Goal: Complete application form: Complete application form

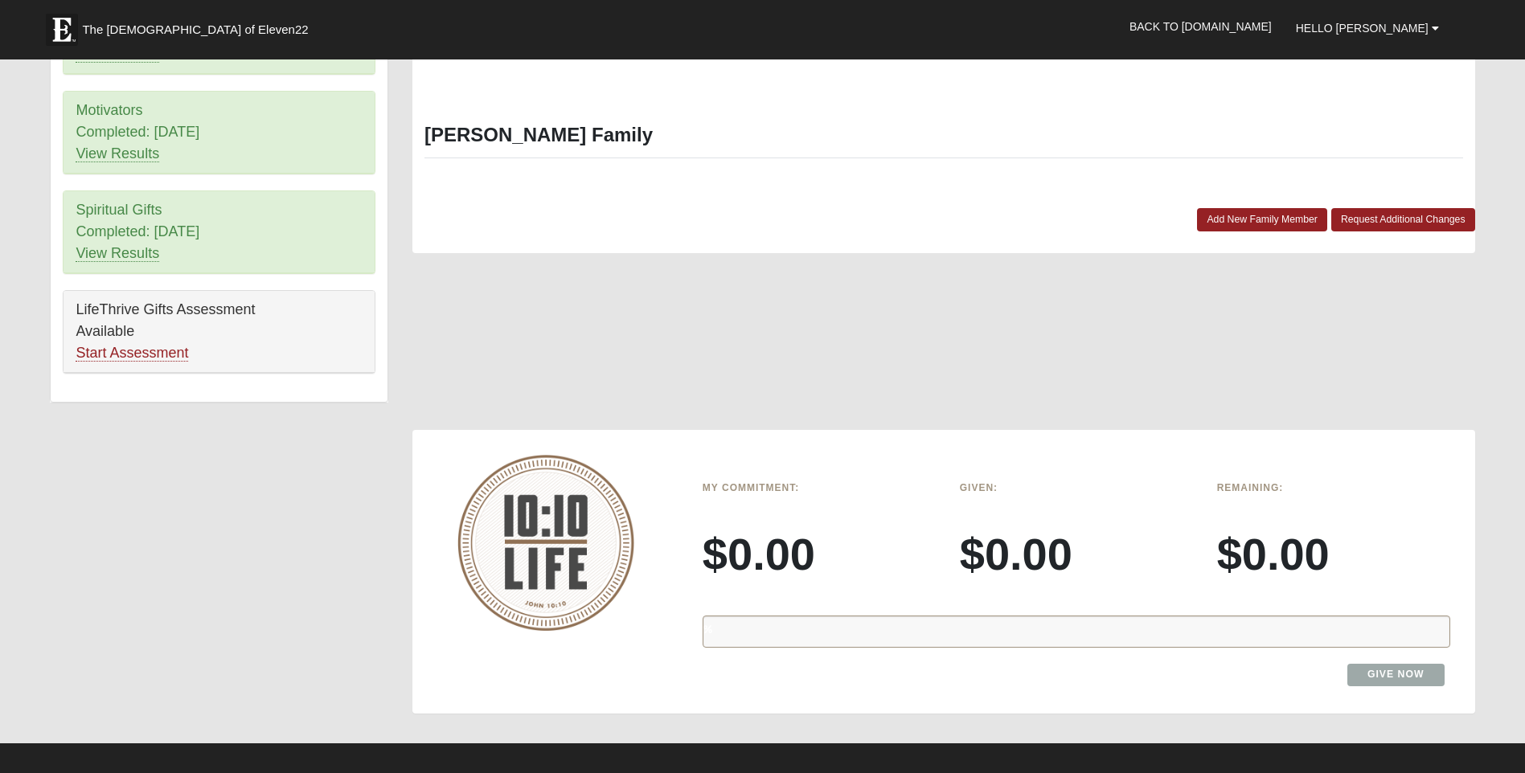
scroll to position [884, 0]
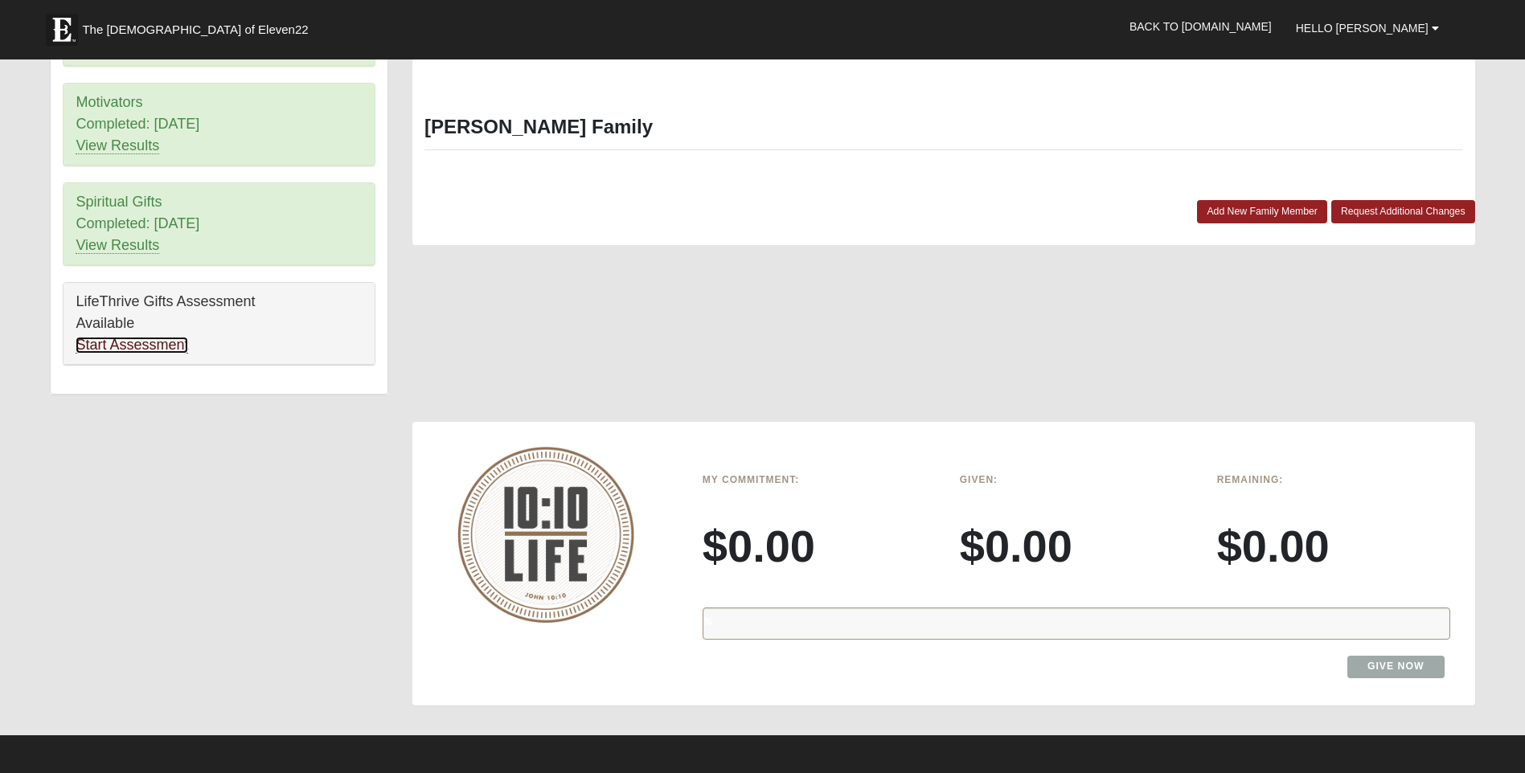
click at [119, 341] on link "Start Assessment" at bounding box center [132, 345] width 113 height 17
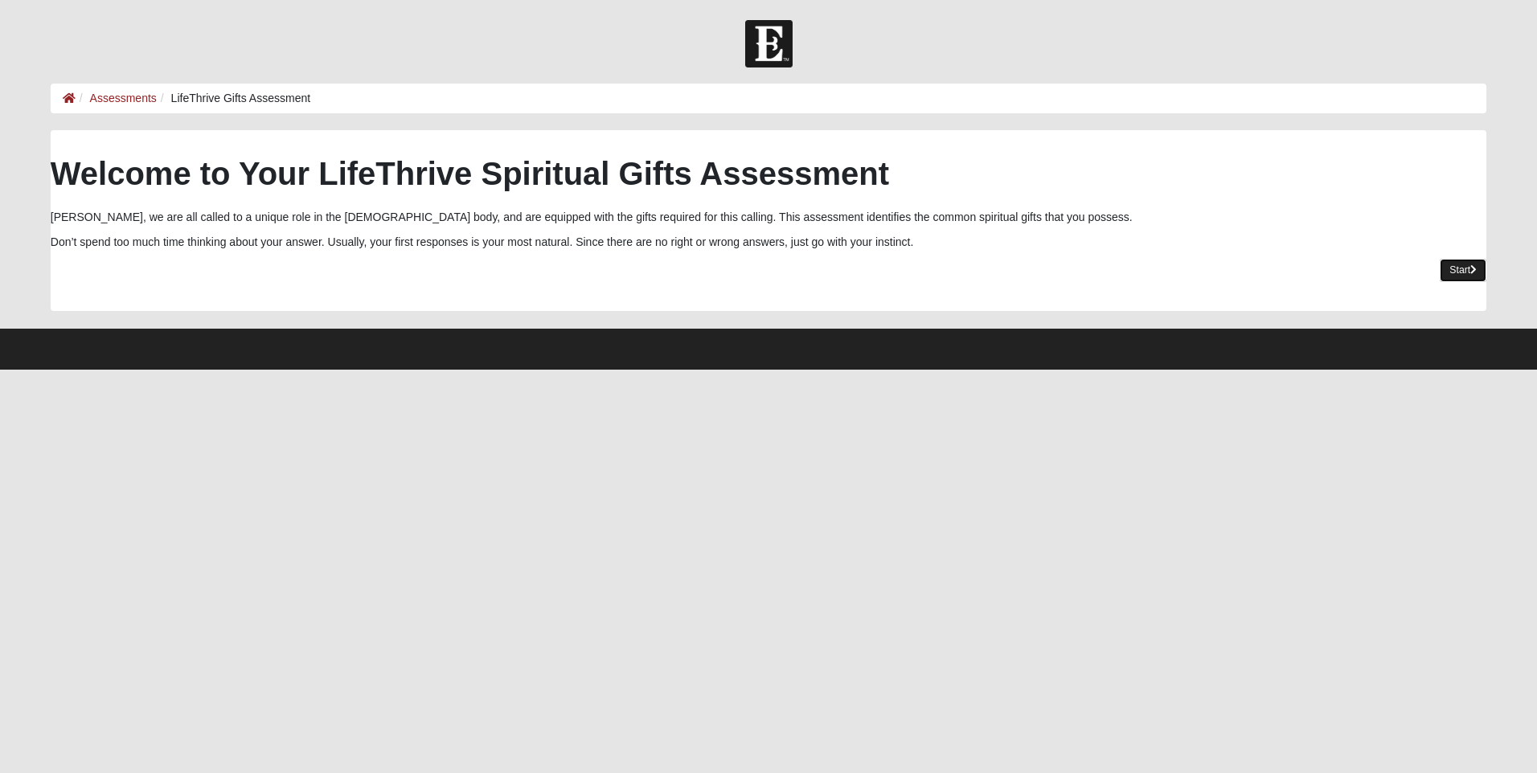
click at [1458, 266] on link "Start" at bounding box center [1463, 270] width 47 height 23
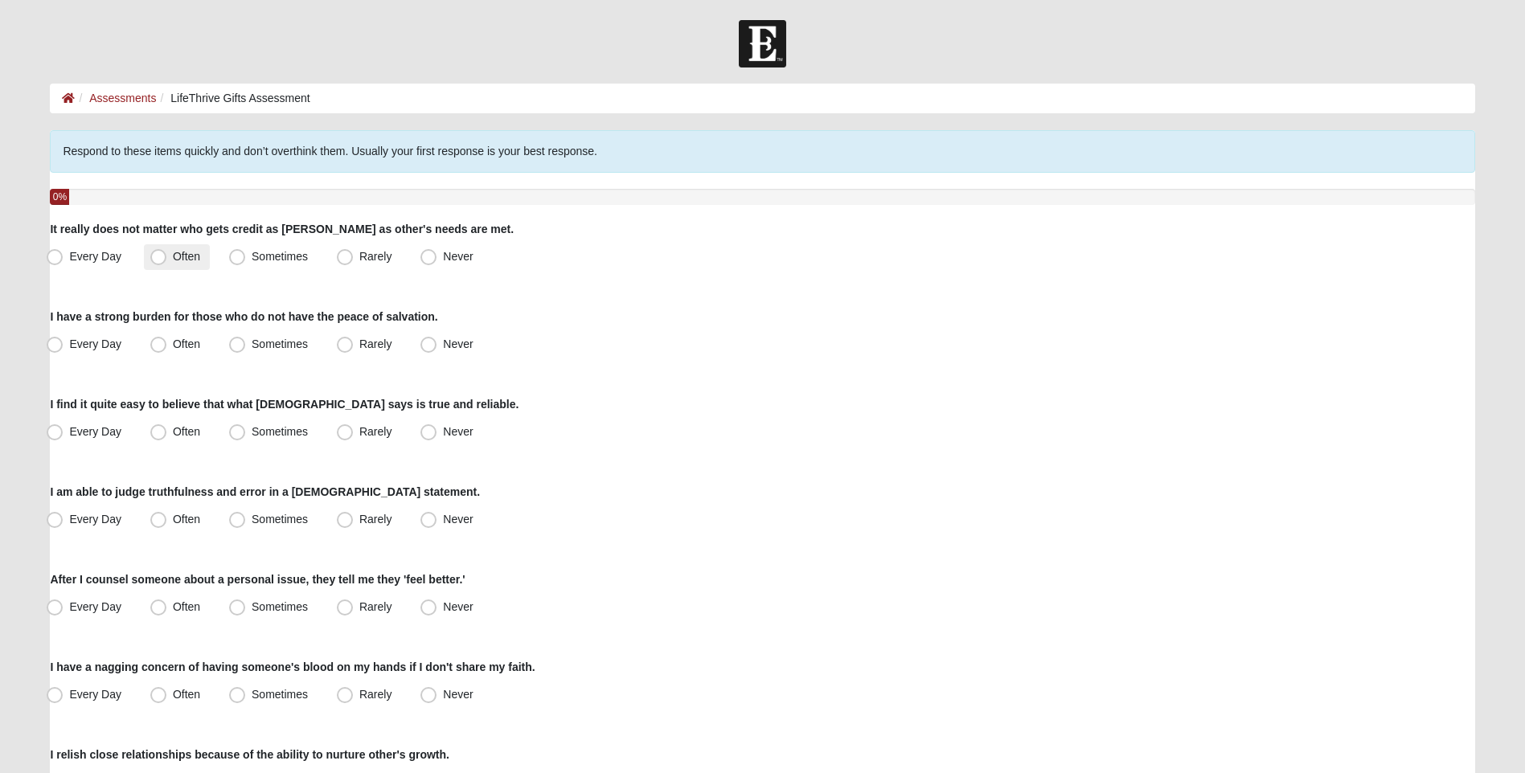
click at [173, 256] on span "Often" at bounding box center [186, 256] width 27 height 13
click at [158, 256] on input "Often" at bounding box center [162, 257] width 10 height 10
radio input "true"
click at [173, 345] on span "Often" at bounding box center [186, 344] width 27 height 13
click at [163, 345] on input "Often" at bounding box center [162, 344] width 10 height 10
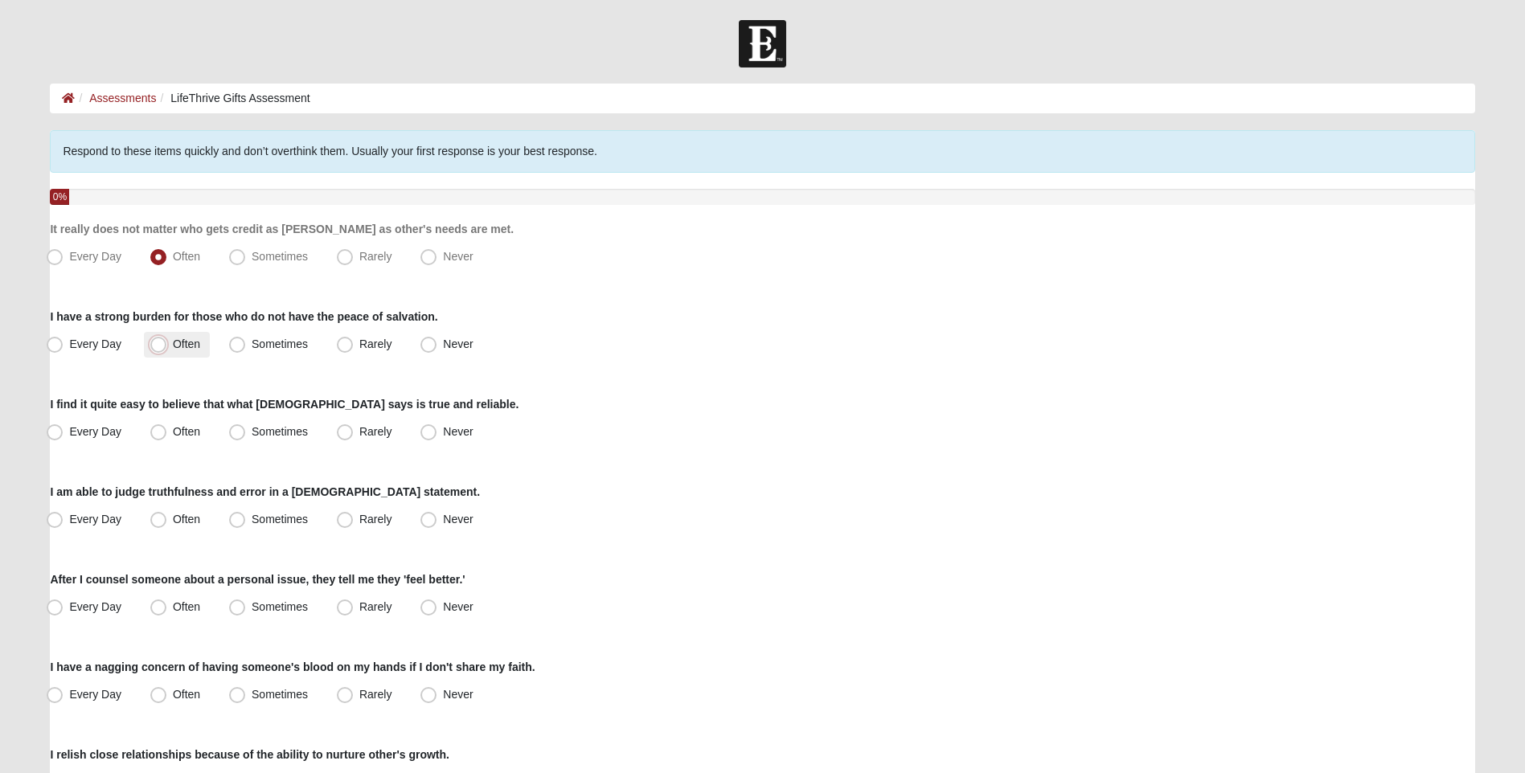
radio input "true"
click at [173, 432] on span "Often" at bounding box center [186, 431] width 27 height 13
click at [157, 432] on input "Often" at bounding box center [162, 432] width 10 height 10
radio input "true"
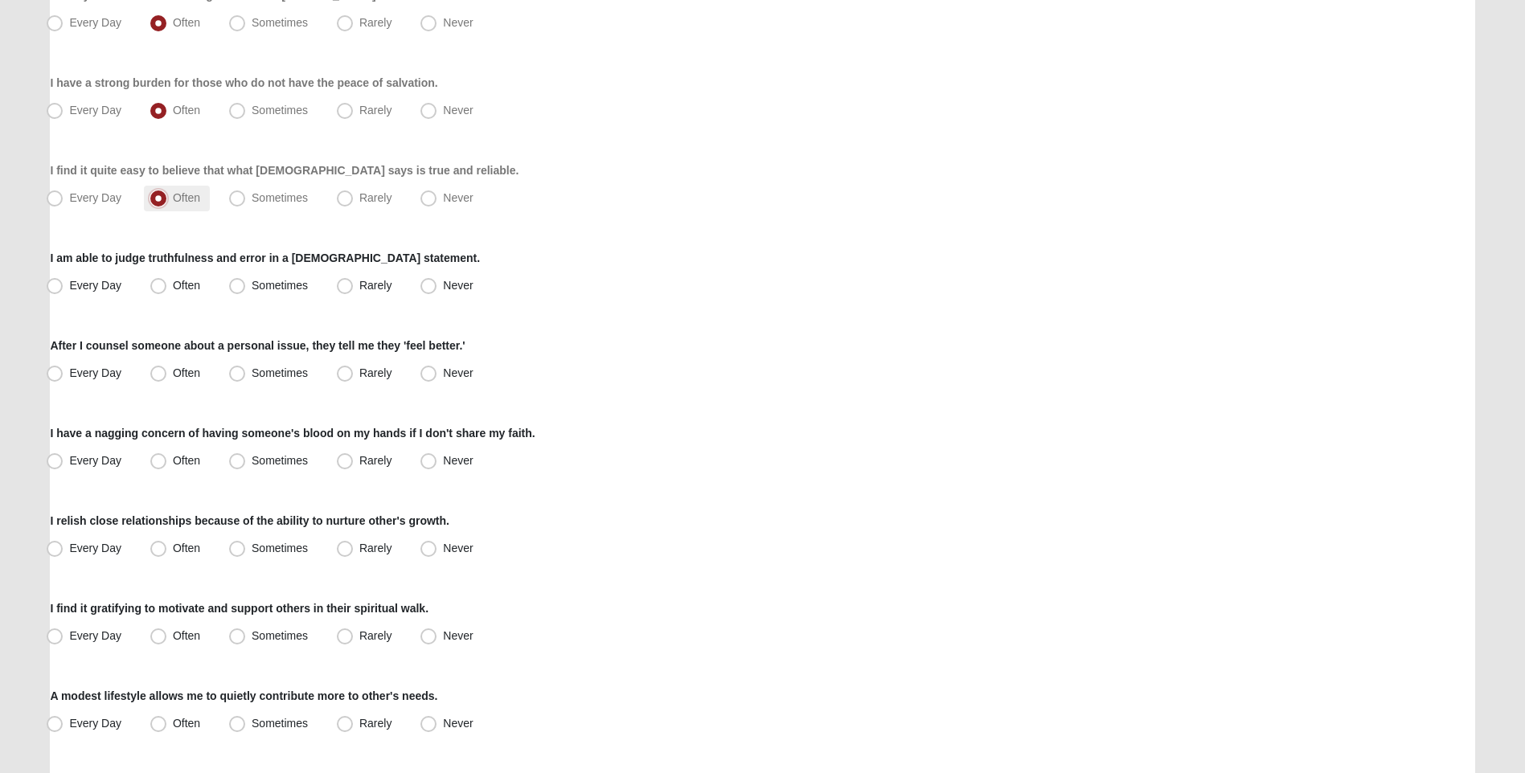
scroll to position [241, 0]
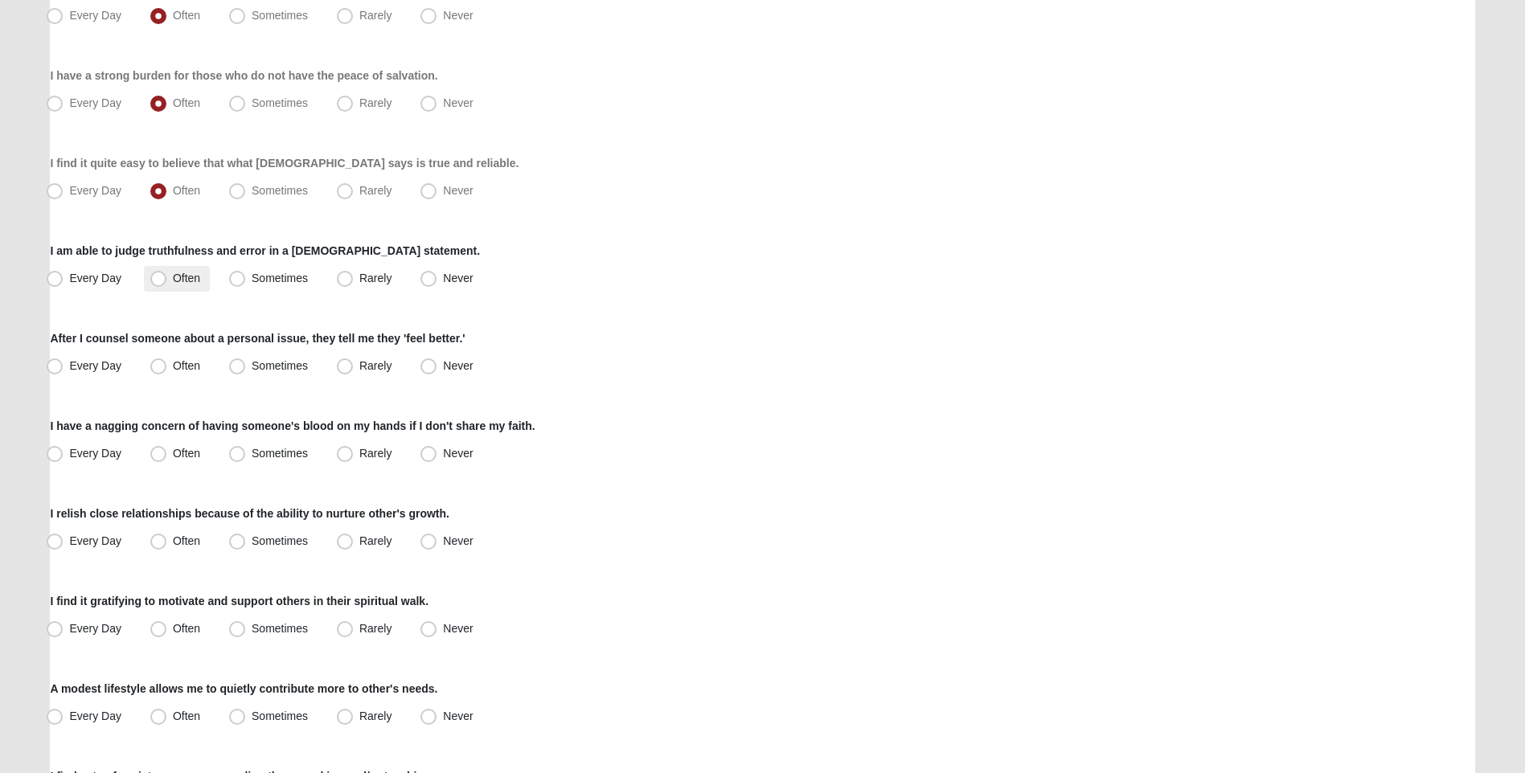
click at [173, 285] on span "Often" at bounding box center [186, 278] width 27 height 13
click at [158, 284] on input "Often" at bounding box center [162, 278] width 10 height 10
radio input "true"
click at [173, 372] on span "Often" at bounding box center [186, 365] width 27 height 13
click at [157, 371] on input "Often" at bounding box center [162, 366] width 10 height 10
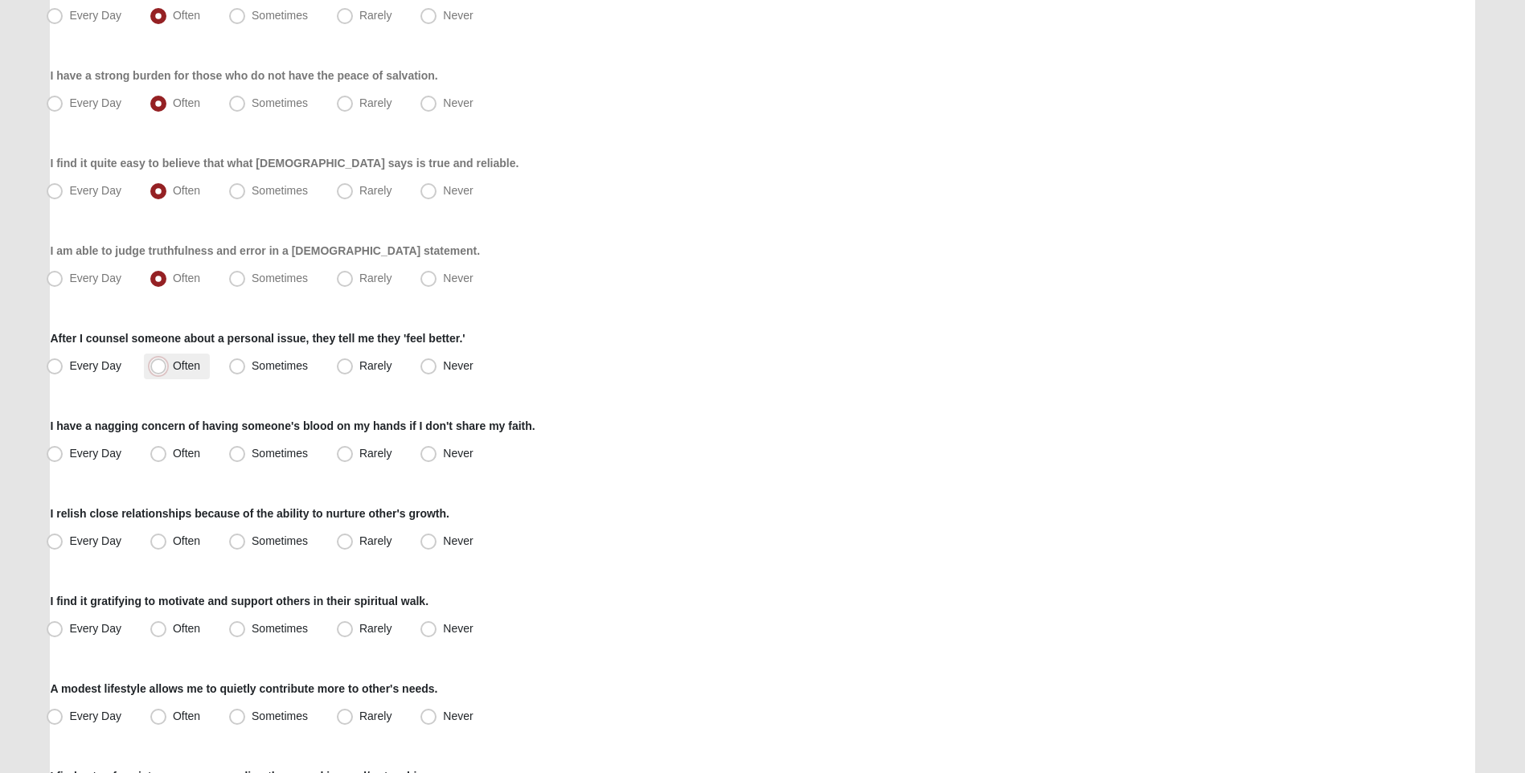
radio input "true"
click at [252, 454] on span "Sometimes" at bounding box center [280, 453] width 56 height 13
click at [238, 454] on input "Sometimes" at bounding box center [241, 454] width 10 height 10
radio input "true"
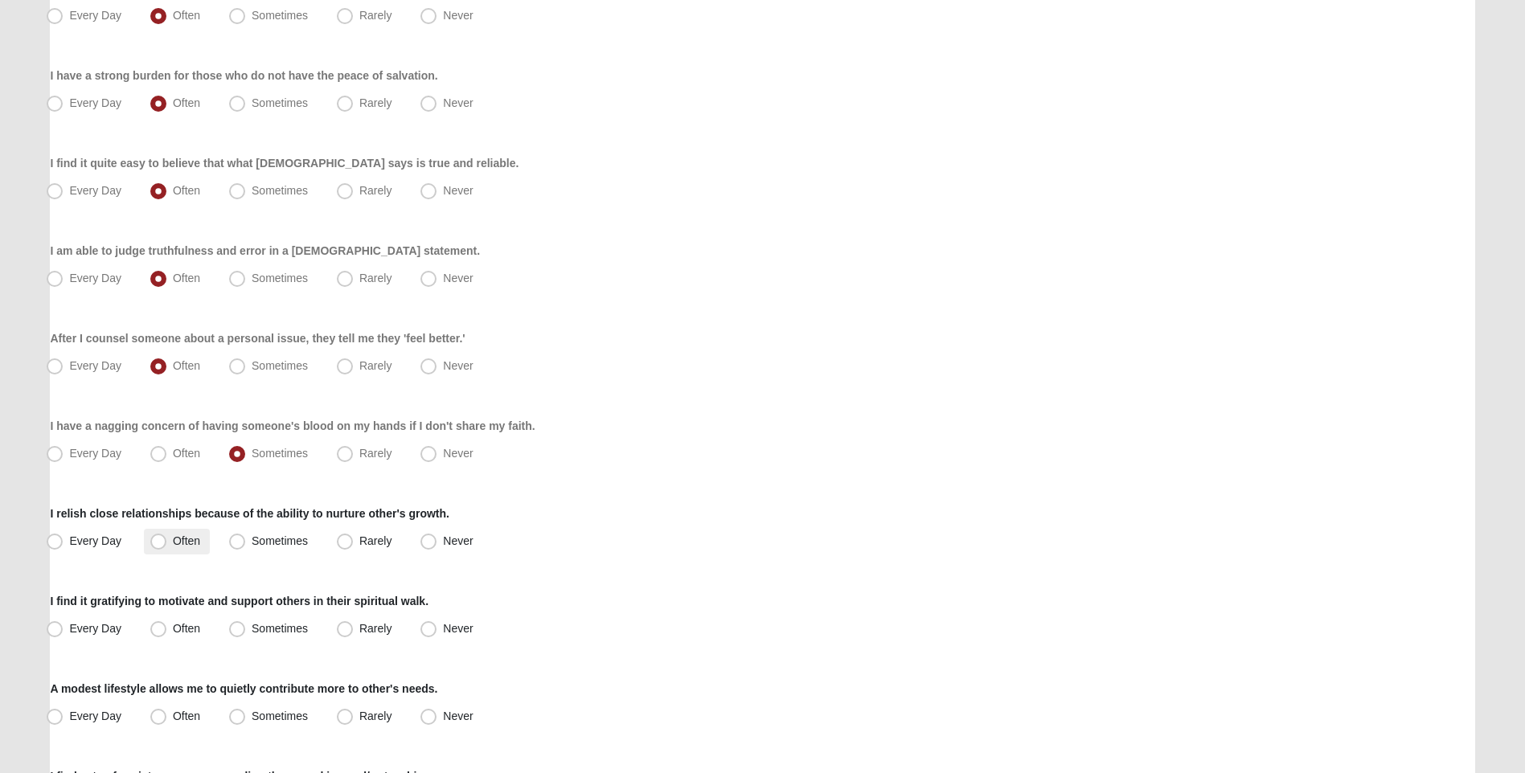
click at [173, 536] on span "Often" at bounding box center [186, 541] width 27 height 13
click at [157, 536] on input "Often" at bounding box center [162, 541] width 10 height 10
radio input "true"
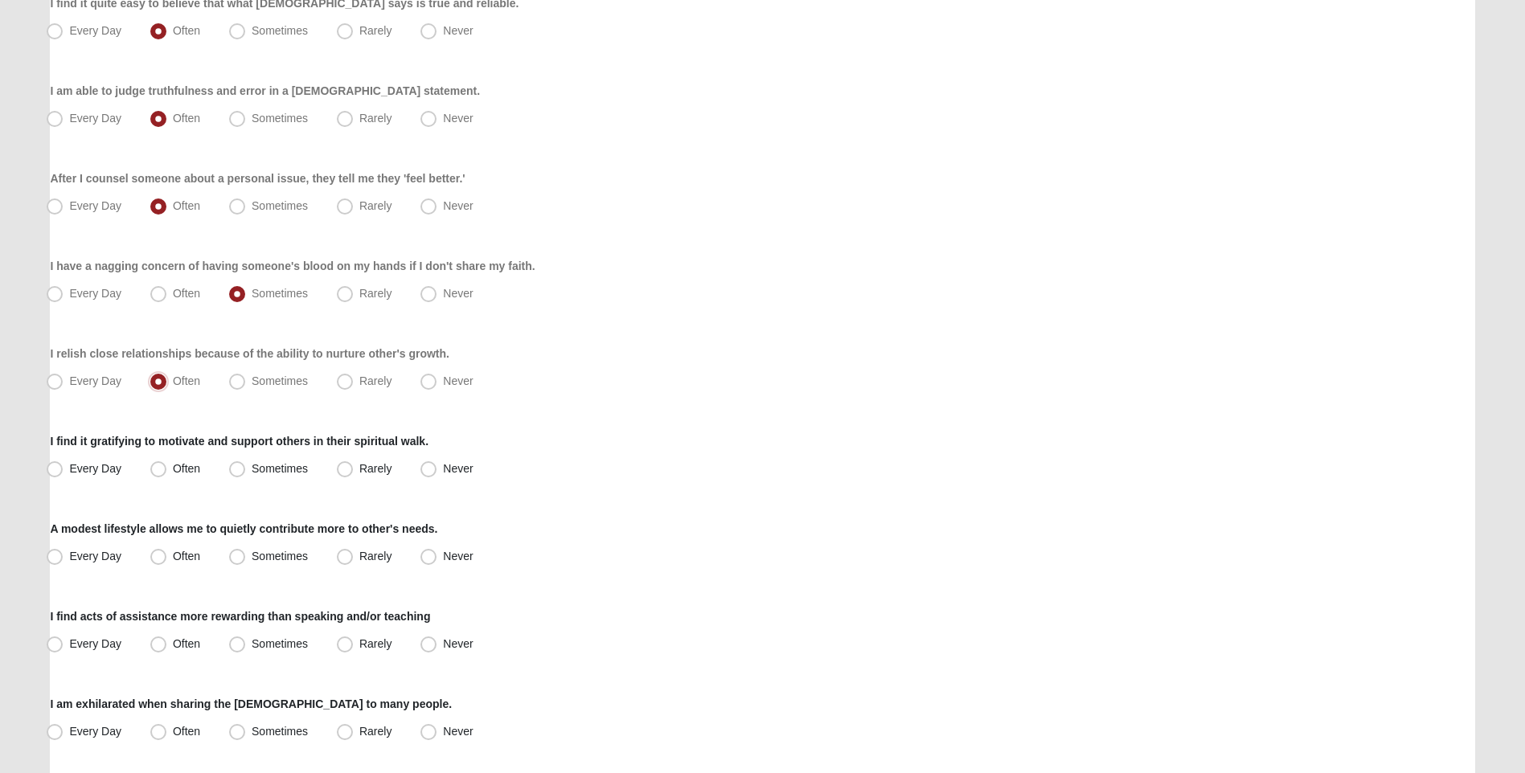
scroll to position [402, 0]
click at [173, 468] on span "Often" at bounding box center [186, 467] width 27 height 13
click at [157, 468] on input "Often" at bounding box center [162, 468] width 10 height 10
radio input "true"
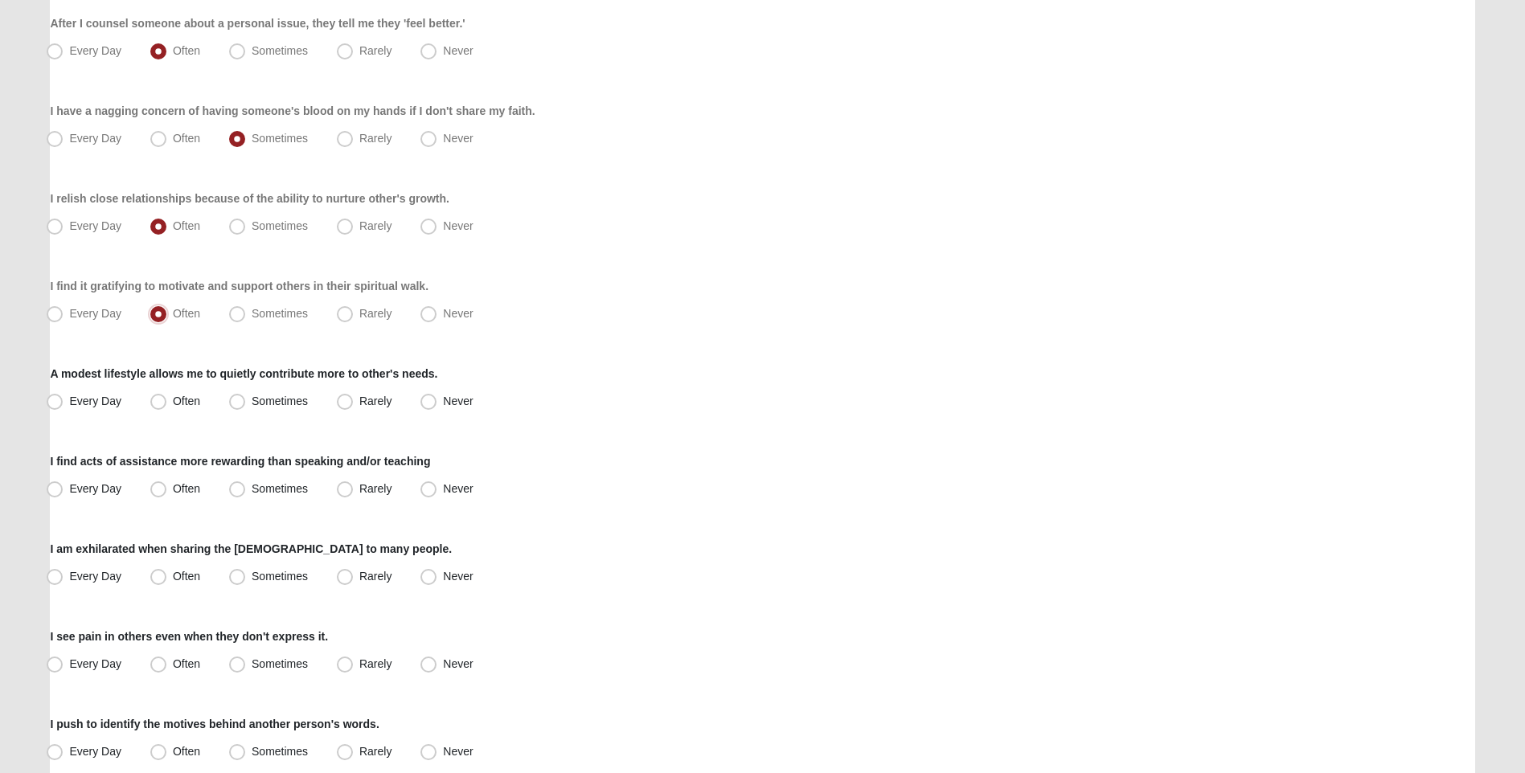
scroll to position [563, 0]
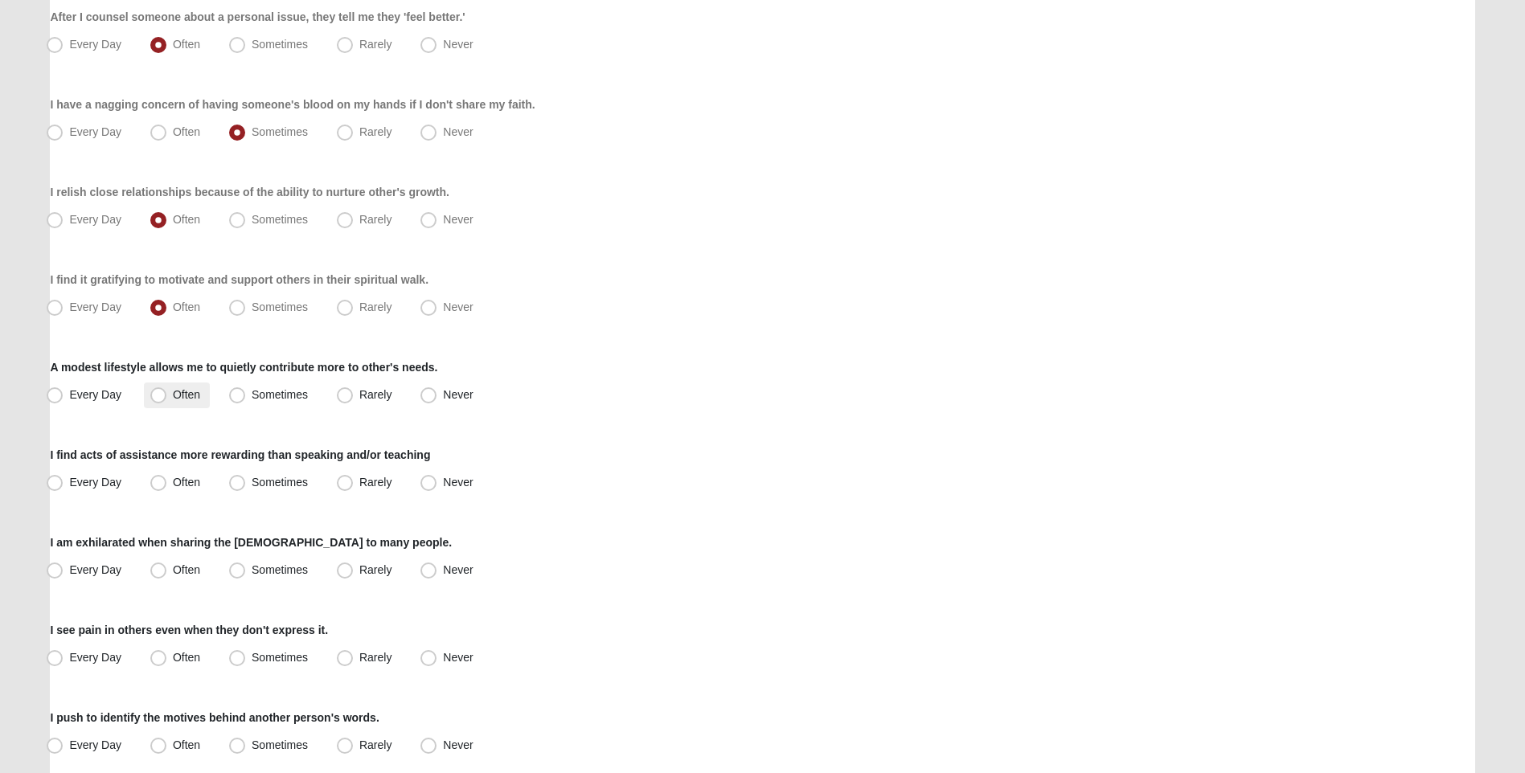
click at [173, 400] on span "Often" at bounding box center [186, 394] width 27 height 13
click at [157, 400] on input "Often" at bounding box center [162, 395] width 10 height 10
radio input "true"
click at [173, 487] on span "Often" at bounding box center [186, 482] width 27 height 13
click at [157, 487] on input "Often" at bounding box center [162, 482] width 10 height 10
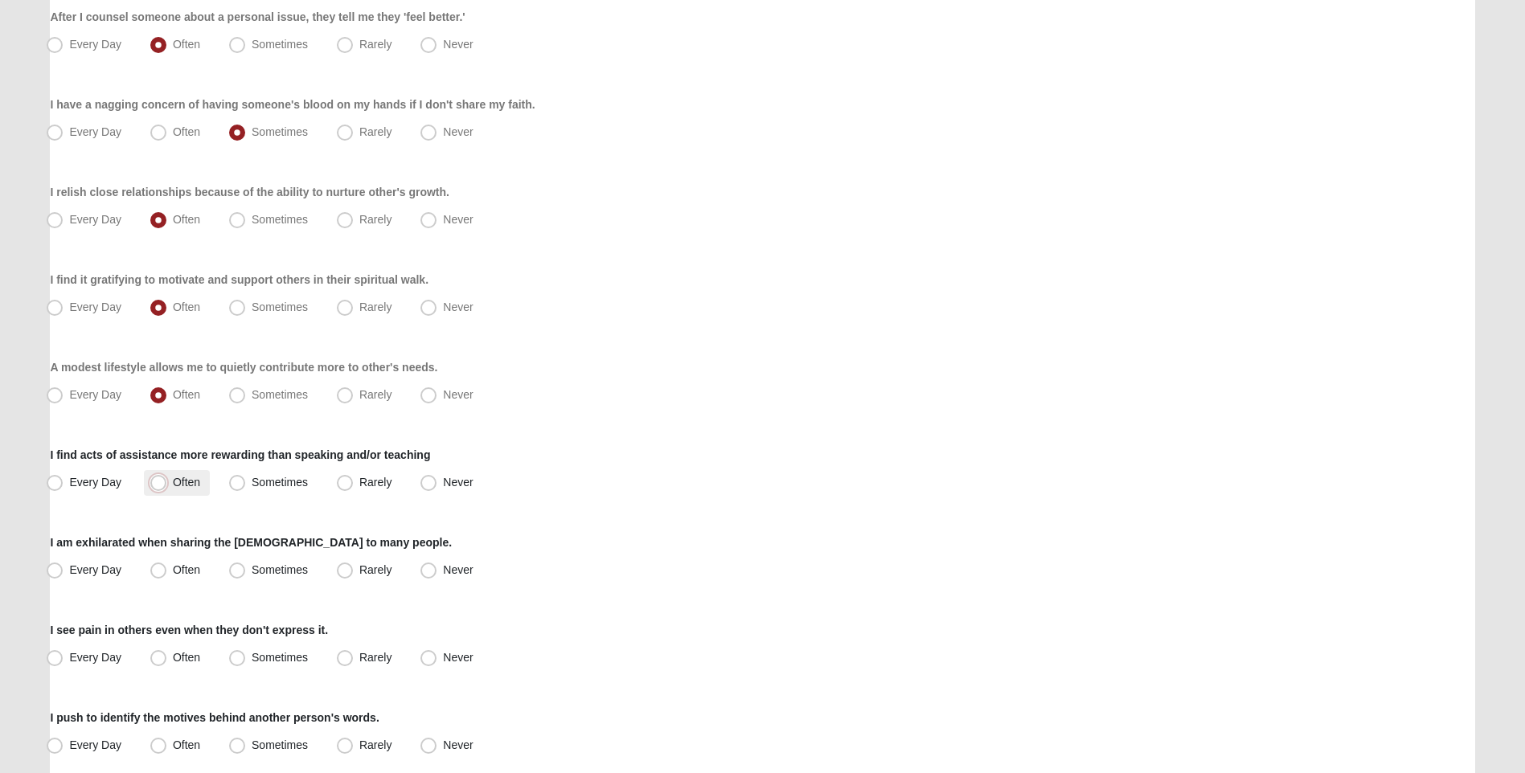
radio input "true"
click at [252, 566] on span "Sometimes" at bounding box center [280, 569] width 56 height 13
click at [238, 566] on input "Sometimes" at bounding box center [241, 570] width 10 height 10
radio input "true"
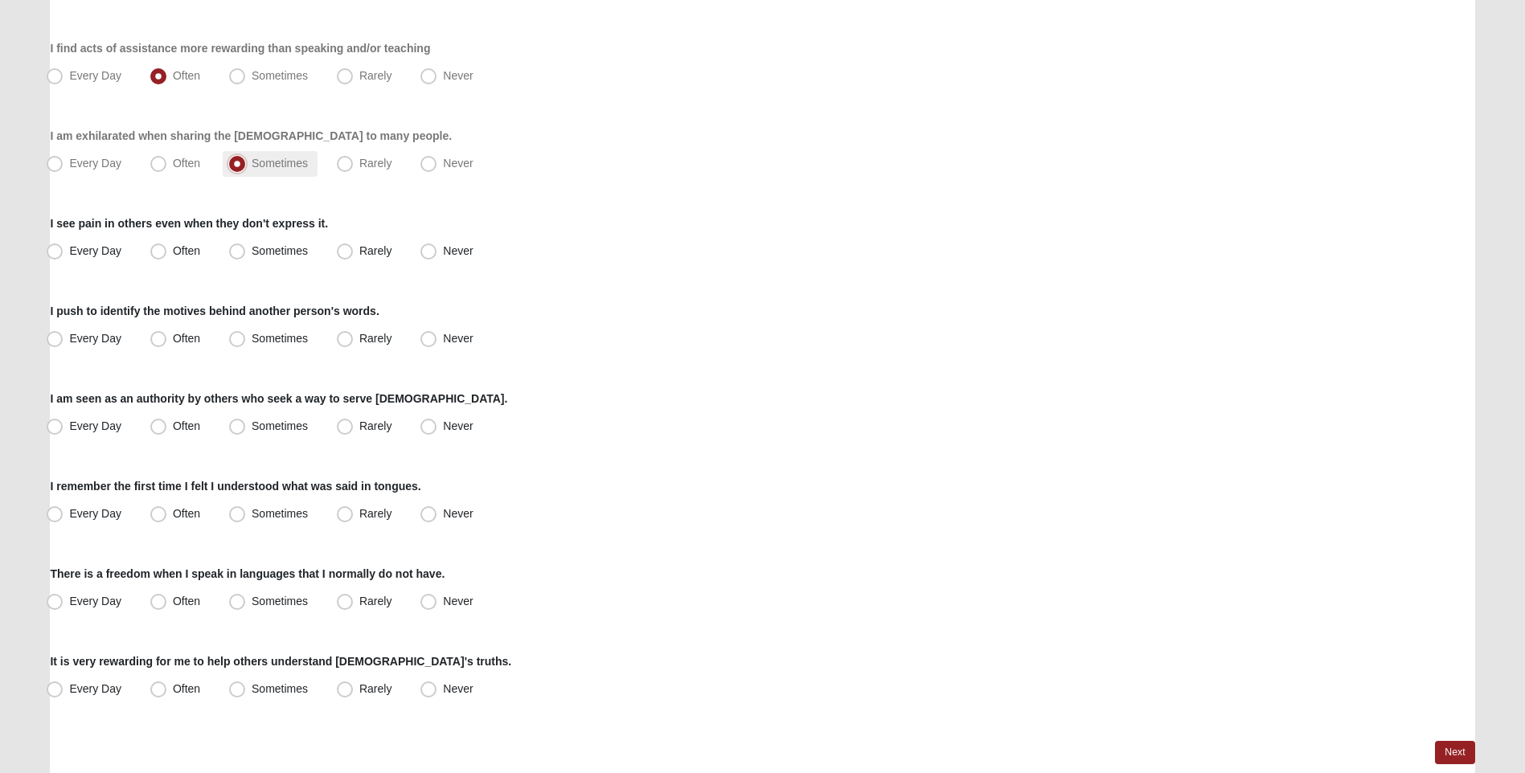
scroll to position [1045, 0]
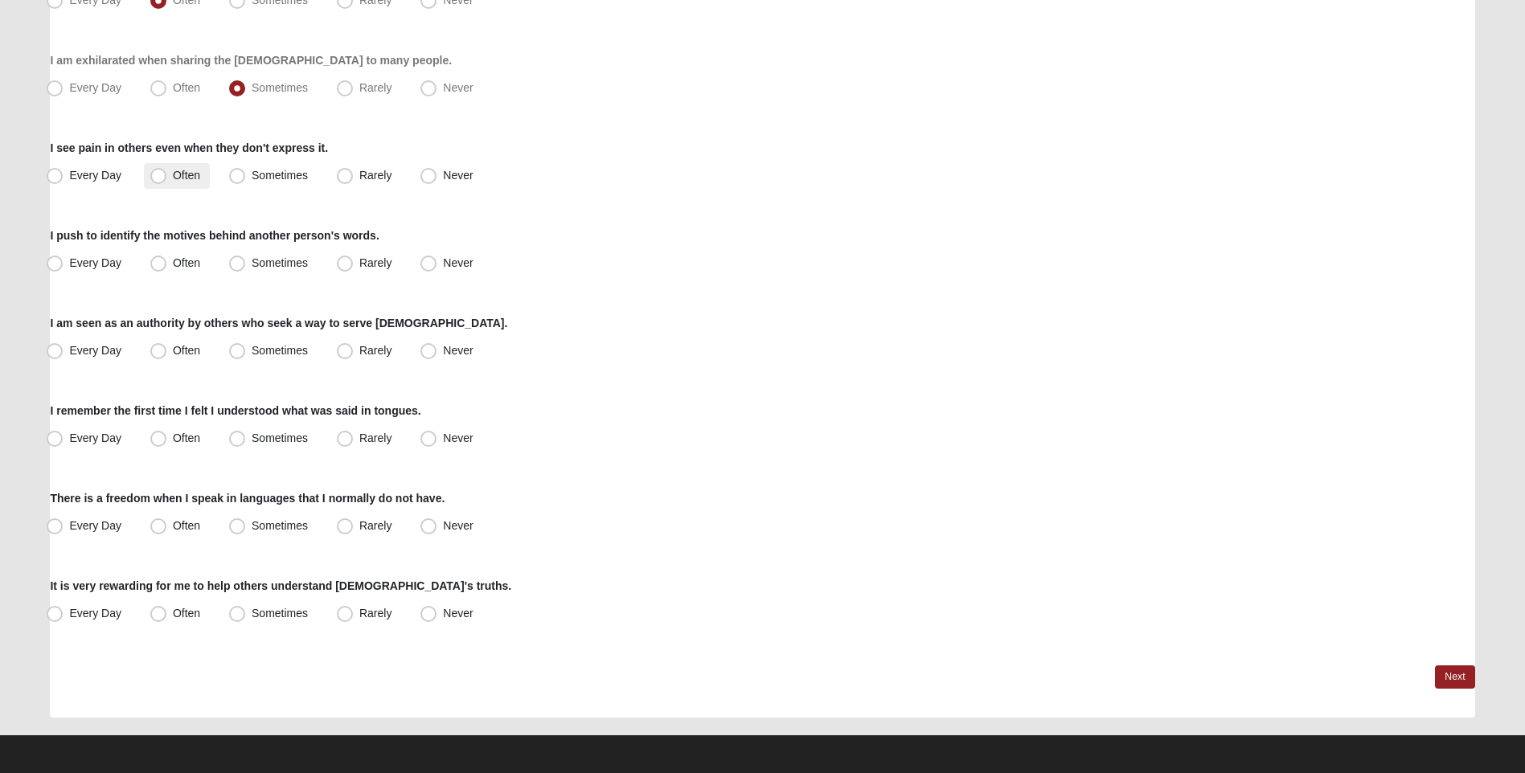
click at [173, 174] on span "Often" at bounding box center [186, 175] width 27 height 13
click at [161, 174] on input "Often" at bounding box center [162, 175] width 10 height 10
radio input "true"
click at [173, 260] on span "Often" at bounding box center [186, 262] width 27 height 13
click at [157, 260] on input "Often" at bounding box center [162, 263] width 10 height 10
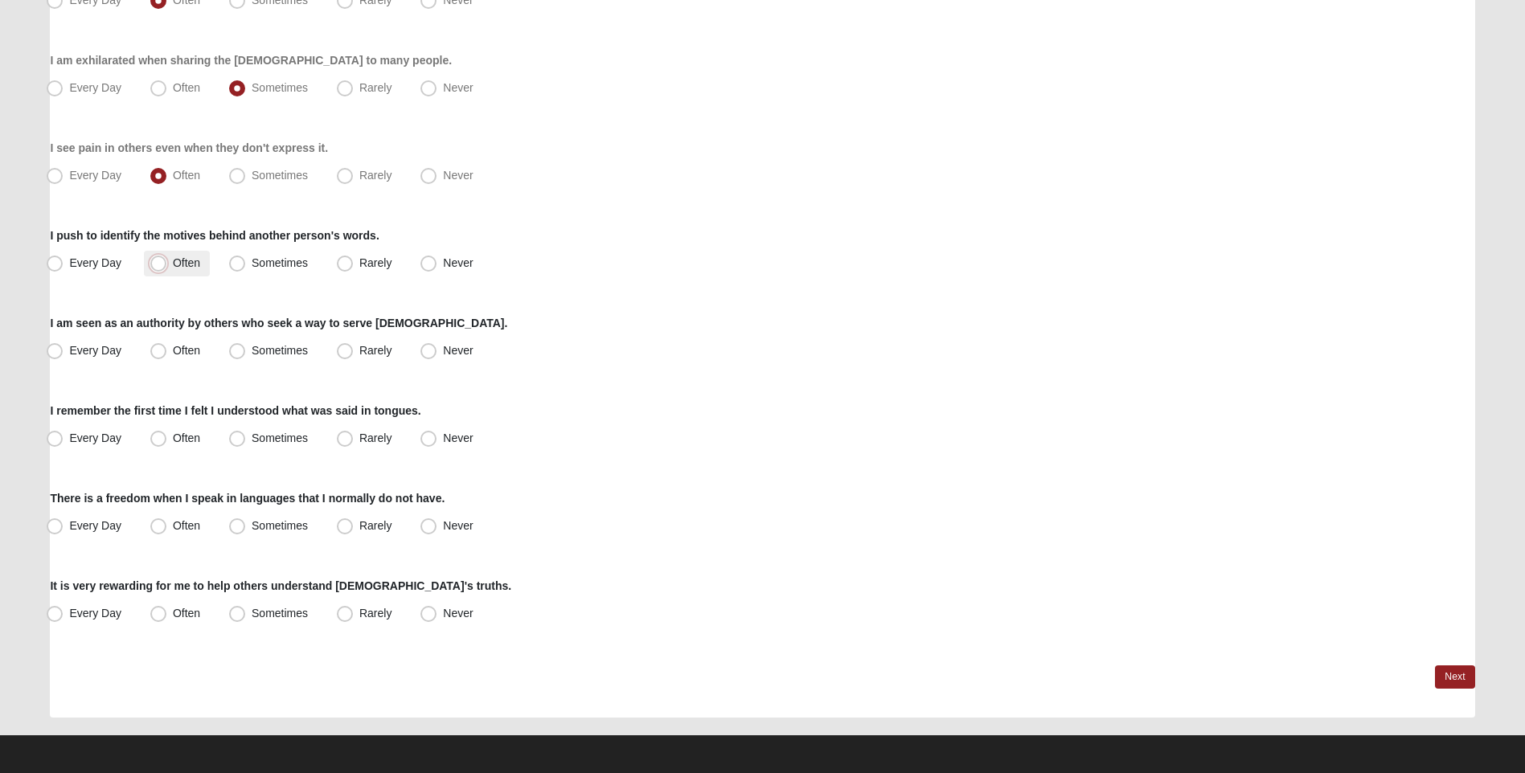
radio input "true"
click at [173, 354] on span "Often" at bounding box center [186, 350] width 27 height 13
click at [162, 354] on input "Often" at bounding box center [162, 351] width 10 height 10
radio input "true"
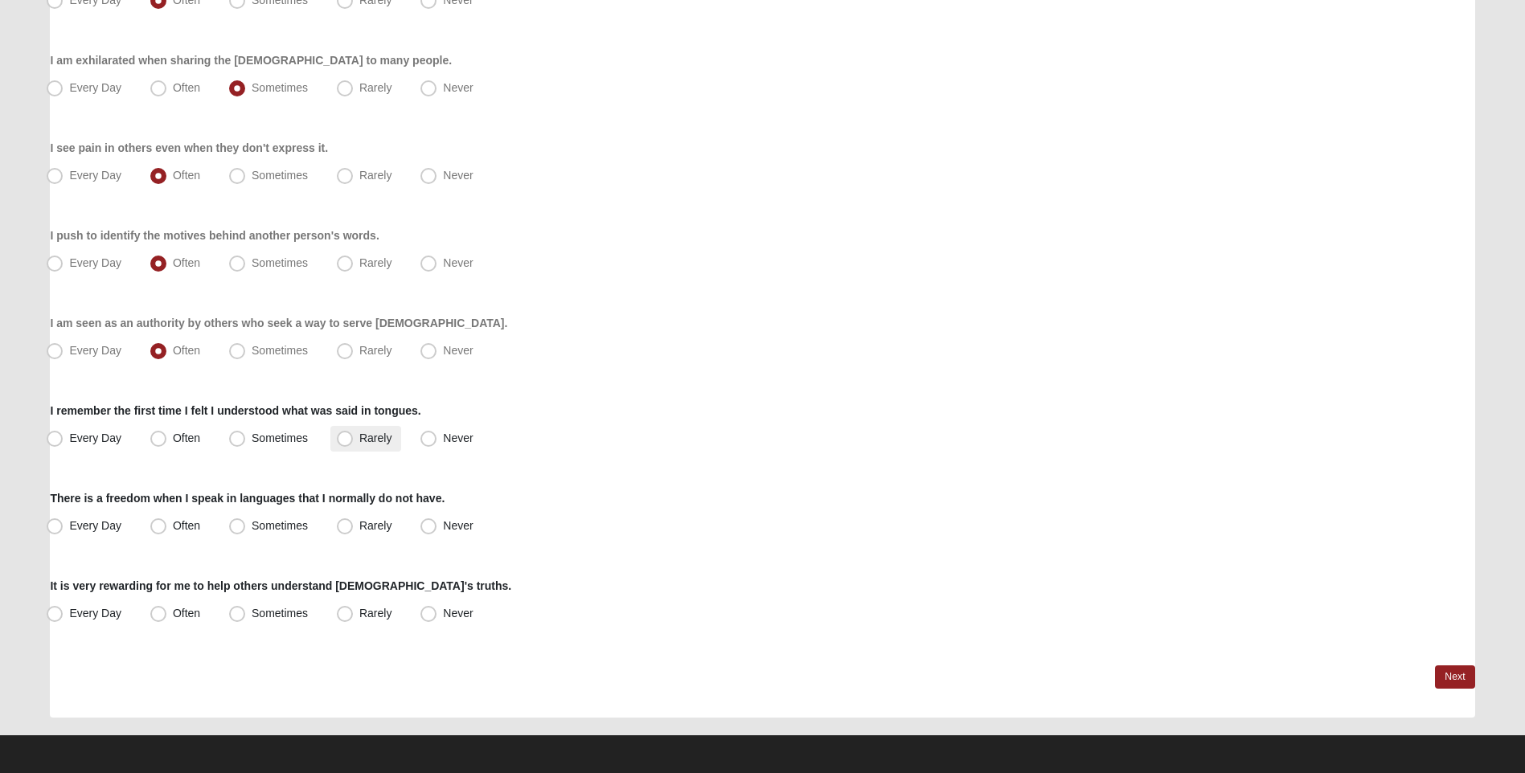
click at [359, 439] on span "Rarely" at bounding box center [375, 438] width 32 height 13
click at [346, 439] on input "Rarely" at bounding box center [348, 438] width 10 height 10
radio input "true"
click at [252, 530] on span "Sometimes" at bounding box center [280, 525] width 56 height 13
click at [236, 530] on input "Sometimes" at bounding box center [241, 526] width 10 height 10
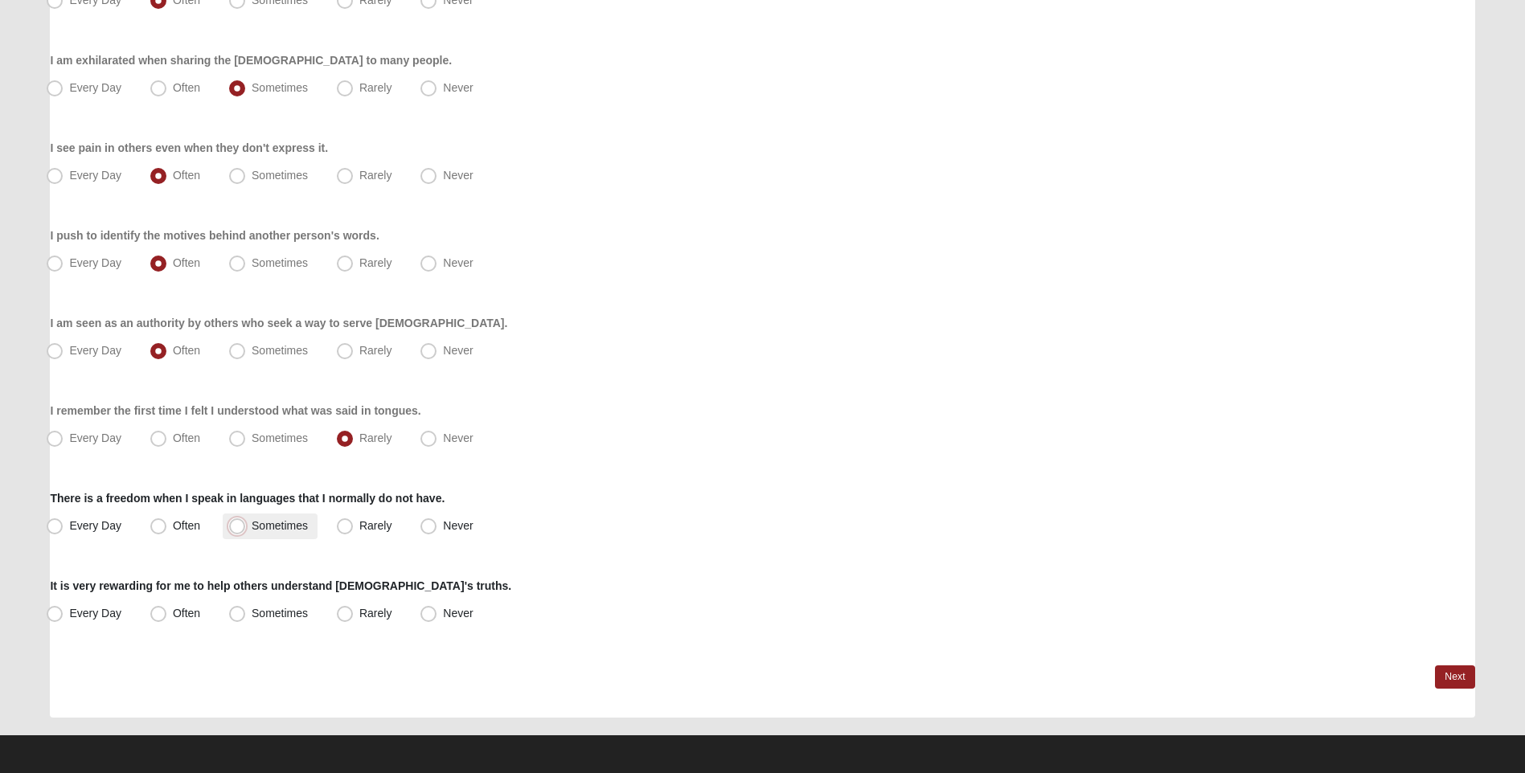
radio input "true"
click at [173, 609] on span "Often" at bounding box center [186, 613] width 27 height 13
click at [158, 609] on input "Often" at bounding box center [162, 614] width 10 height 10
radio input "true"
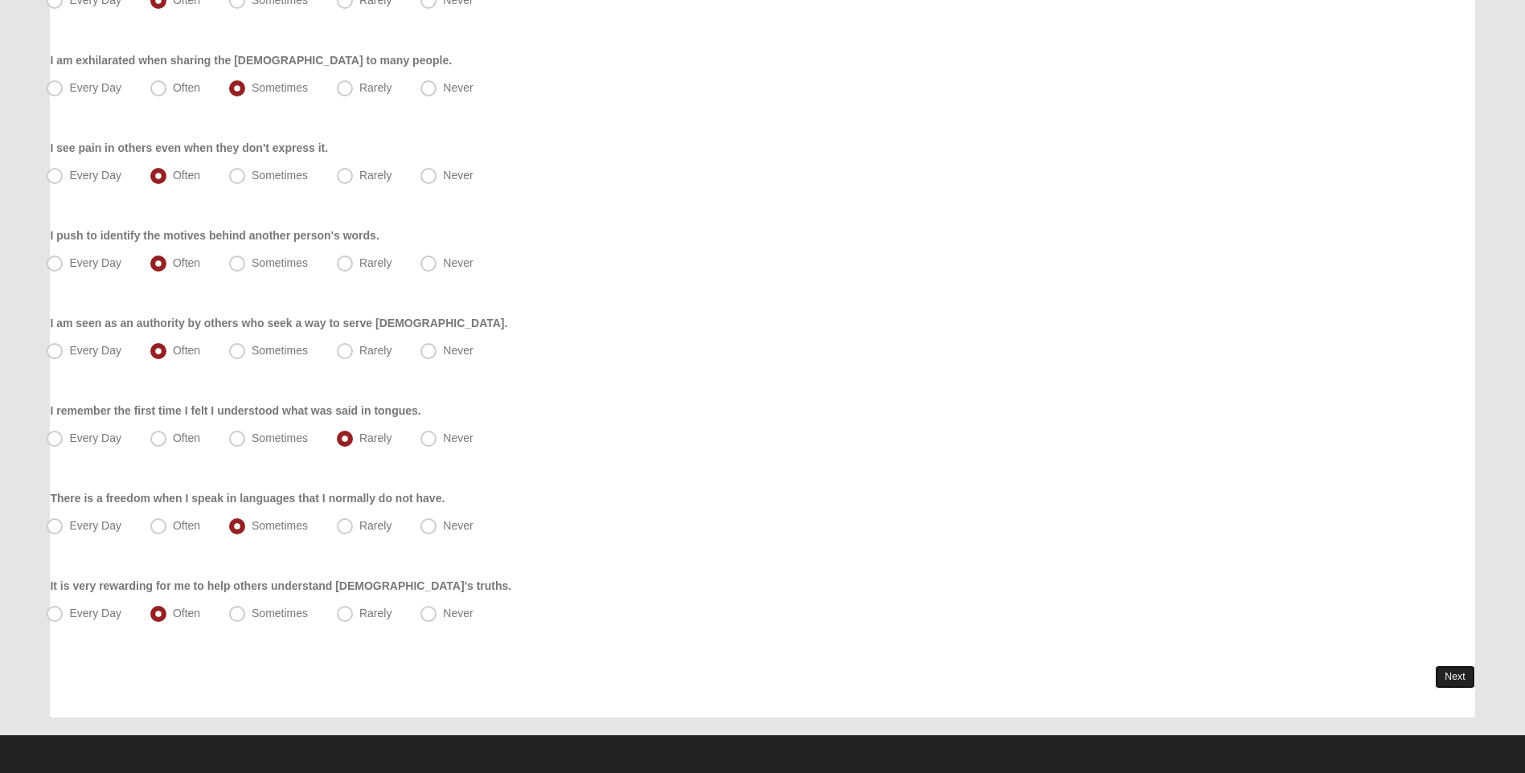
click at [1448, 669] on link "Next" at bounding box center [1454, 677] width 39 height 23
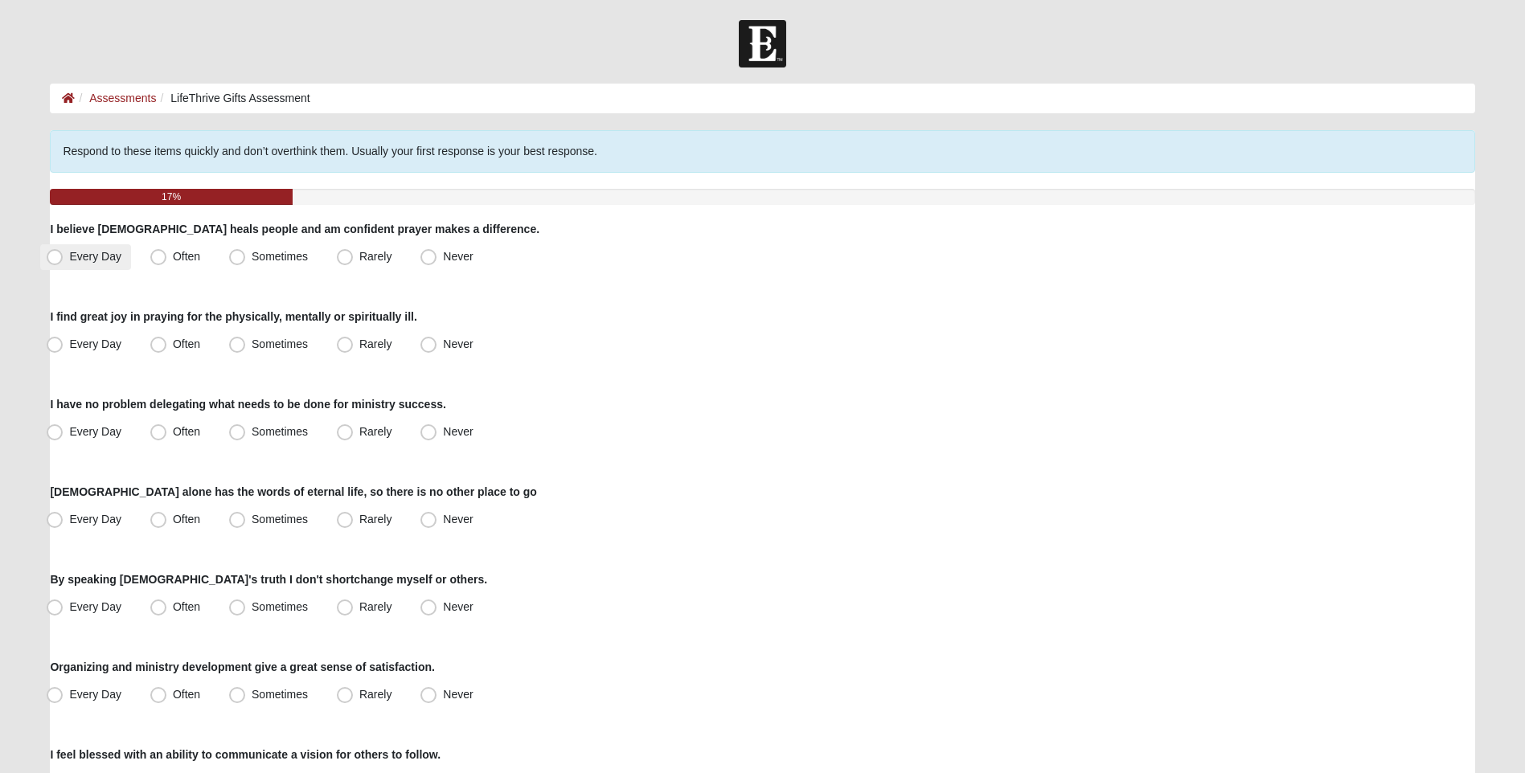
click at [69, 256] on span "Every Day" at bounding box center [95, 256] width 52 height 13
click at [53, 256] on input "Every Day" at bounding box center [58, 257] width 10 height 10
radio input "true"
click at [173, 343] on span "Often" at bounding box center [186, 344] width 27 height 13
click at [157, 343] on input "Often" at bounding box center [162, 344] width 10 height 10
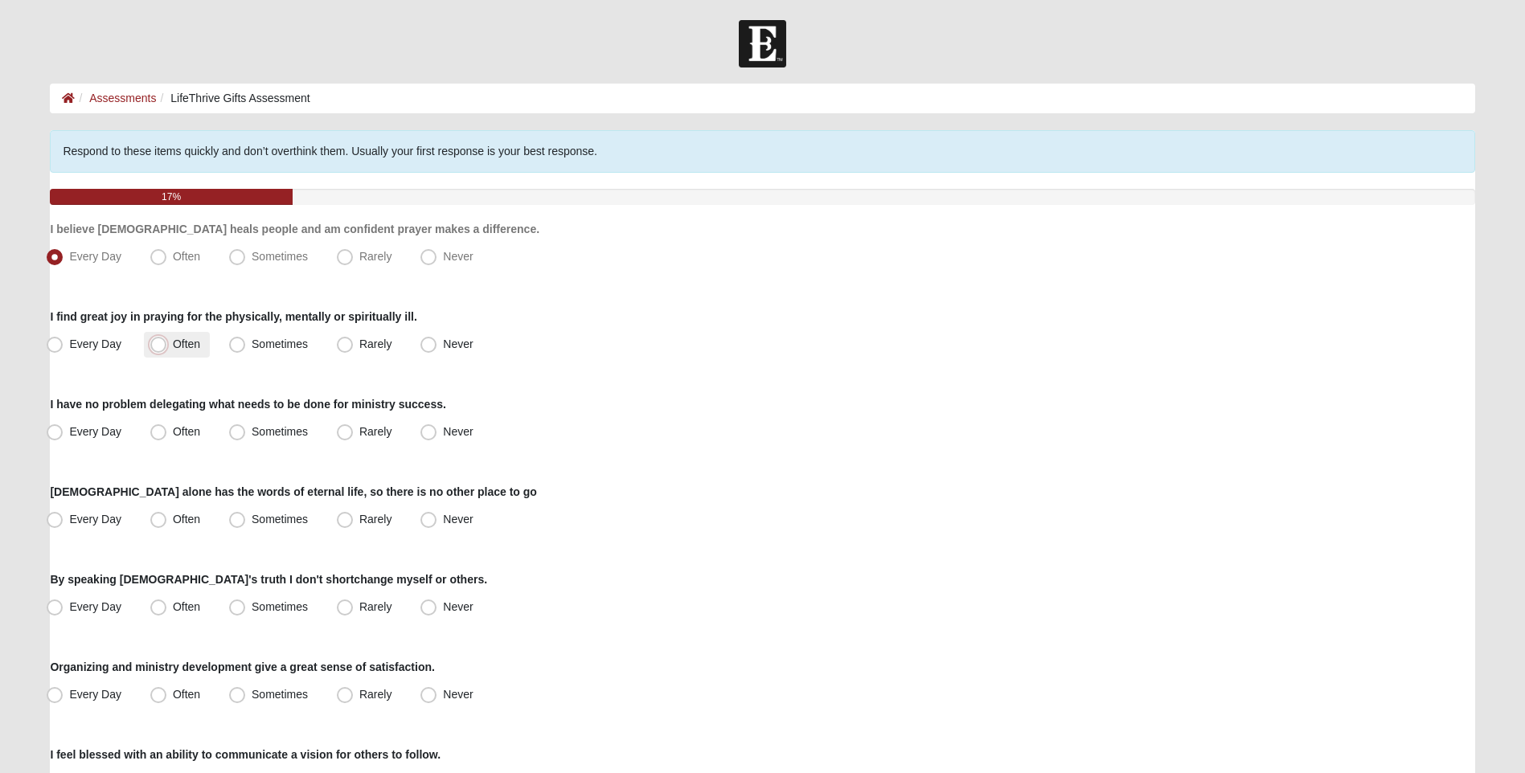
radio input "true"
click at [69, 432] on span "Every Day" at bounding box center [95, 431] width 52 height 13
click at [57, 432] on input "Every Day" at bounding box center [58, 432] width 10 height 10
radio input "true"
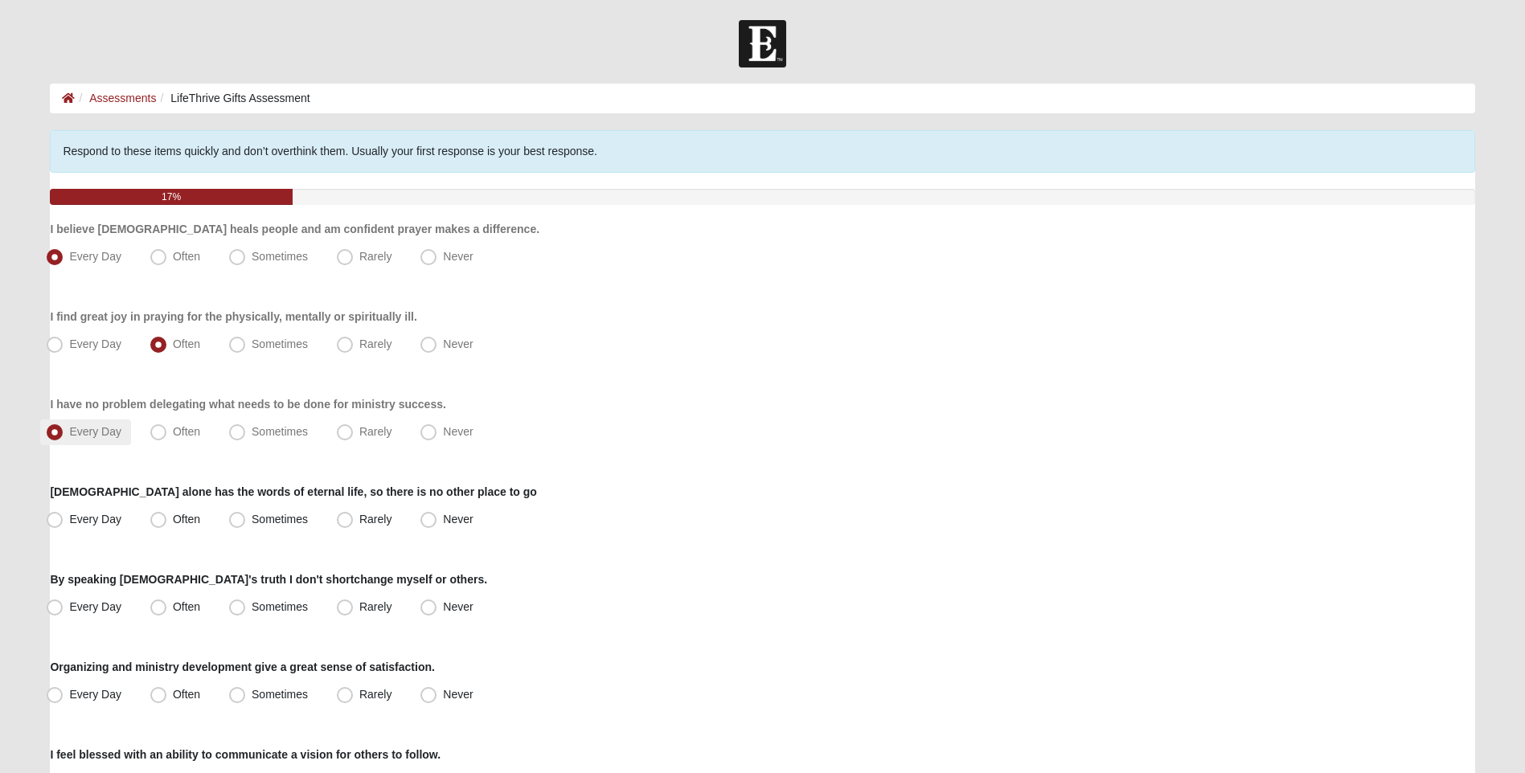
click at [69, 432] on span "Every Day" at bounding box center [95, 431] width 52 height 13
click at [56, 432] on input "Every Day" at bounding box center [58, 432] width 10 height 10
click at [173, 434] on span "Often" at bounding box center [186, 431] width 27 height 13
click at [163, 434] on input "Often" at bounding box center [162, 432] width 10 height 10
radio input "true"
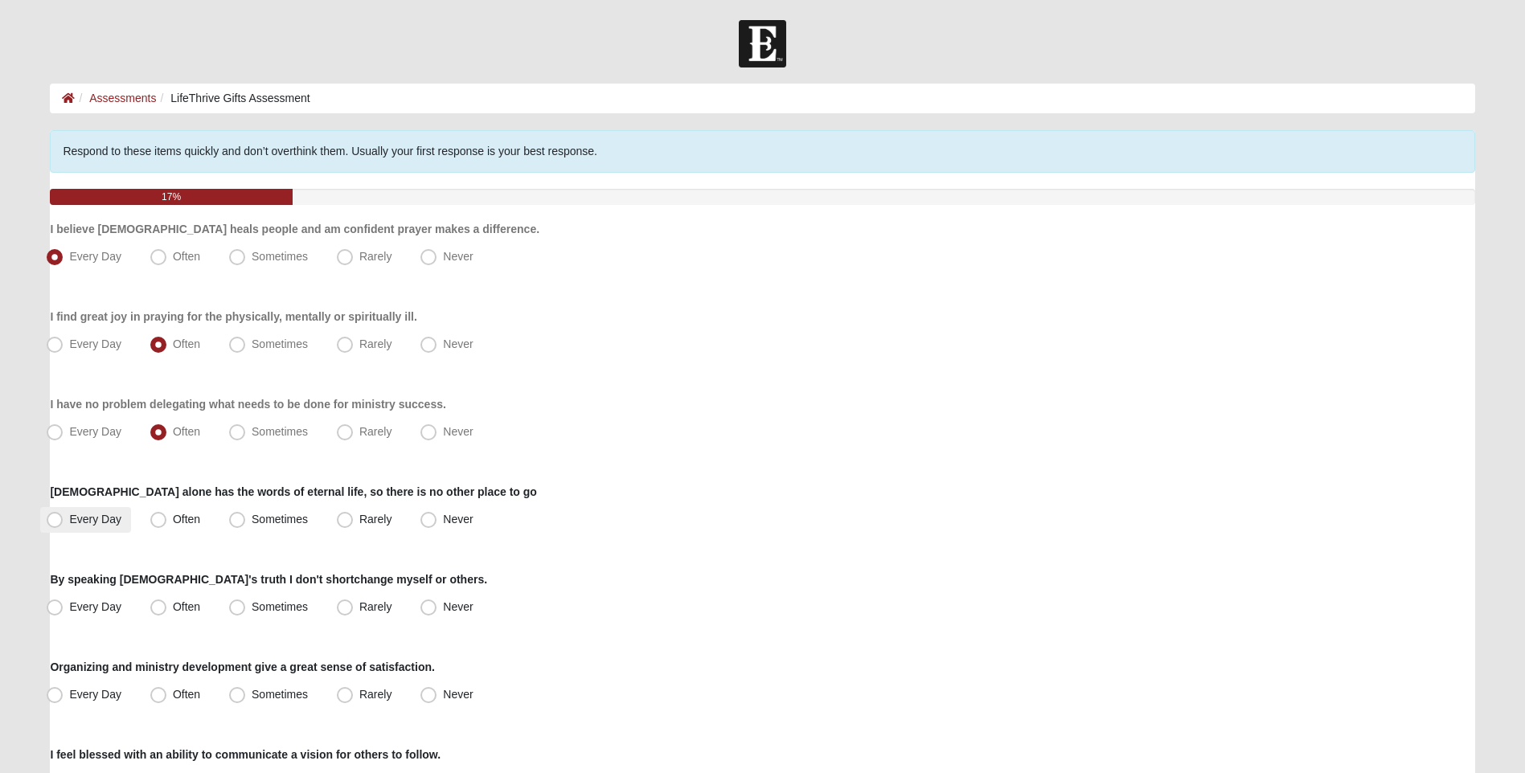
click at [69, 516] on span "Every Day" at bounding box center [95, 519] width 52 height 13
click at [62, 516] on input "Every Day" at bounding box center [58, 519] width 10 height 10
radio input "true"
click at [147, 604] on label "Often" at bounding box center [177, 608] width 66 height 26
click at [157, 604] on input "Often" at bounding box center [162, 607] width 10 height 10
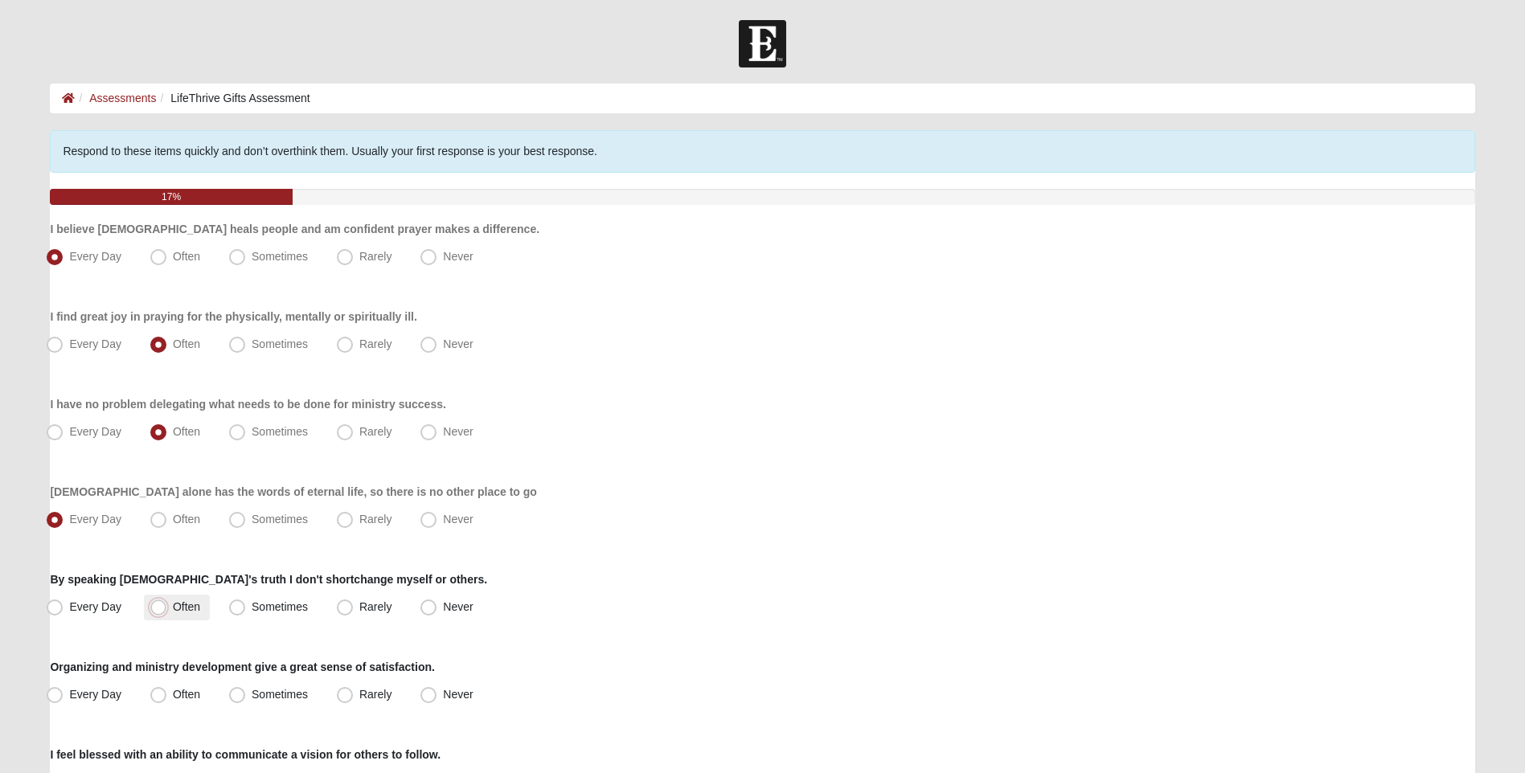
radio input "true"
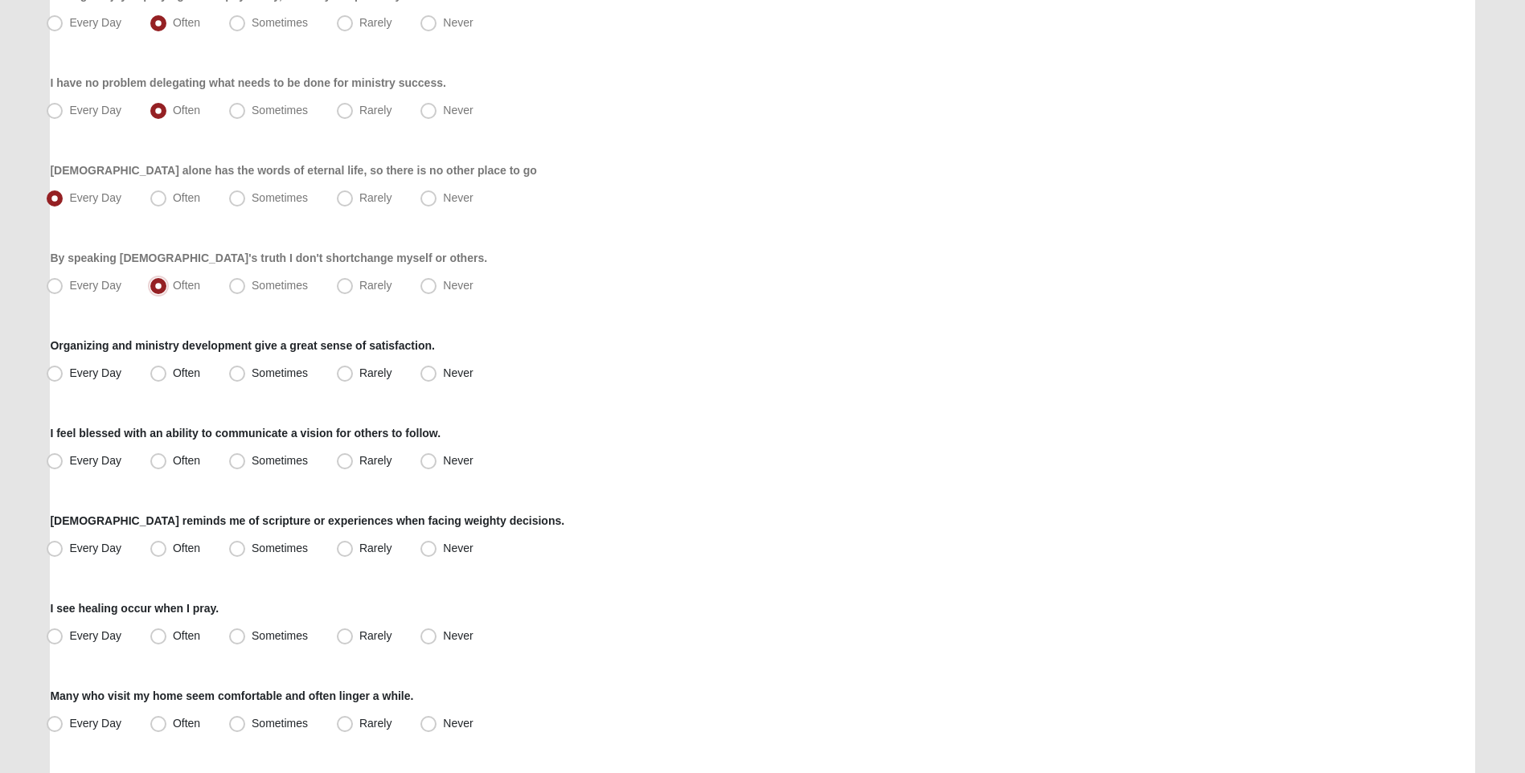
scroll to position [482, 0]
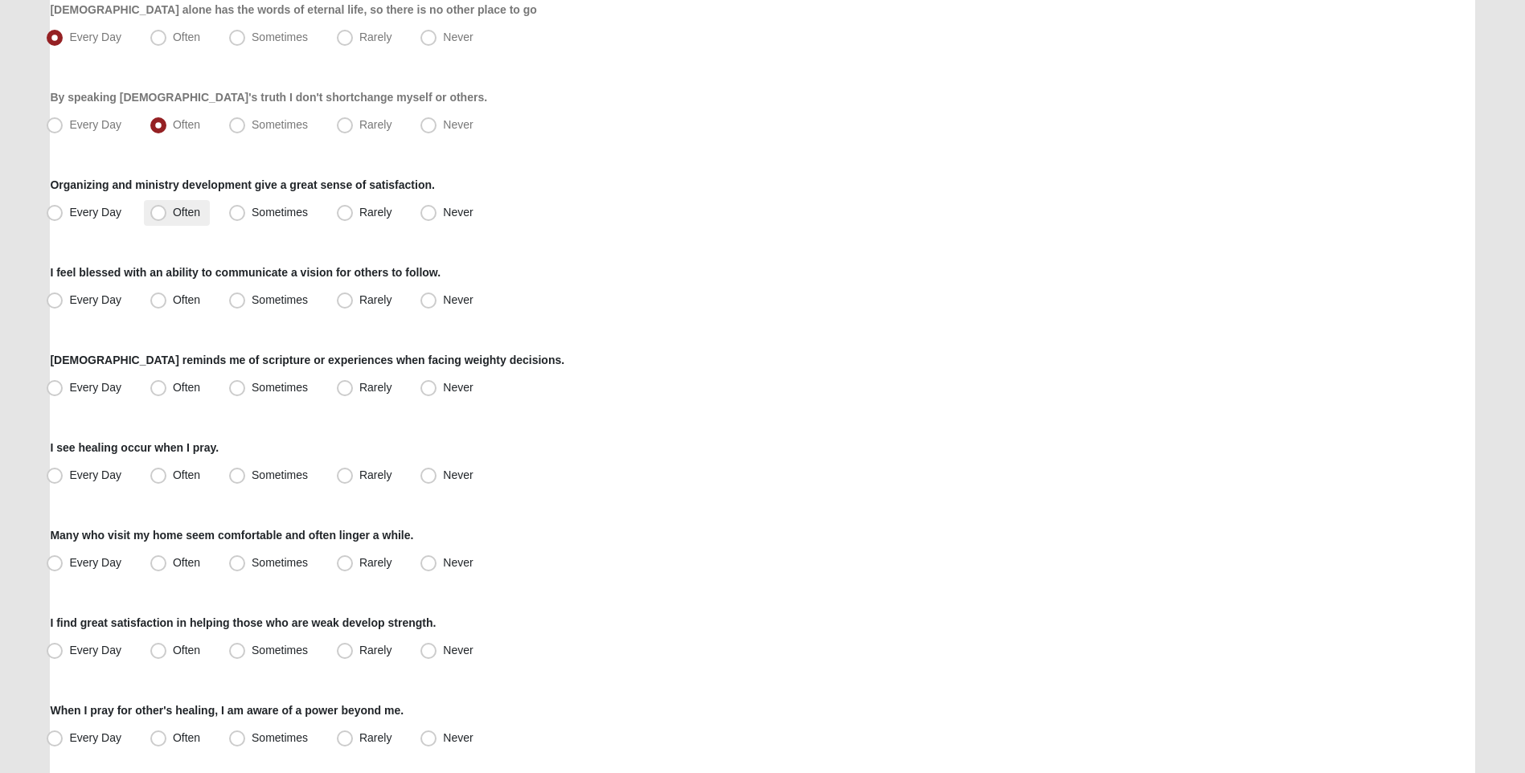
click at [173, 215] on span "Often" at bounding box center [186, 212] width 27 height 13
click at [157, 215] on input "Often" at bounding box center [162, 212] width 10 height 10
radio input "true"
click at [173, 301] on span "Often" at bounding box center [186, 299] width 27 height 13
click at [160, 301] on input "Often" at bounding box center [162, 300] width 10 height 10
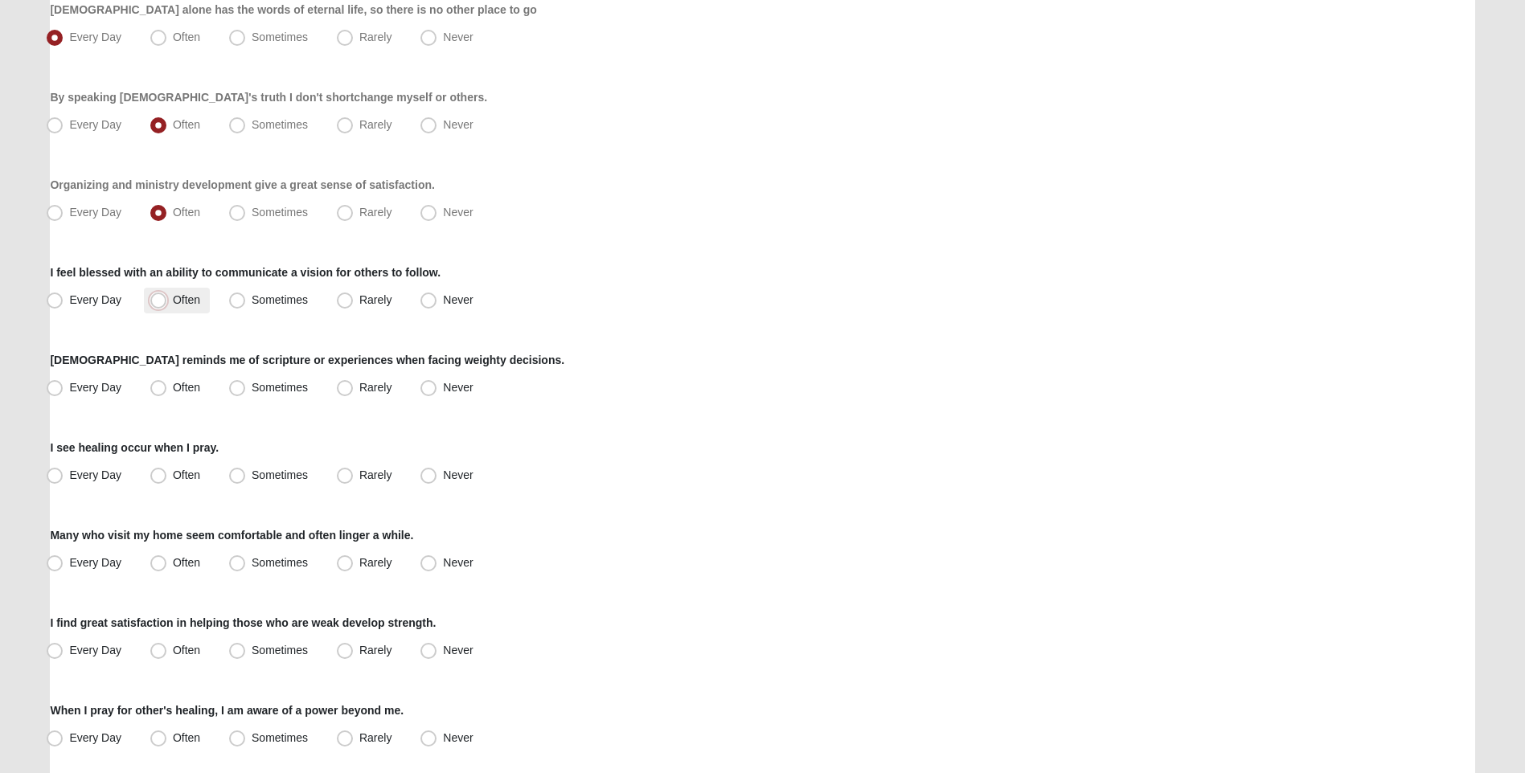
radio input "true"
click at [252, 386] on span "Sometimes" at bounding box center [280, 387] width 56 height 13
click at [236, 386] on input "Sometimes" at bounding box center [241, 388] width 10 height 10
radio input "true"
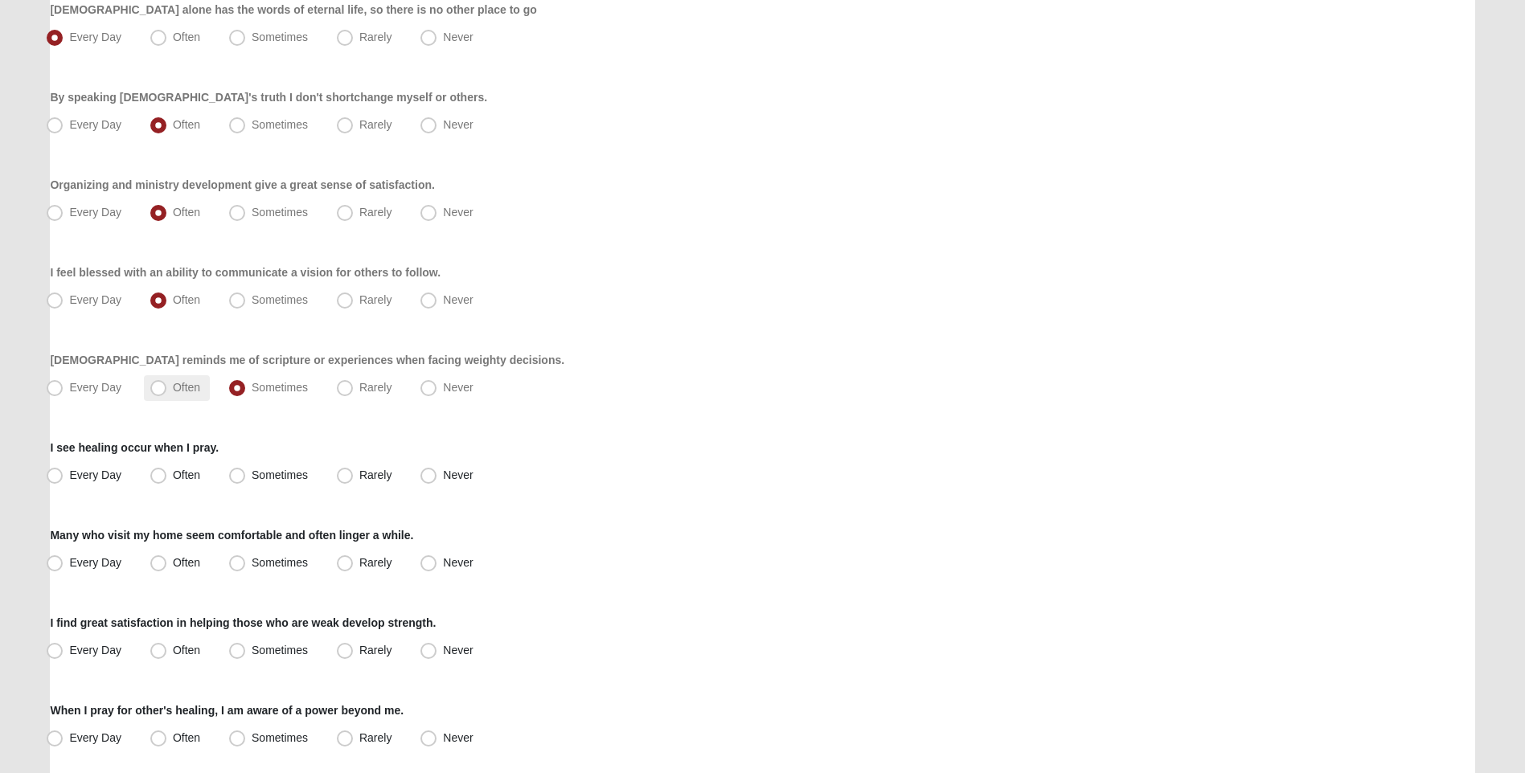
click at [173, 388] on span "Often" at bounding box center [186, 387] width 27 height 13
click at [159, 388] on input "Often" at bounding box center [162, 388] width 10 height 10
radio input "true"
click at [173, 481] on span "Often" at bounding box center [186, 475] width 27 height 13
click at [157, 481] on input "Often" at bounding box center [162, 475] width 10 height 10
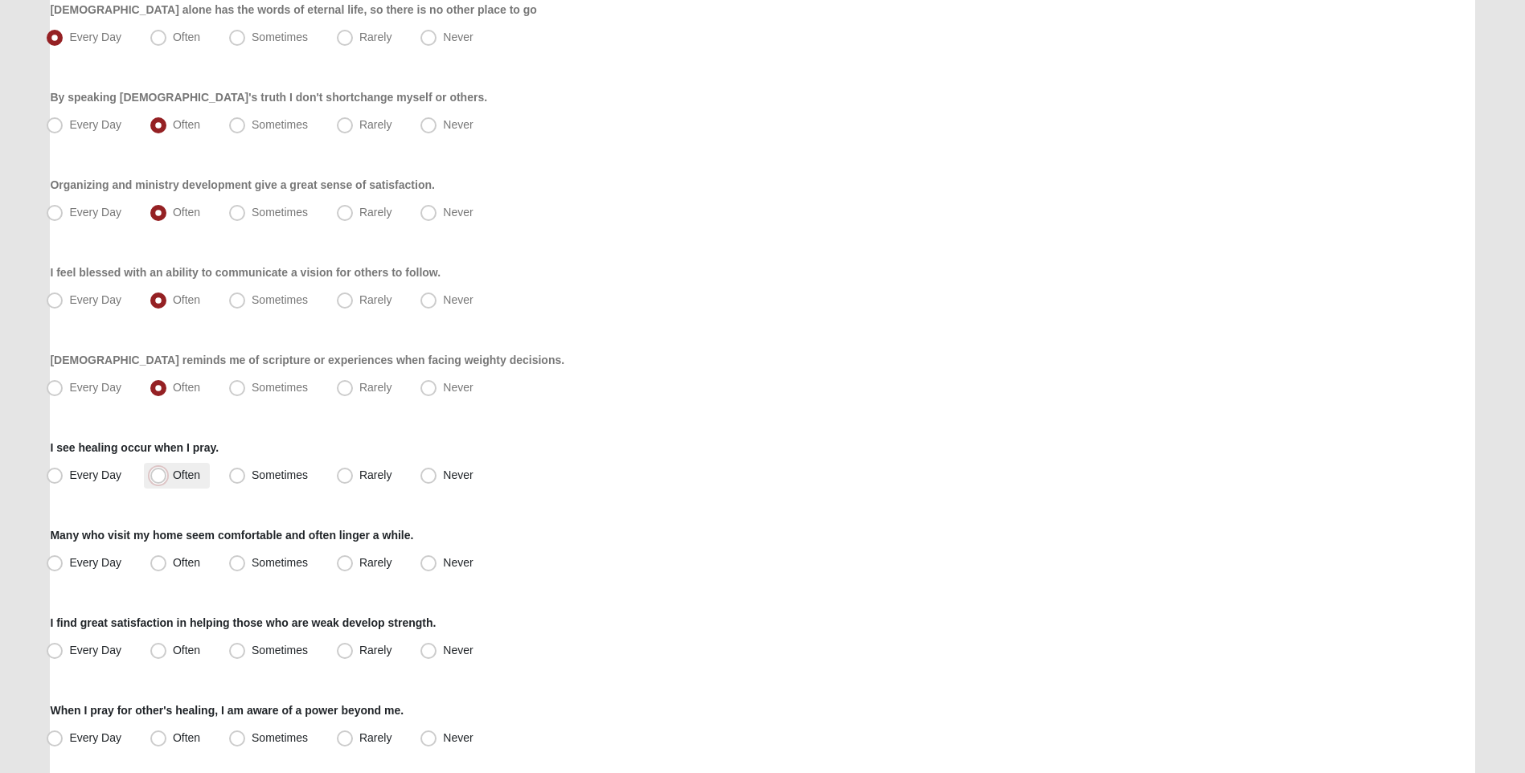
radio input "true"
click at [227, 477] on label "Sometimes" at bounding box center [270, 476] width 95 height 26
click at [236, 477] on input "Sometimes" at bounding box center [241, 475] width 10 height 10
radio input "true"
click at [173, 561] on span "Often" at bounding box center [186, 562] width 27 height 13
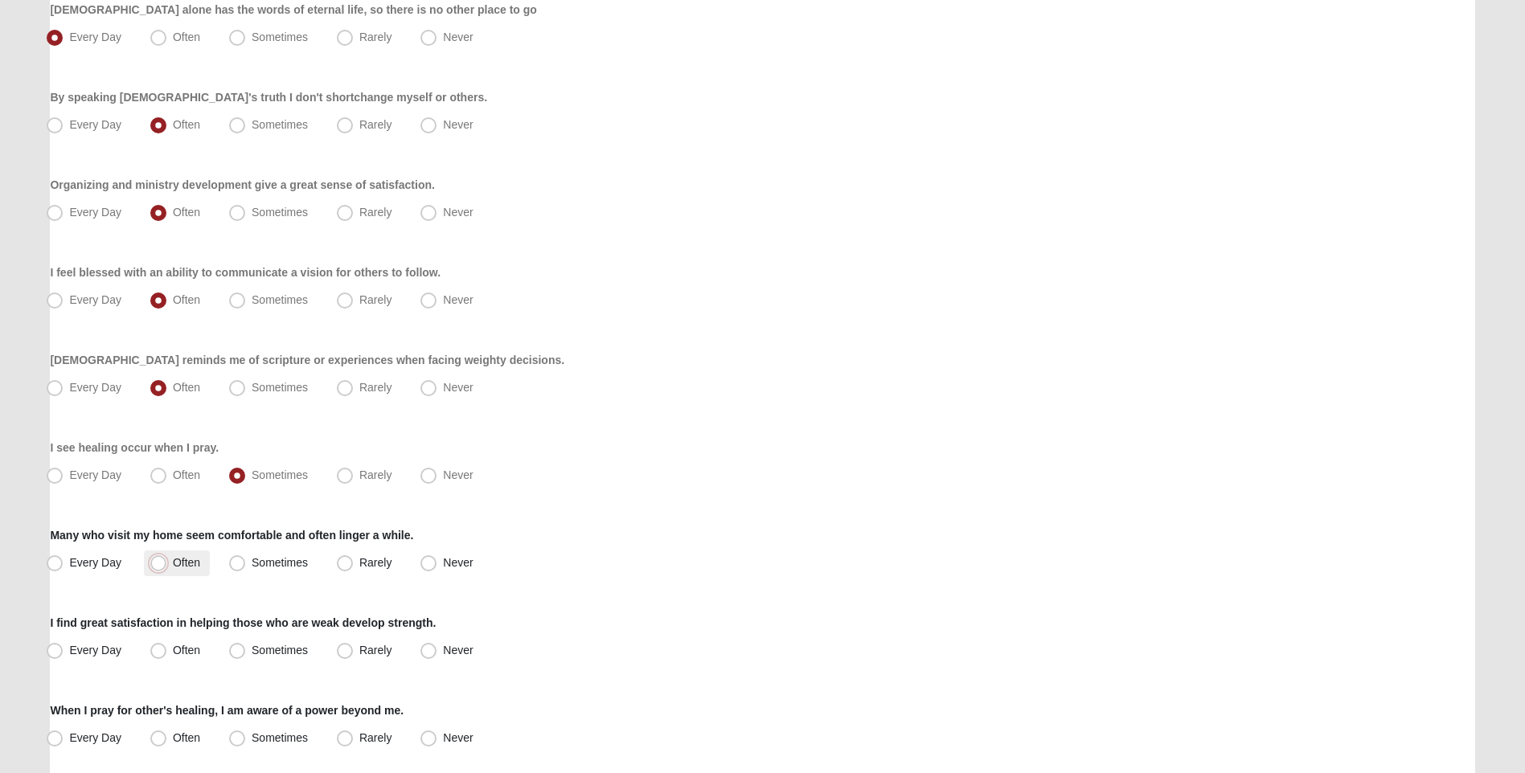
click at [157, 561] on input "Often" at bounding box center [162, 563] width 10 height 10
radio input "true"
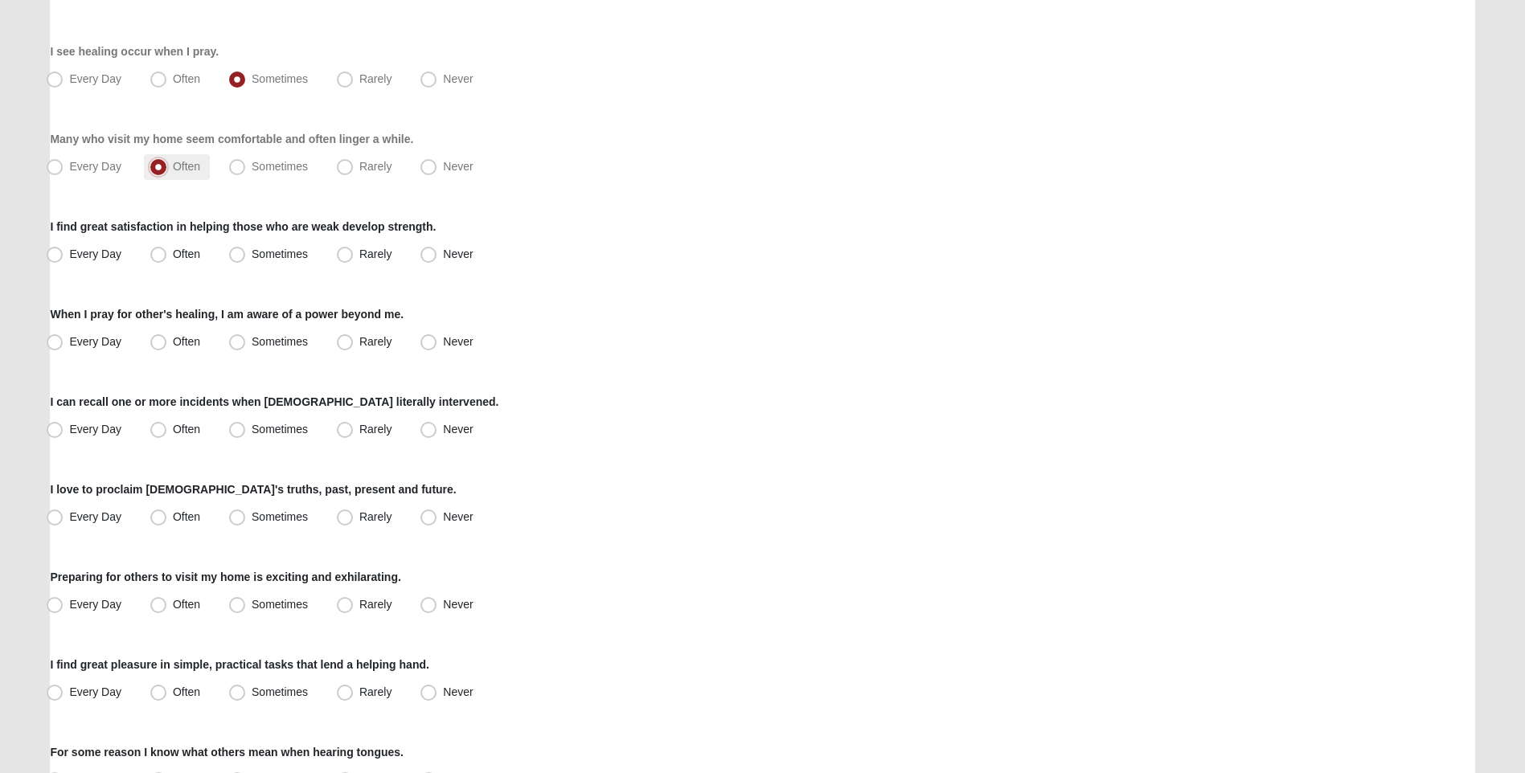
scroll to position [884, 0]
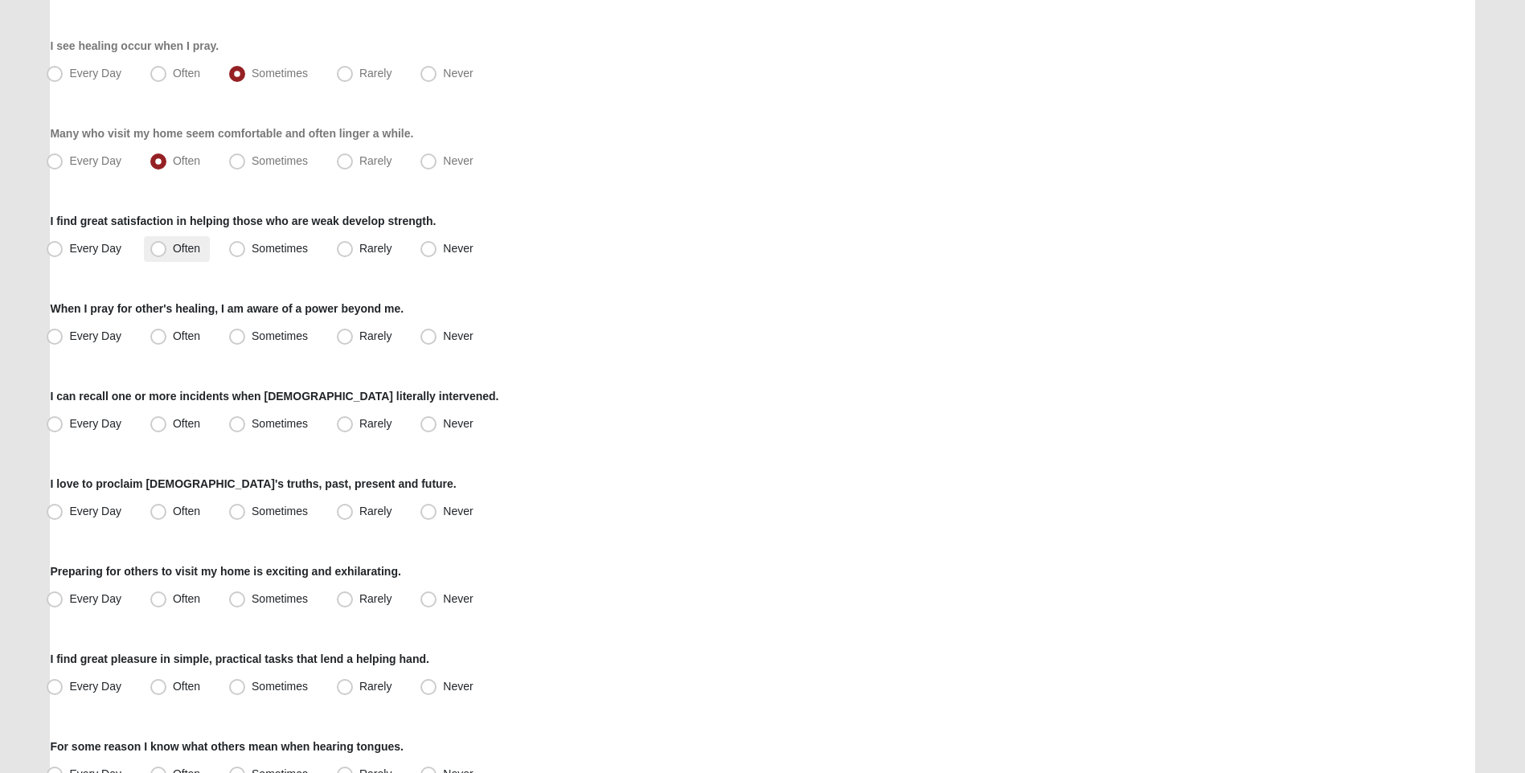
click at [169, 248] on label "Often" at bounding box center [177, 249] width 66 height 26
click at [167, 248] on input "Often" at bounding box center [162, 249] width 10 height 10
radio input "true"
click at [170, 330] on label "Often" at bounding box center [177, 337] width 66 height 26
click at [167, 331] on input "Often" at bounding box center [162, 336] width 10 height 10
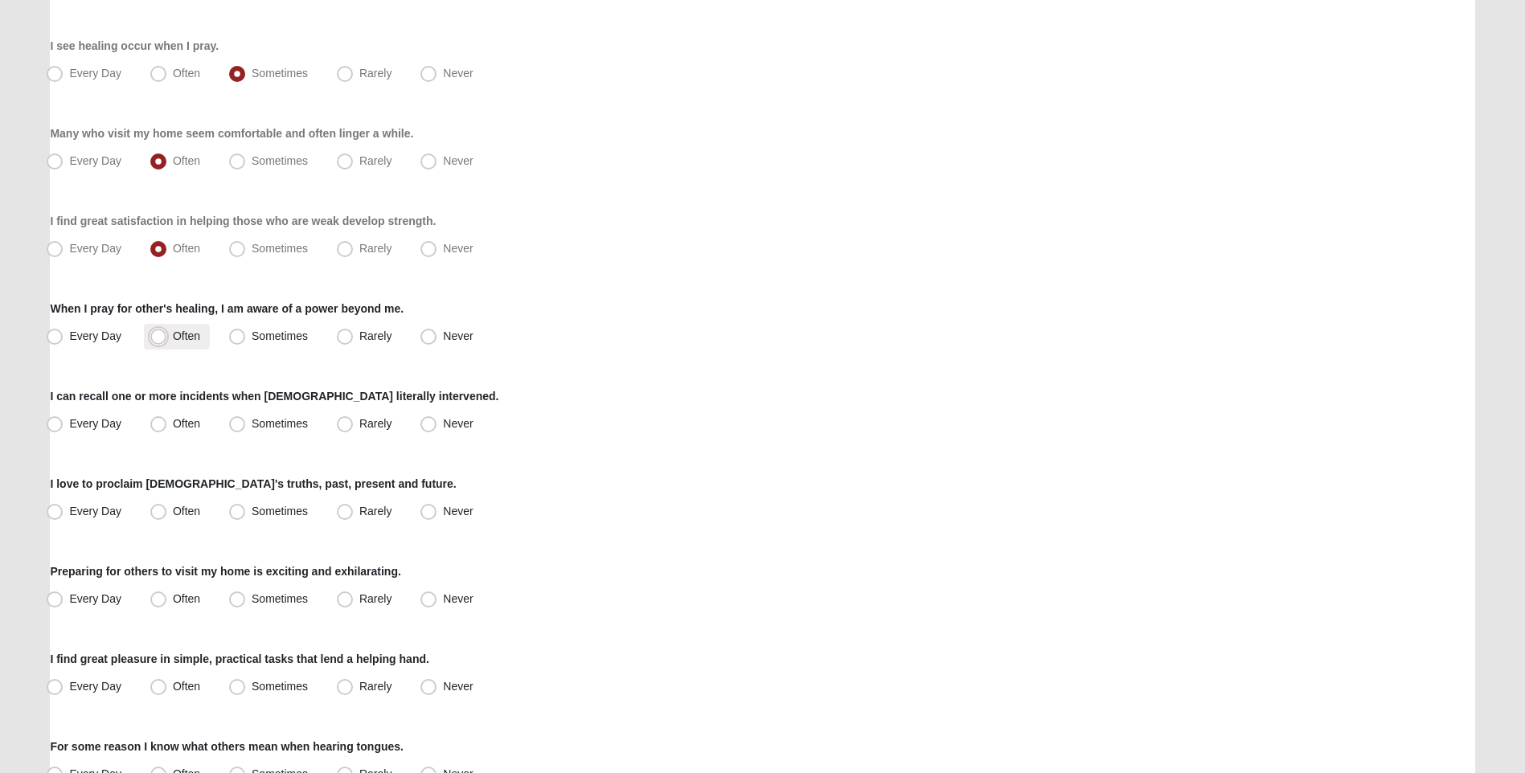
radio input "true"
click at [173, 428] on span "Often" at bounding box center [186, 423] width 27 height 13
click at [165, 428] on input "Often" at bounding box center [162, 424] width 10 height 10
radio input "true"
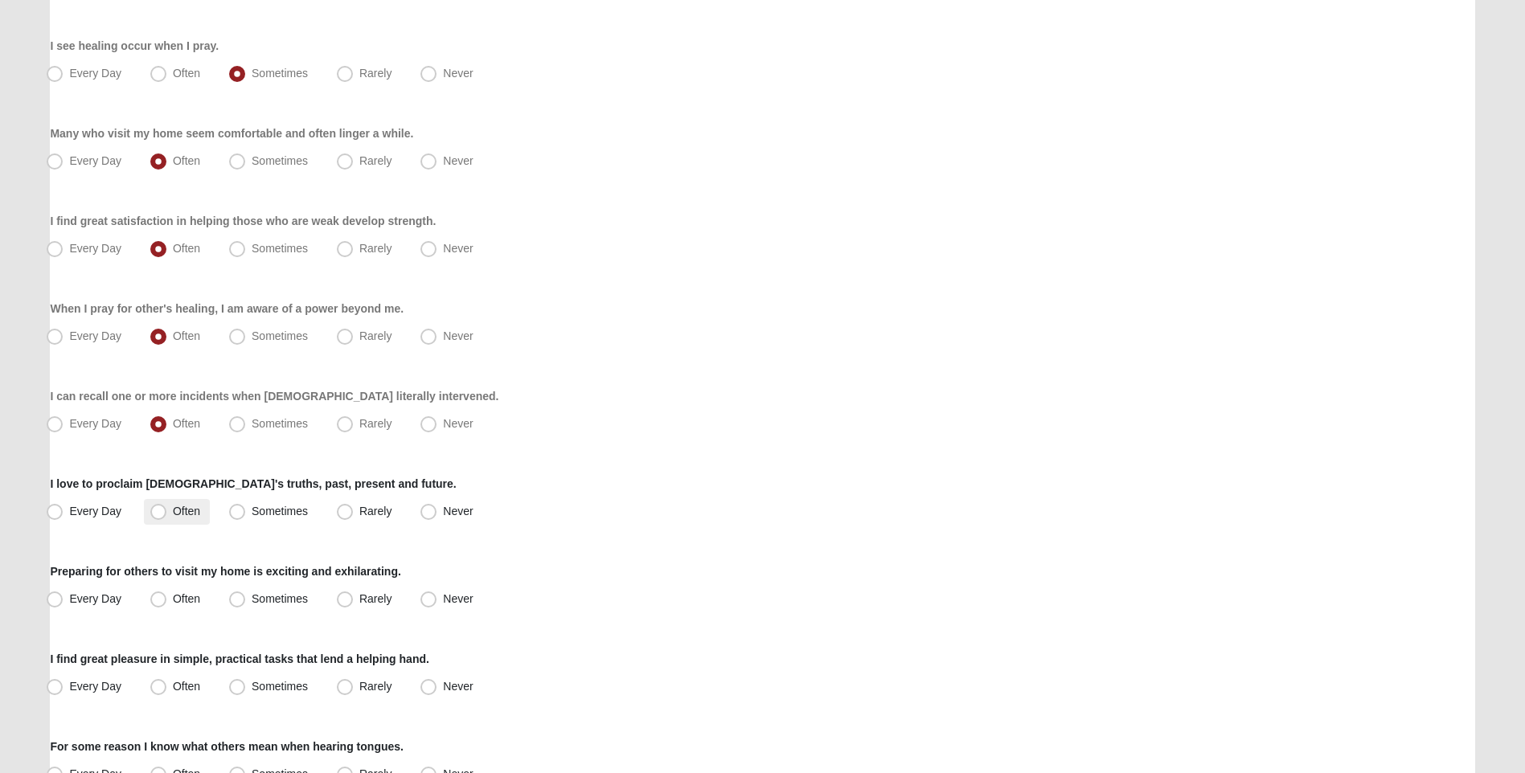
click at [173, 511] on span "Often" at bounding box center [186, 511] width 27 height 13
click at [163, 511] on input "Often" at bounding box center [162, 511] width 10 height 10
radio input "true"
drag, startPoint x: 252, startPoint y: 606, endPoint x: 237, endPoint y: 605, distance: 14.5
click at [237, 605] on label "Sometimes" at bounding box center [270, 600] width 95 height 26
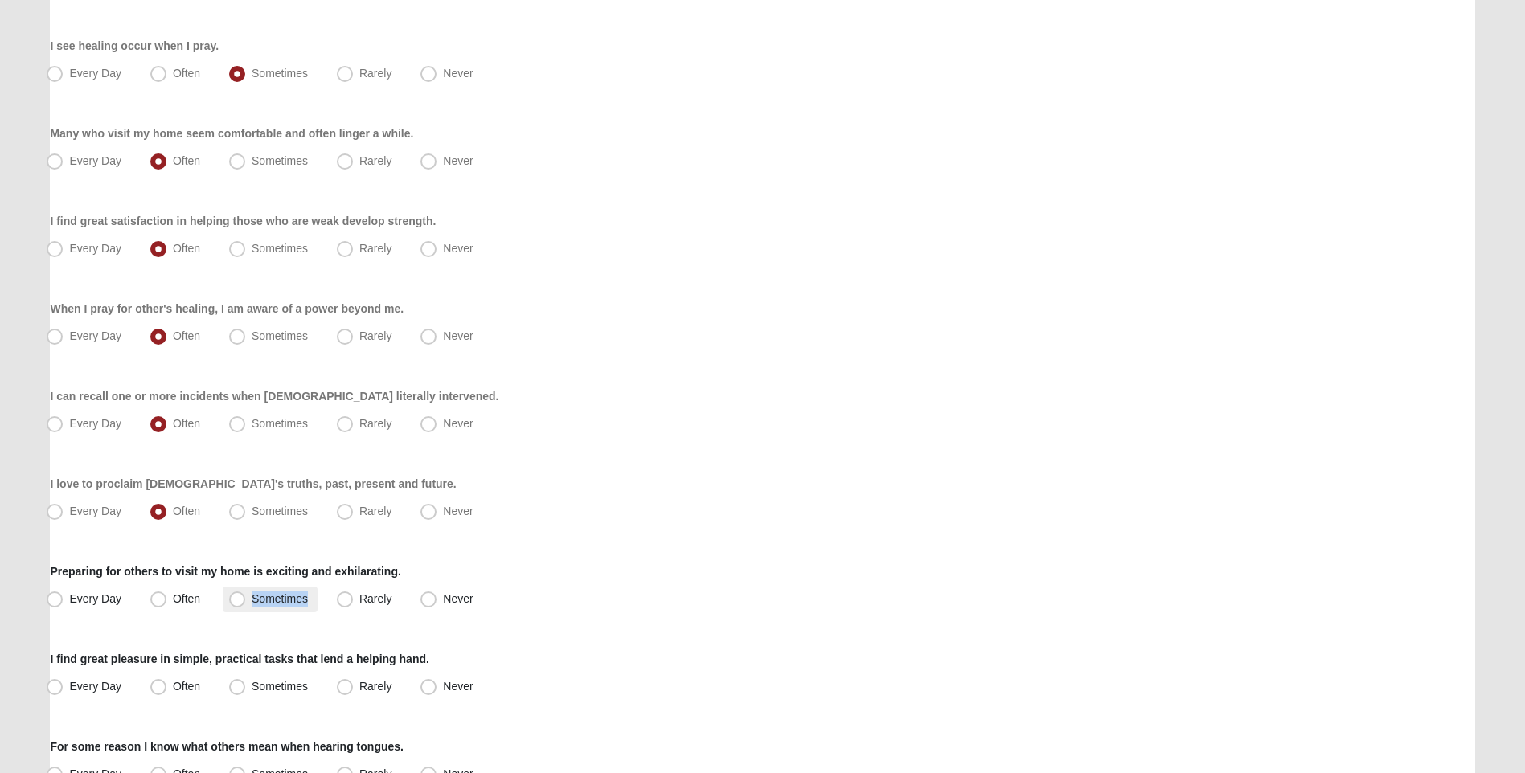
drag, startPoint x: 237, startPoint y: 605, endPoint x: 230, endPoint y: 609, distance: 8.3
click at [230, 609] on label "Sometimes" at bounding box center [270, 600] width 95 height 26
click at [236, 604] on input "Sometimes" at bounding box center [241, 599] width 10 height 10
radio input "true"
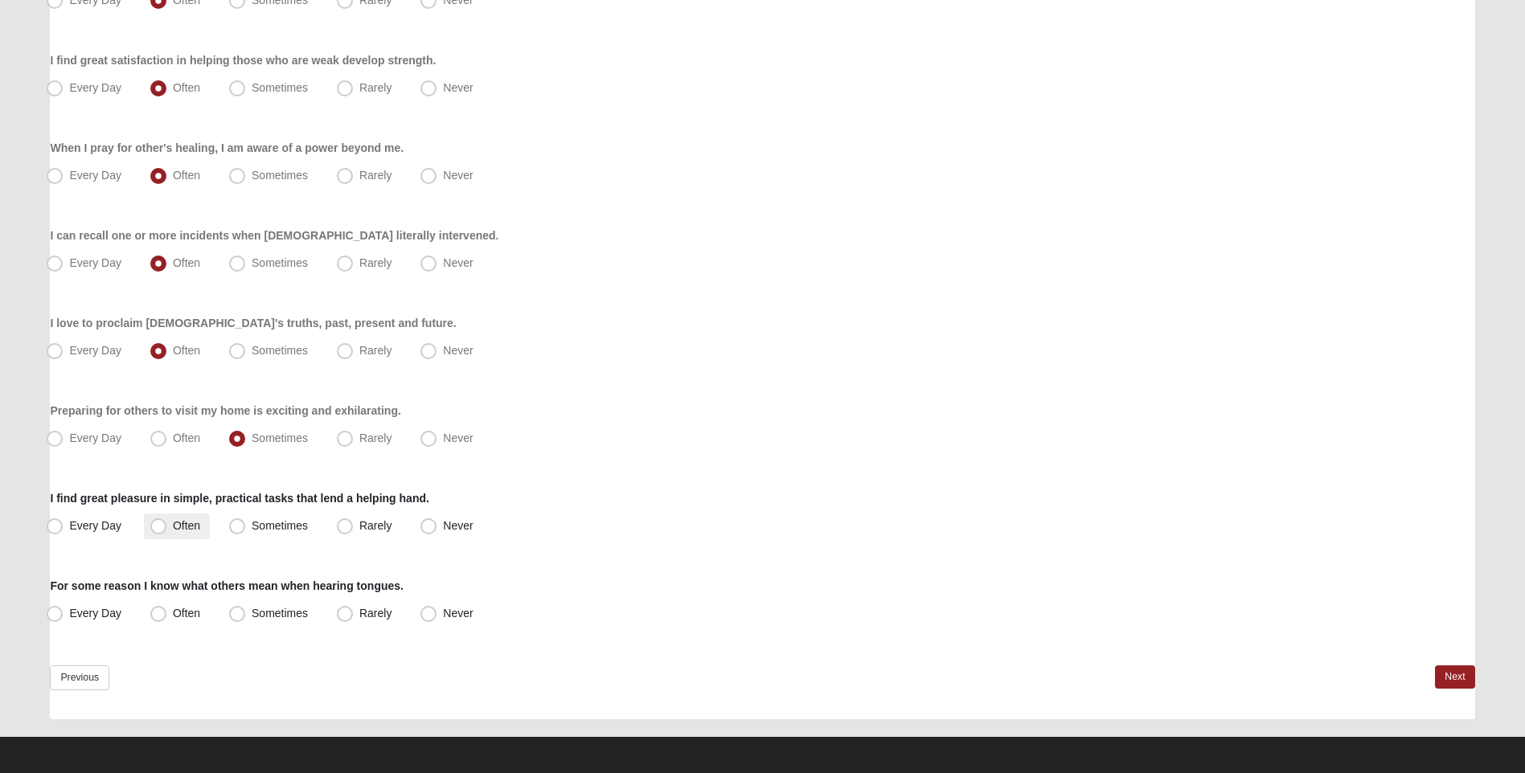
click at [157, 538] on label "Often" at bounding box center [177, 527] width 66 height 26
click at [157, 531] on input "Often" at bounding box center [162, 526] width 10 height 10
radio input "true"
click at [359, 613] on span "Rarely" at bounding box center [375, 613] width 32 height 13
click at [348, 613] on input "Rarely" at bounding box center [348, 614] width 10 height 10
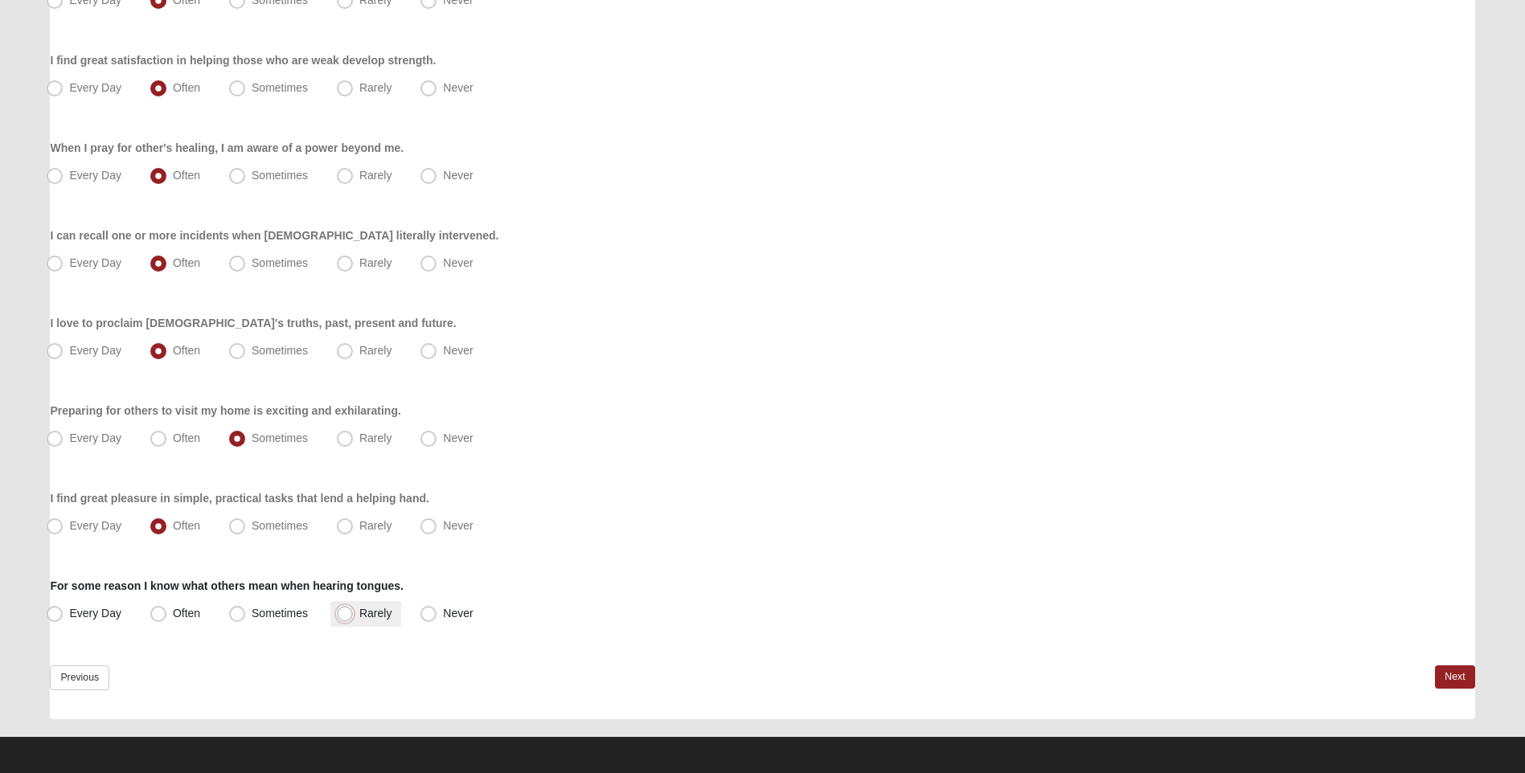
radio input "true"
click at [1461, 671] on link "Next" at bounding box center [1454, 677] width 39 height 23
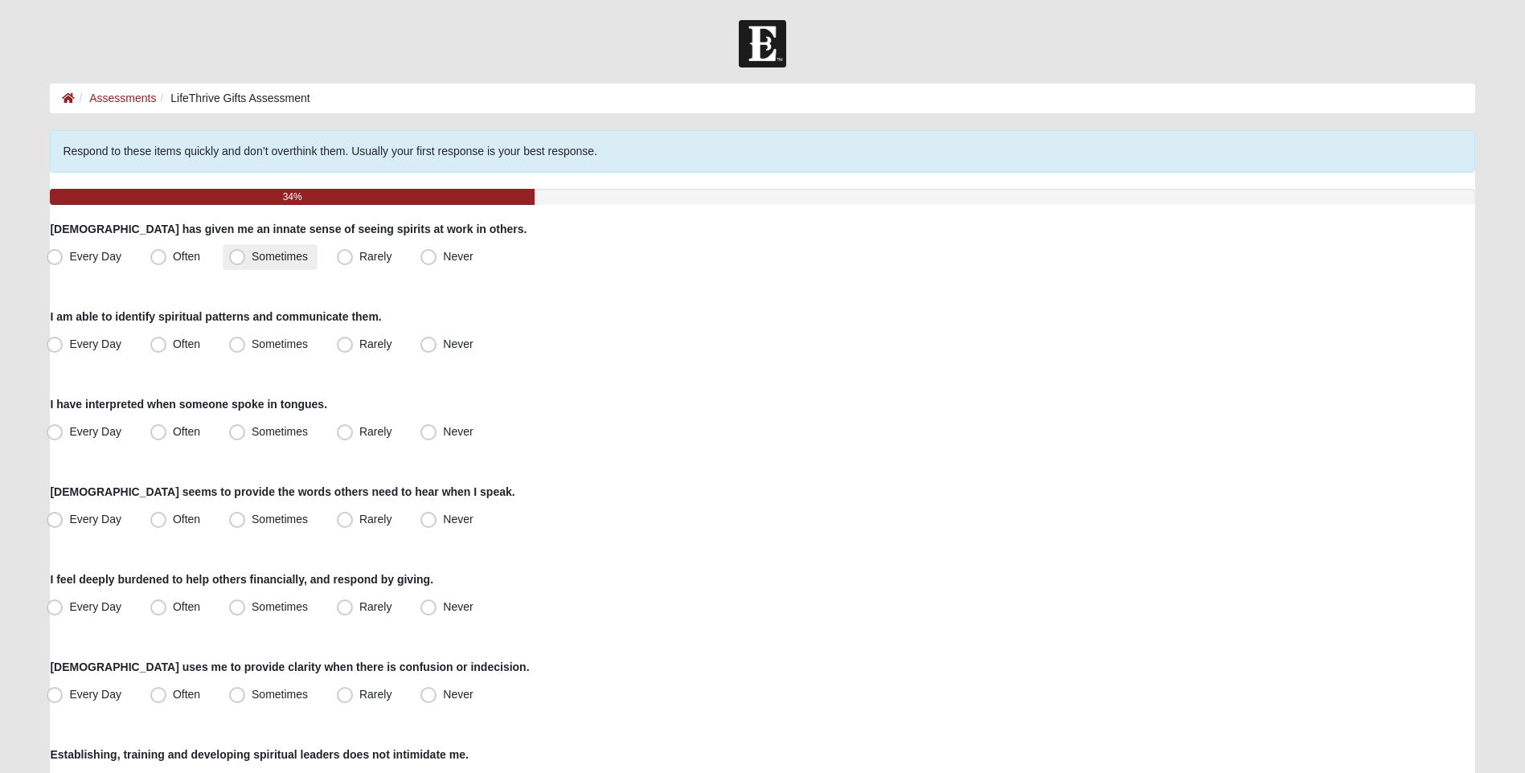
click at [252, 259] on span "Sometimes" at bounding box center [280, 256] width 56 height 13
click at [236, 259] on input "Sometimes" at bounding box center [241, 257] width 10 height 10
radio input "true"
click at [252, 338] on span "Sometimes" at bounding box center [280, 344] width 56 height 13
click at [246, 339] on input "Sometimes" at bounding box center [241, 344] width 10 height 10
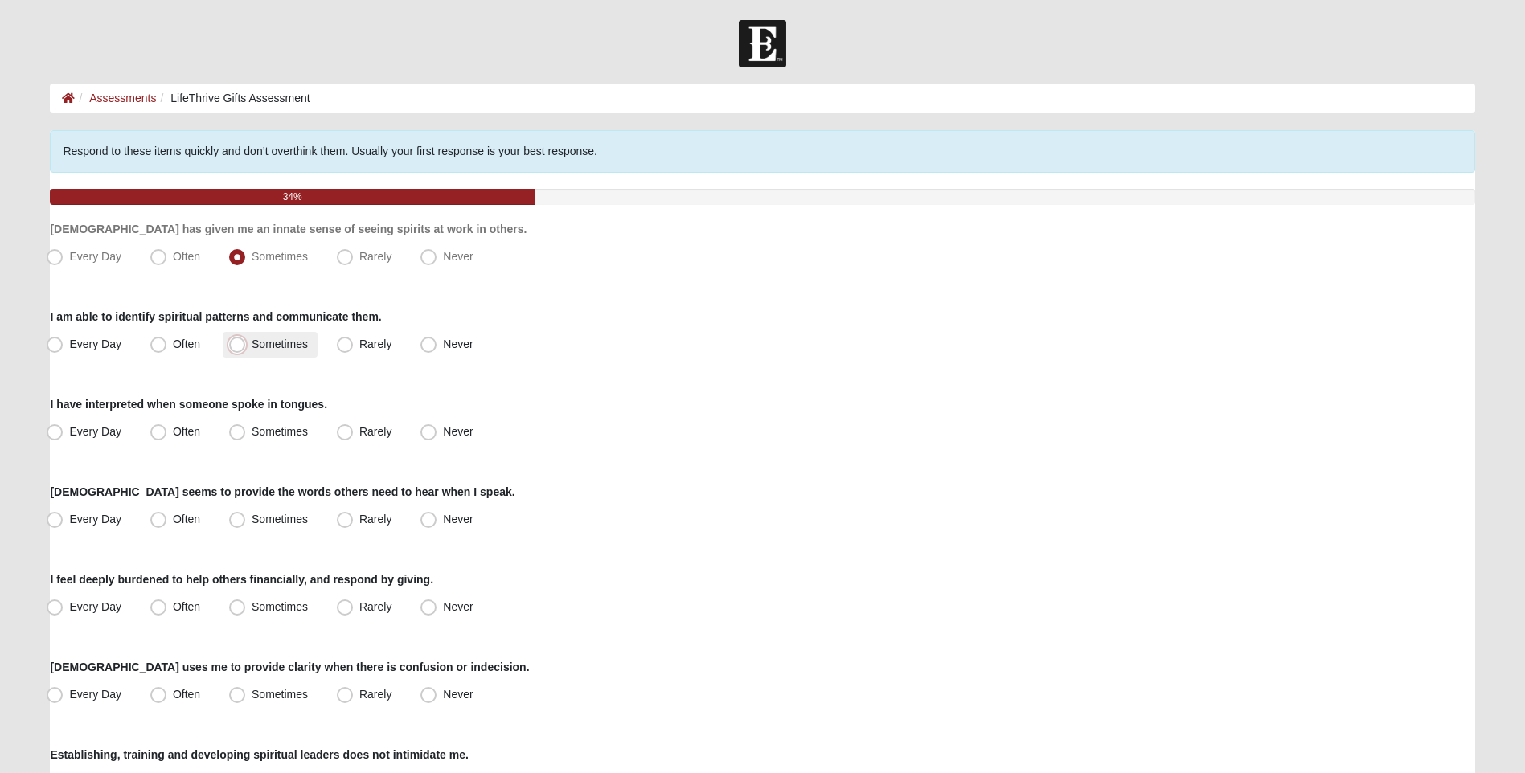
radio input "true"
click at [443, 433] on span "Never" at bounding box center [458, 431] width 30 height 13
click at [427, 433] on input "Never" at bounding box center [432, 432] width 10 height 10
radio input "true"
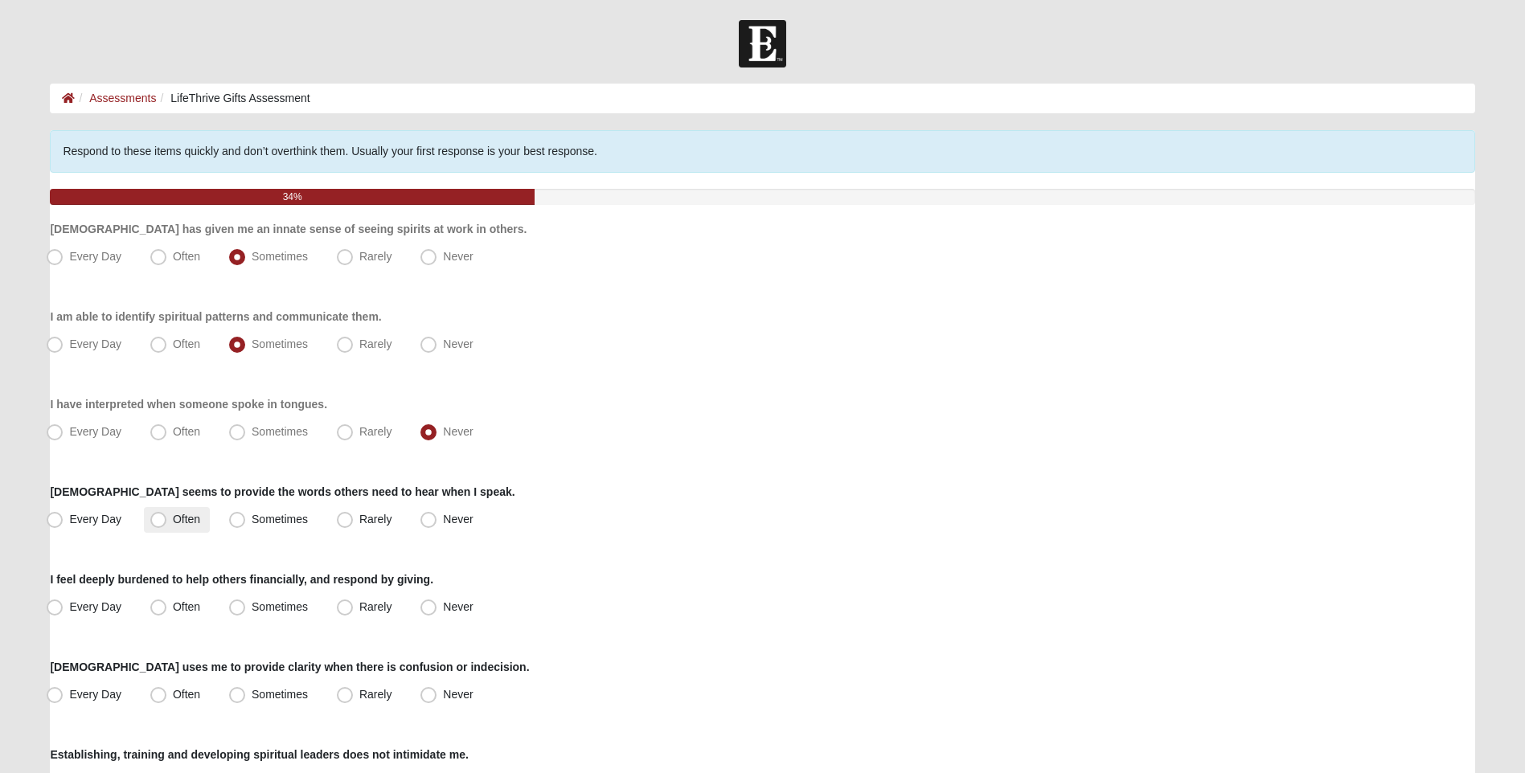
click at [169, 522] on label "Often" at bounding box center [177, 520] width 66 height 26
click at [167, 522] on input "Often" at bounding box center [162, 519] width 10 height 10
radio input "true"
click at [252, 525] on span "Sometimes" at bounding box center [280, 519] width 56 height 13
click at [236, 525] on input "Sometimes" at bounding box center [241, 519] width 10 height 10
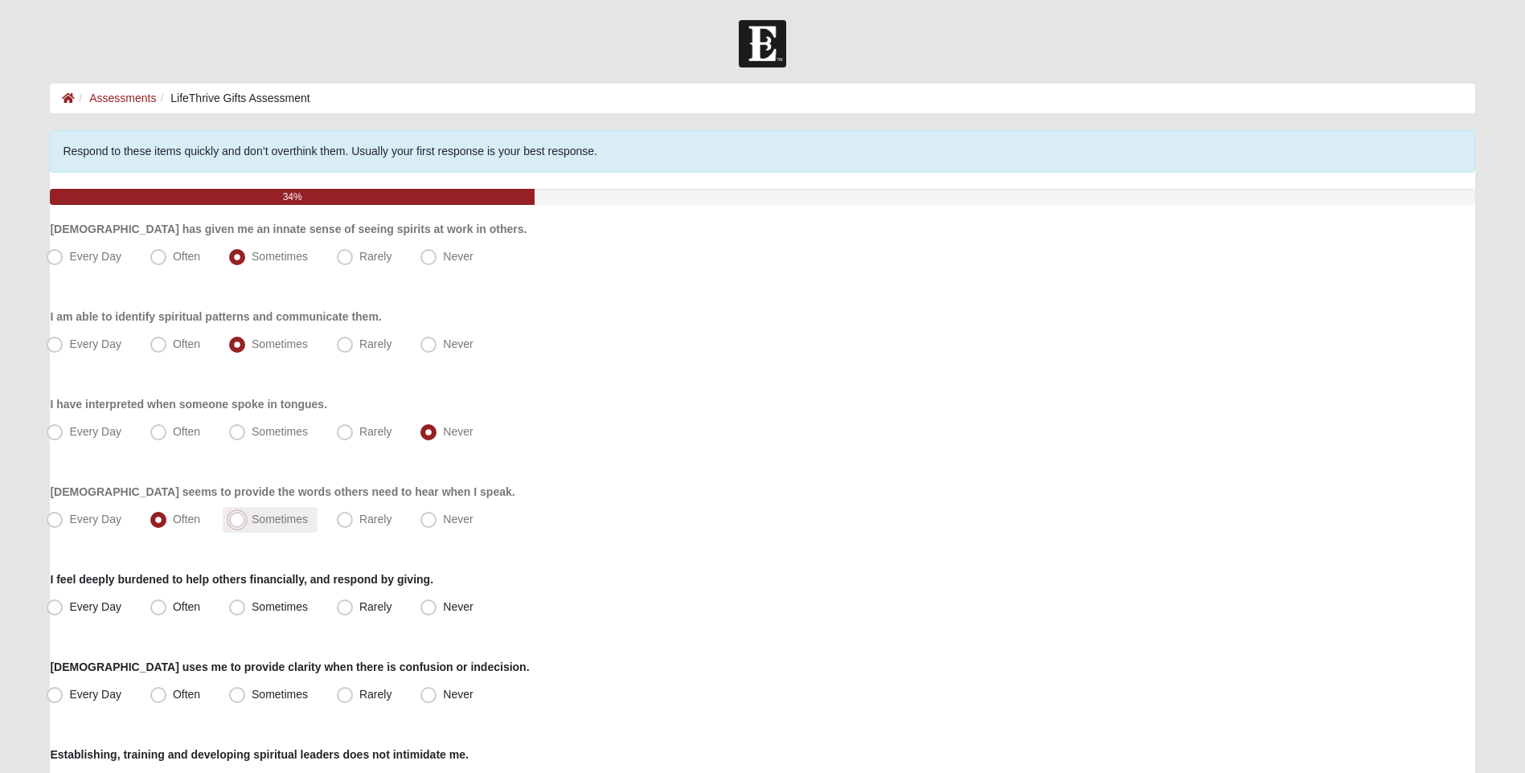
radio input "true"
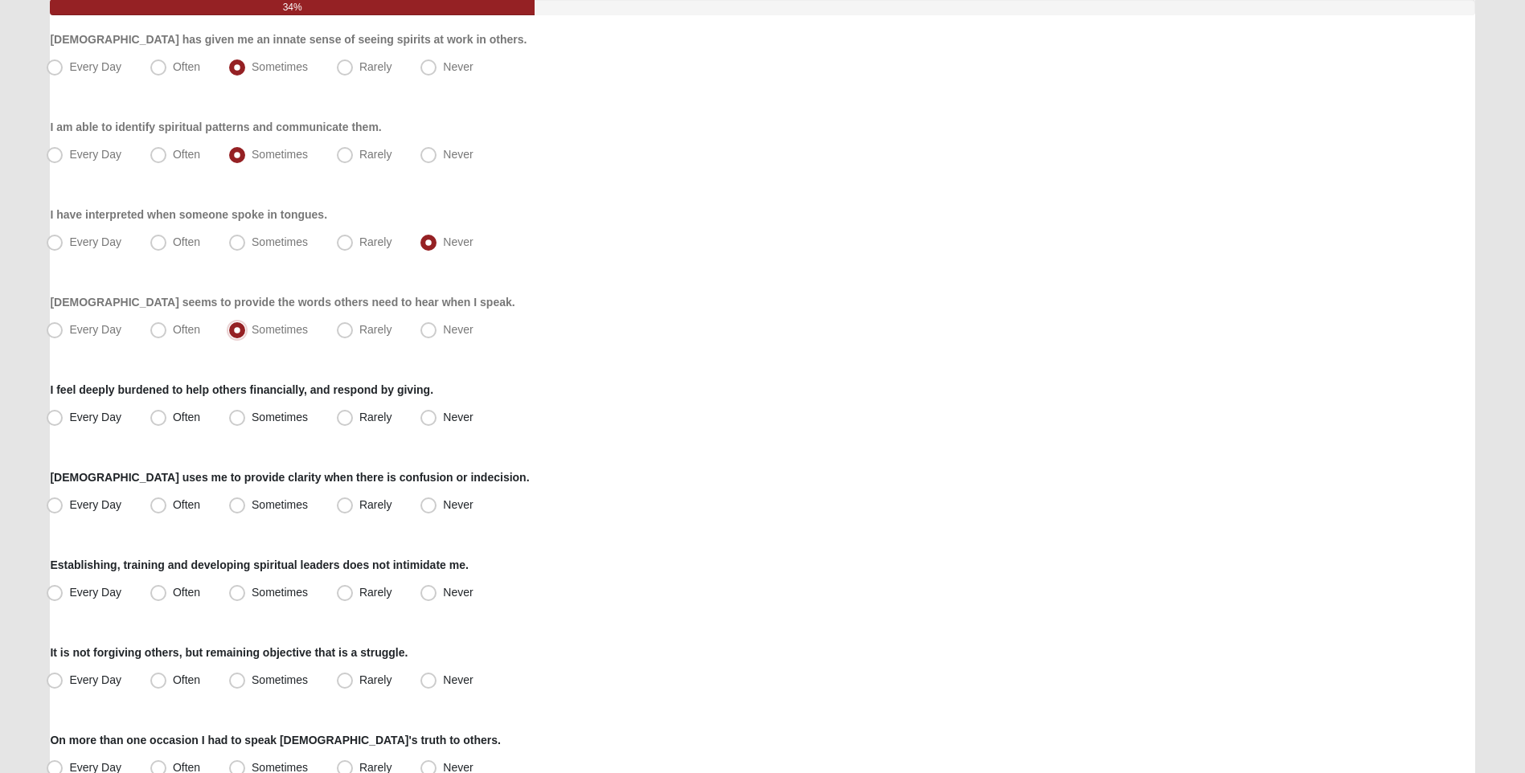
scroll to position [241, 0]
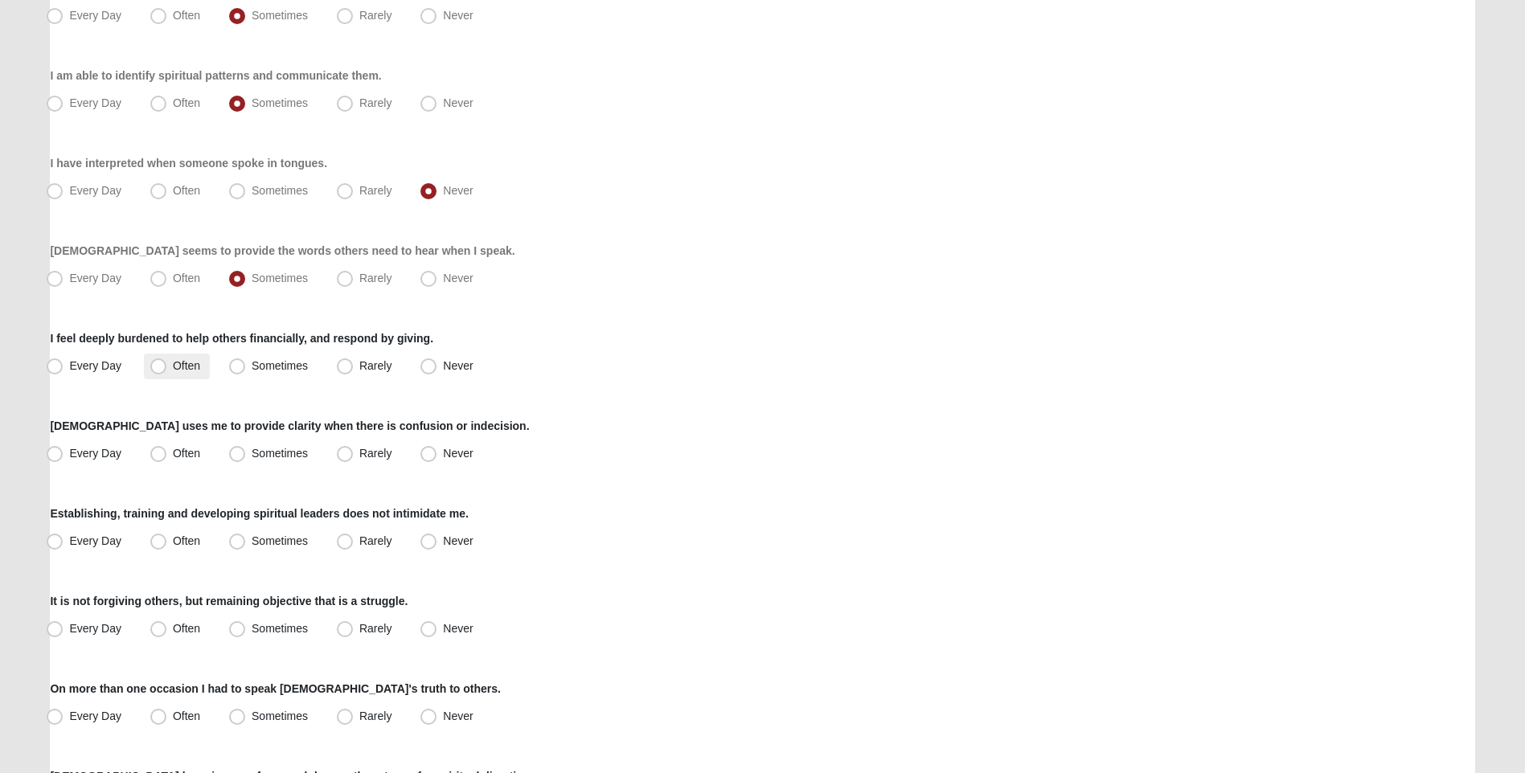
click at [167, 371] on label "Often" at bounding box center [177, 367] width 66 height 26
click at [167, 371] on input "Often" at bounding box center [162, 366] width 10 height 10
radio input "true"
click at [173, 454] on span "Often" at bounding box center [186, 453] width 27 height 13
click at [162, 454] on input "Often" at bounding box center [162, 454] width 10 height 10
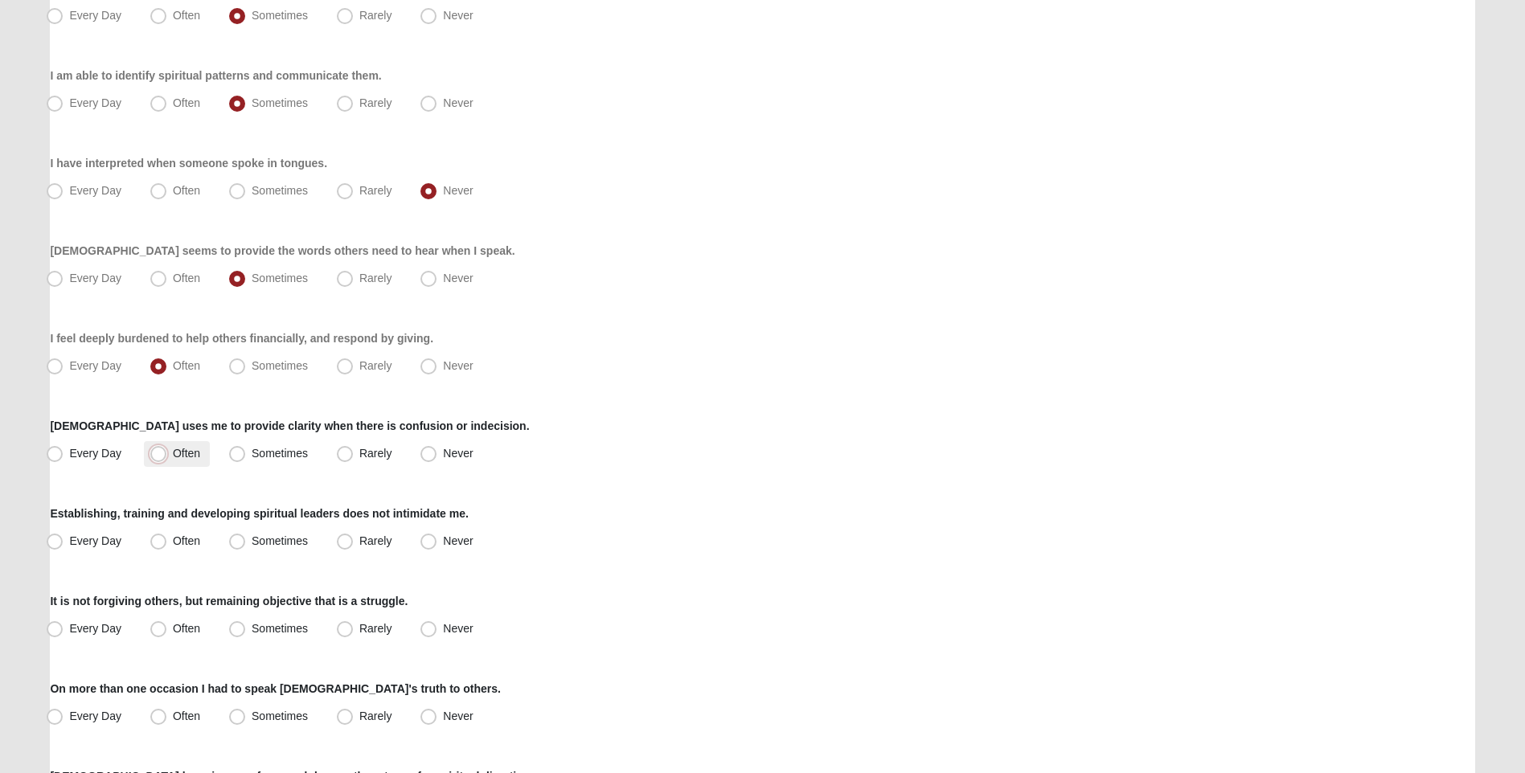
radio input "true"
click at [173, 543] on span "Often" at bounding box center [186, 541] width 27 height 13
click at [157, 543] on input "Often" at bounding box center [162, 541] width 10 height 10
radio input "true"
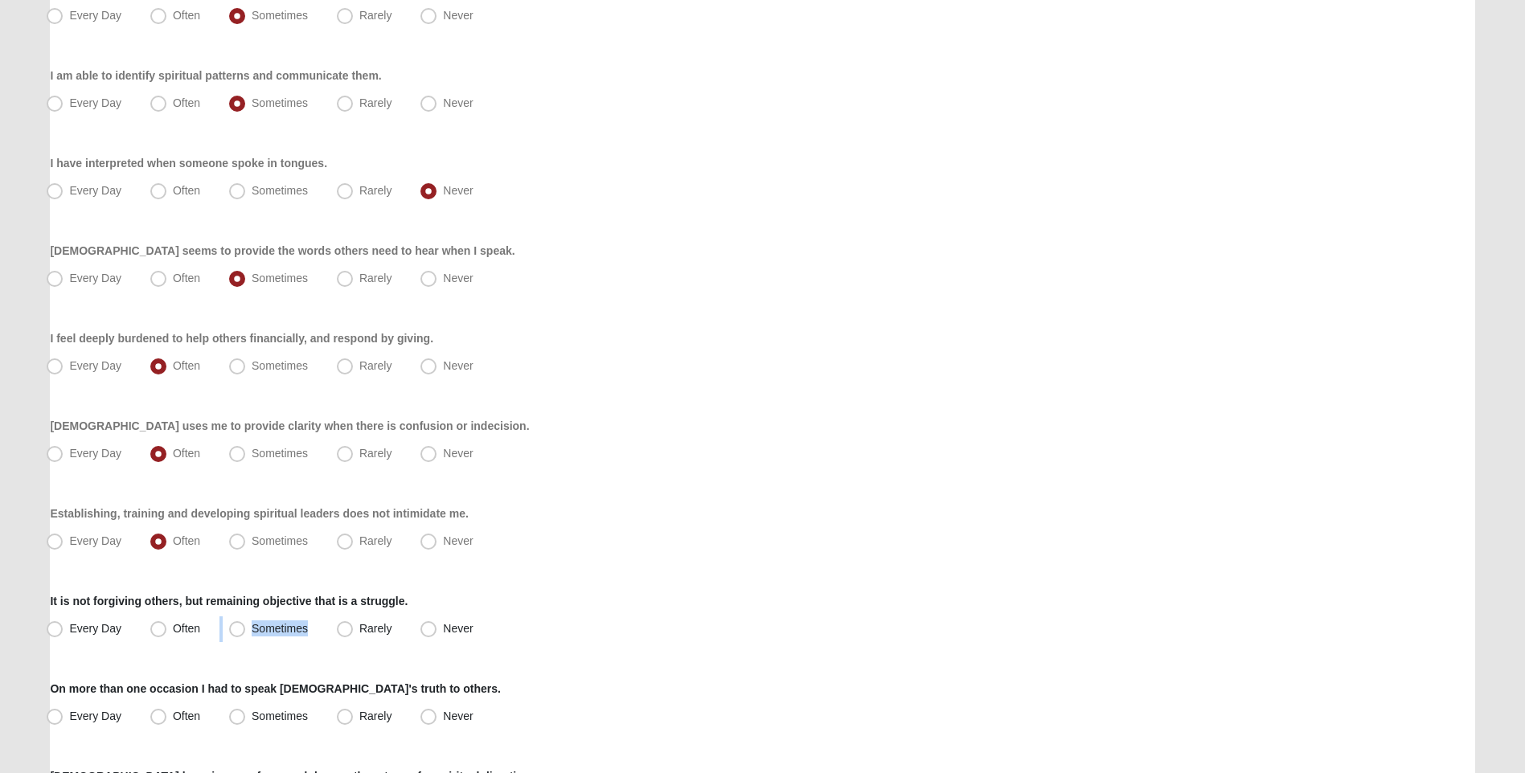
drag, startPoint x: 231, startPoint y: 631, endPoint x: 211, endPoint y: 631, distance: 19.3
click at [211, 631] on div "Every Day Often Sometimes Rarely Never" at bounding box center [762, 630] width 1424 height 26
drag, startPoint x: 211, startPoint y: 631, endPoint x: 108, endPoint y: 621, distance: 104.2
click at [108, 621] on label "Every Day" at bounding box center [85, 630] width 91 height 26
drag, startPoint x: 108, startPoint y: 621, endPoint x: 152, endPoint y: 634, distance: 46.3
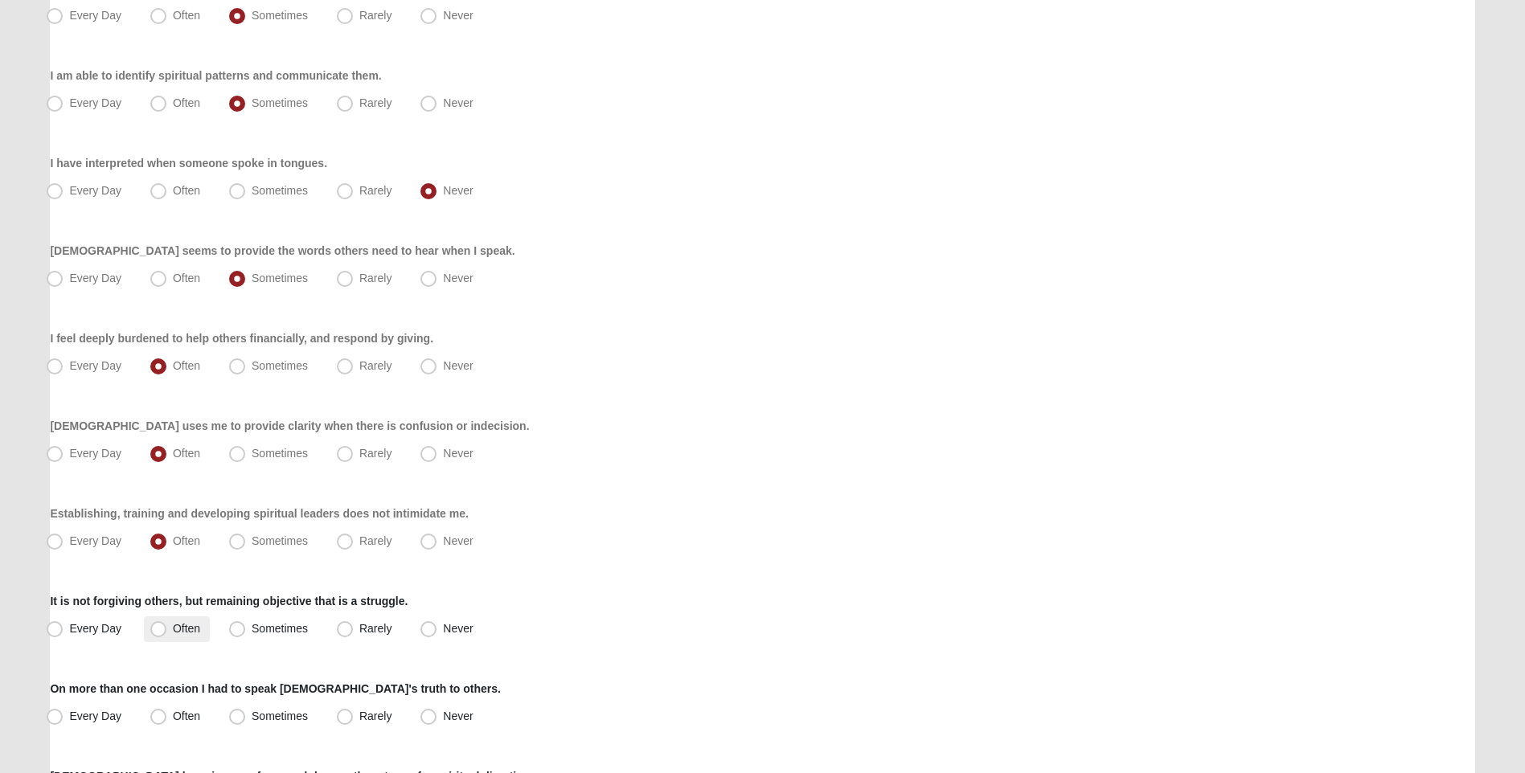
click at [173, 634] on span "Often" at bounding box center [186, 628] width 27 height 13
click at [157, 634] on input "Often" at bounding box center [162, 629] width 10 height 10
radio input "true"
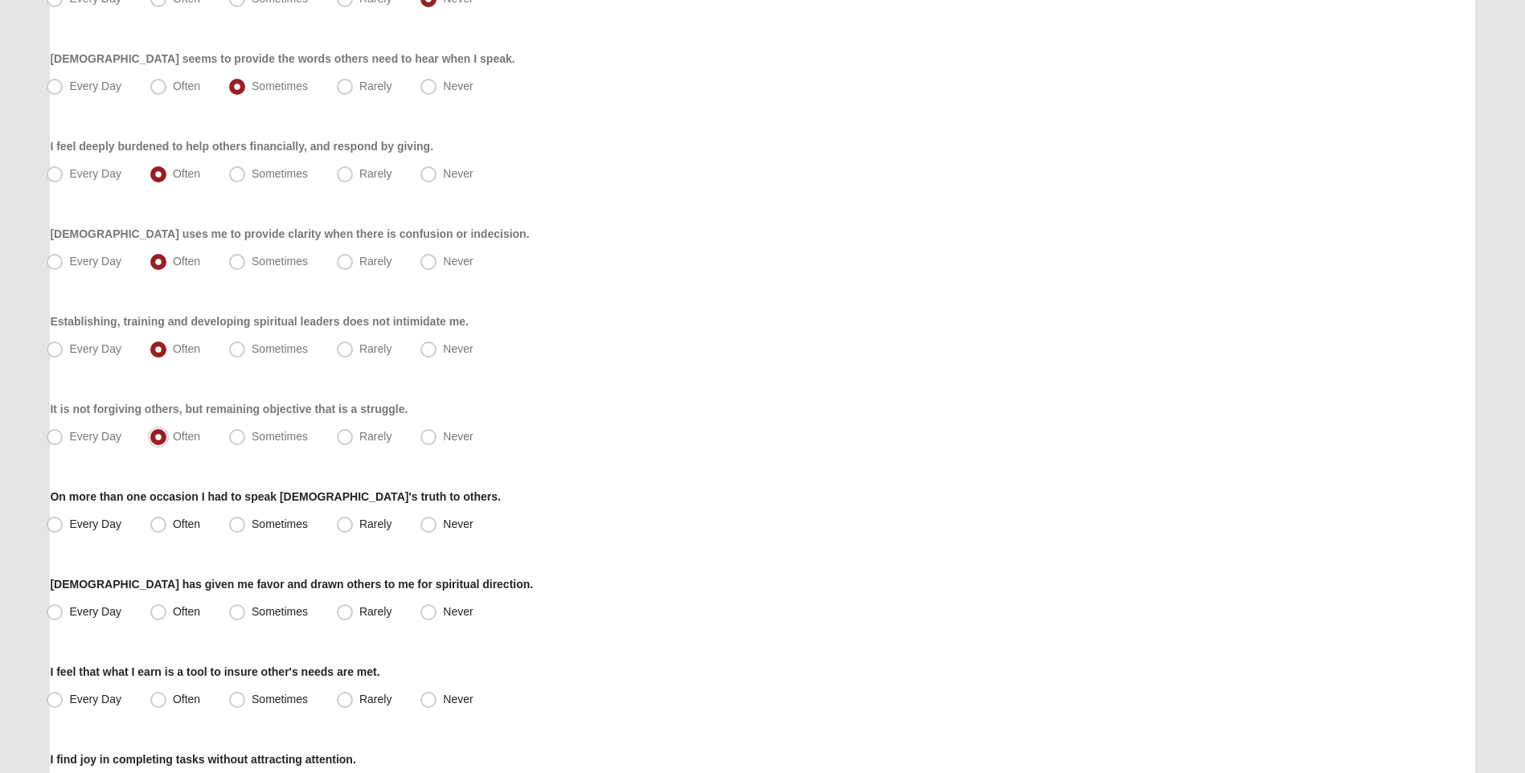
scroll to position [482, 0]
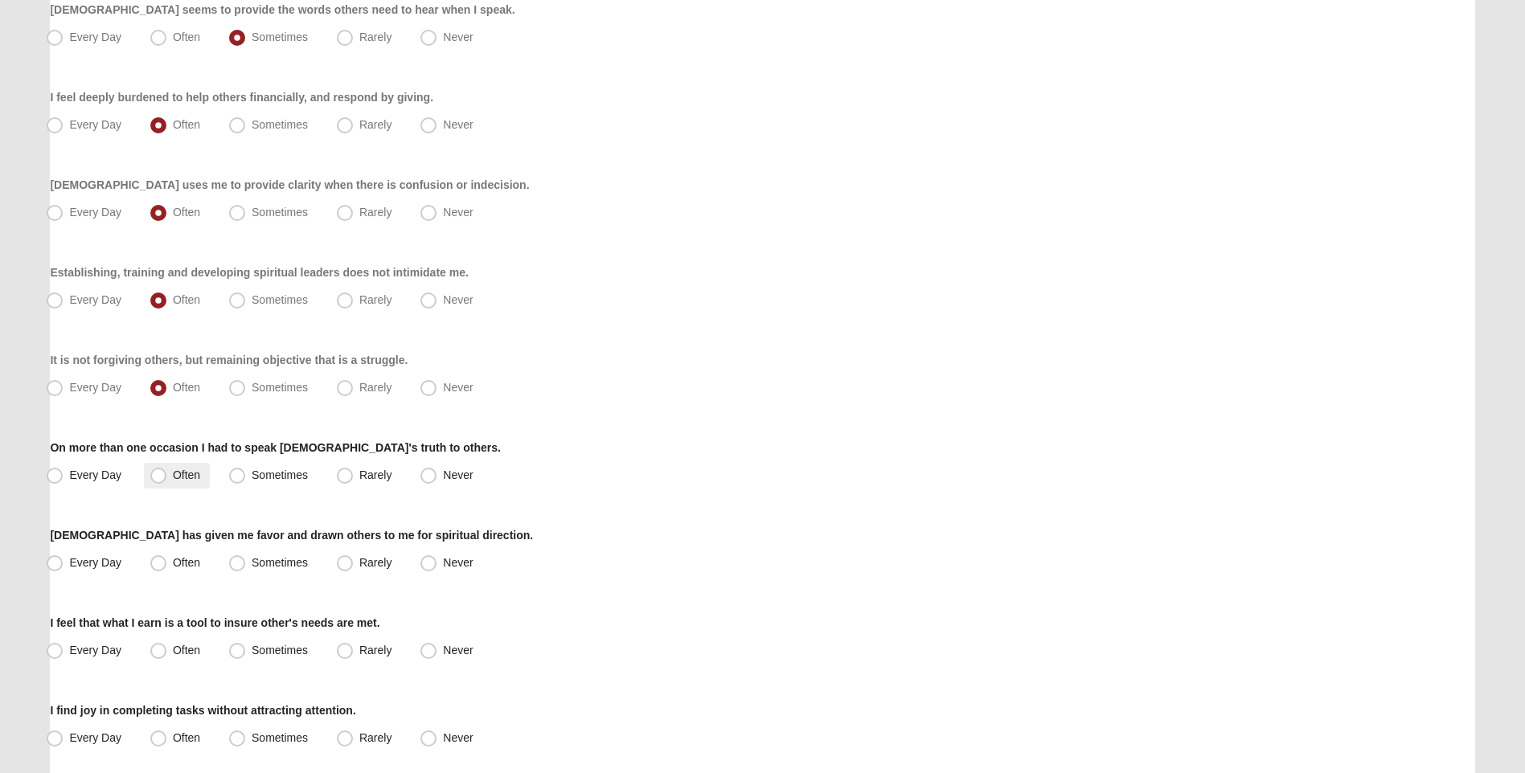
click at [173, 477] on span "Often" at bounding box center [186, 475] width 27 height 13
click at [157, 477] on input "Often" at bounding box center [162, 475] width 10 height 10
radio input "true"
click at [149, 555] on label "Often" at bounding box center [177, 564] width 66 height 26
click at [157, 558] on input "Often" at bounding box center [162, 563] width 10 height 10
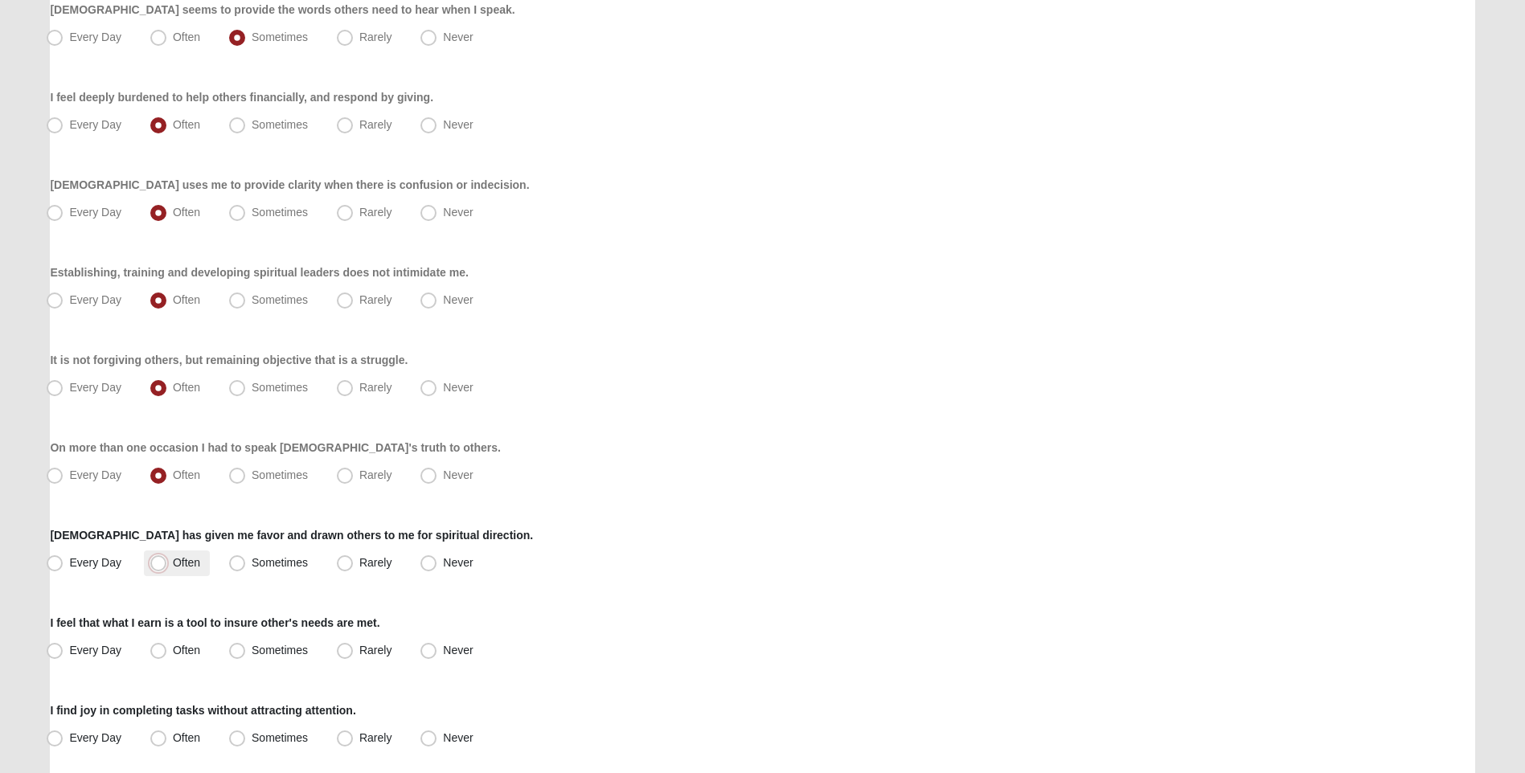
radio input "true"
click at [173, 648] on span "Often" at bounding box center [186, 650] width 27 height 13
click at [157, 648] on input "Often" at bounding box center [162, 650] width 10 height 10
radio input "true"
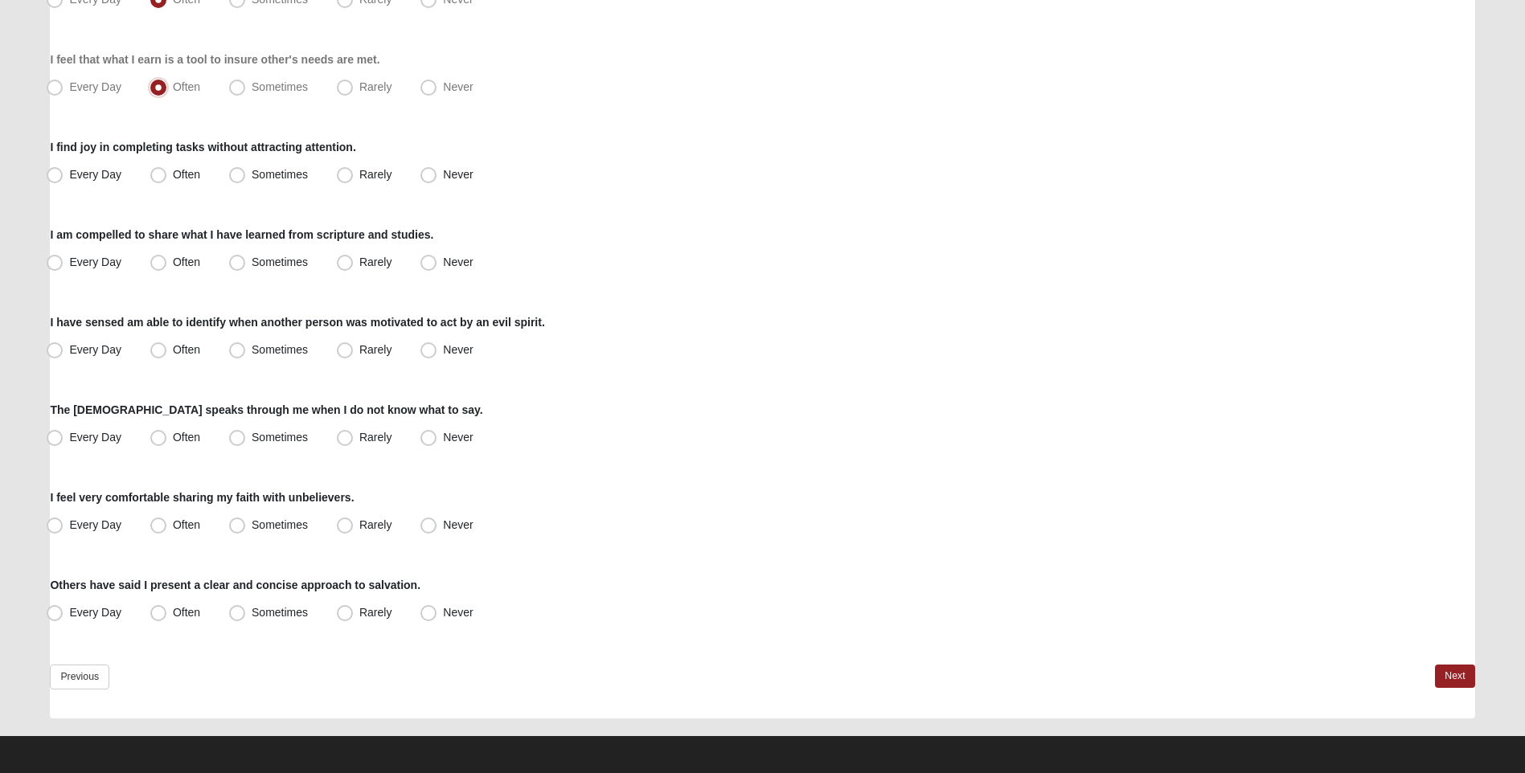
scroll to position [1050, 0]
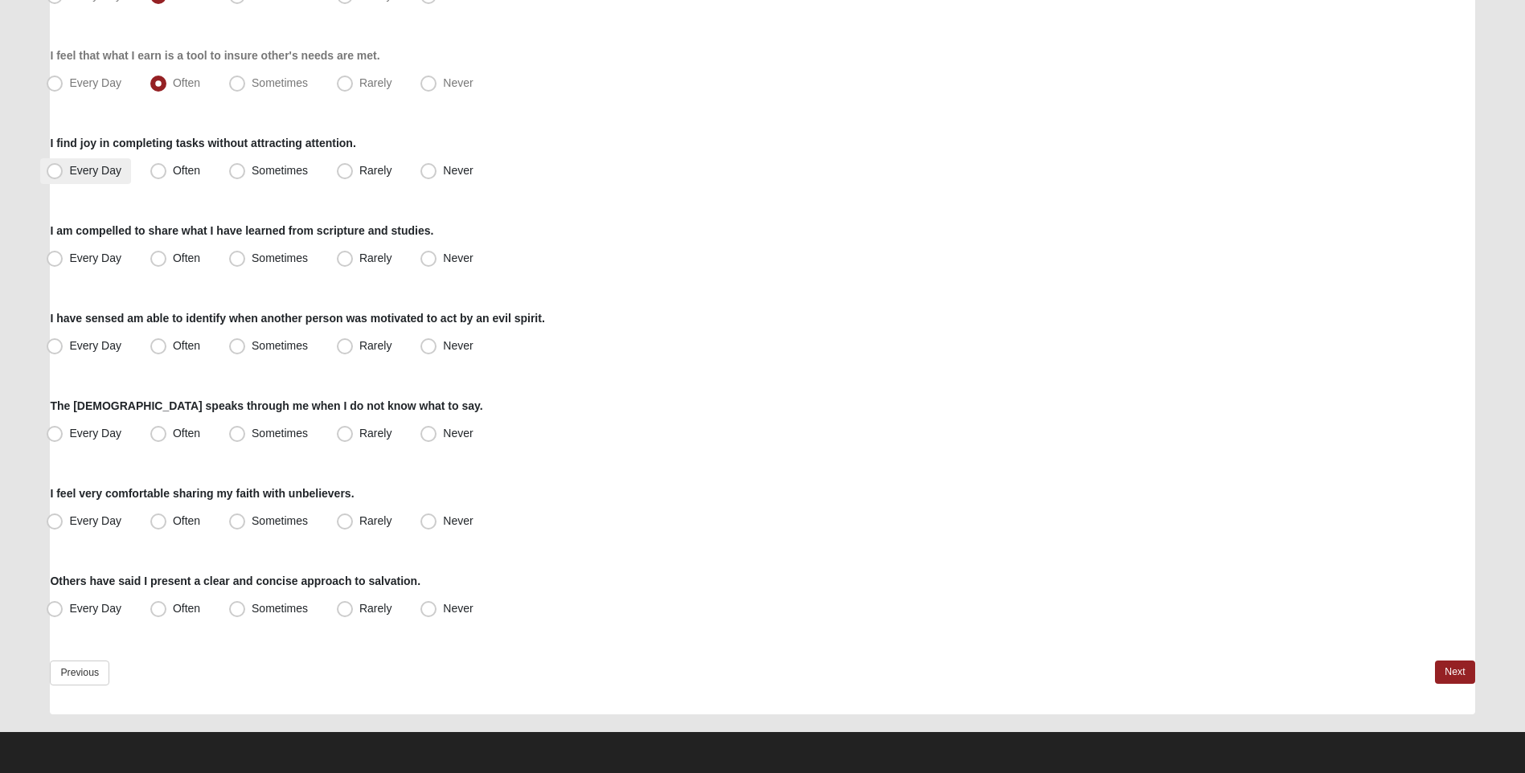
click at [68, 174] on label "Every Day" at bounding box center [85, 171] width 91 height 26
click at [64, 174] on input "Every Day" at bounding box center [58, 171] width 10 height 10
radio input "true"
click at [167, 262] on label "Often" at bounding box center [177, 259] width 66 height 26
click at [167, 262] on input "Often" at bounding box center [162, 258] width 10 height 10
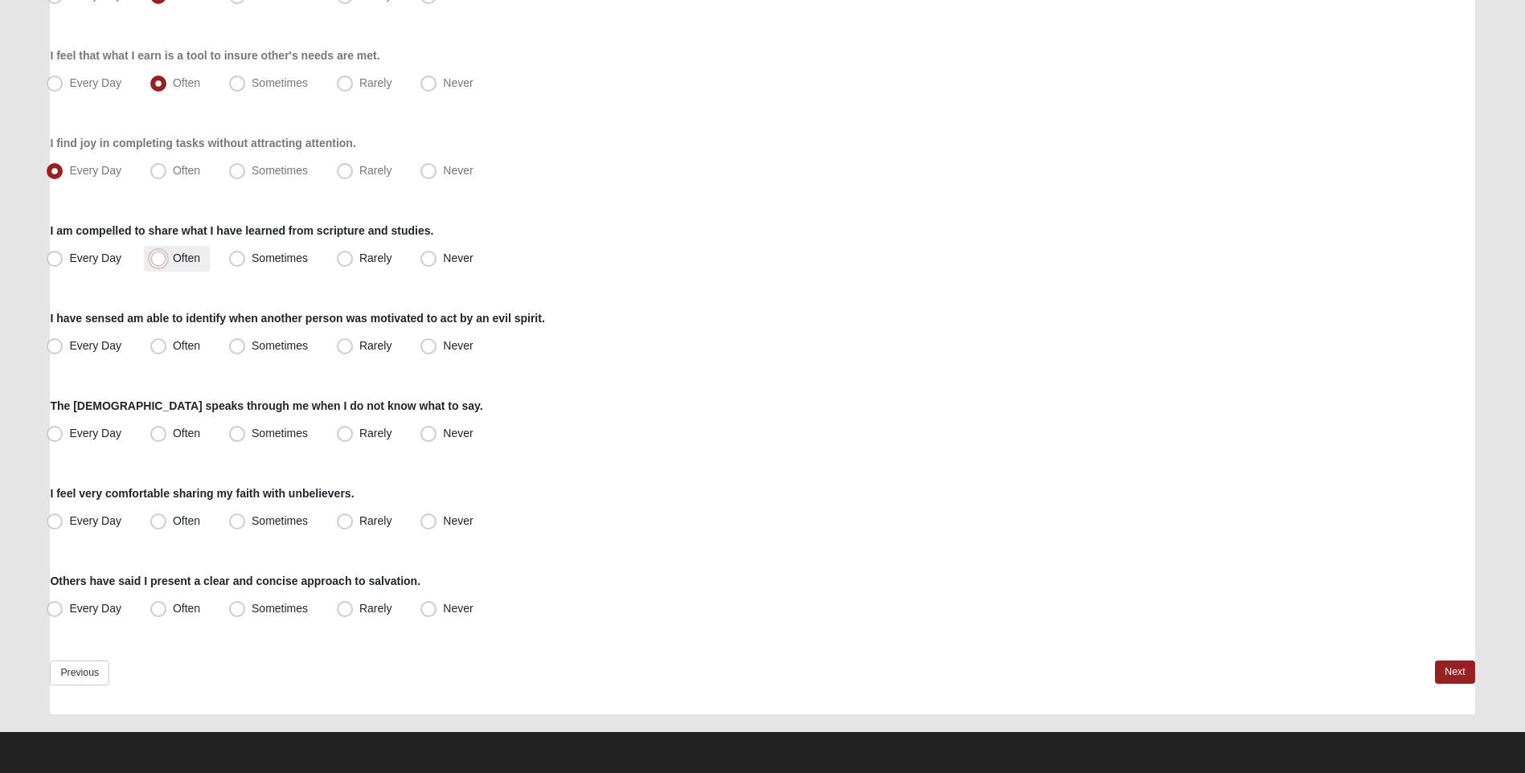
radio input "true"
click at [173, 348] on span "Often" at bounding box center [186, 345] width 27 height 13
click at [157, 348] on input "Often" at bounding box center [162, 346] width 10 height 10
radio input "true"
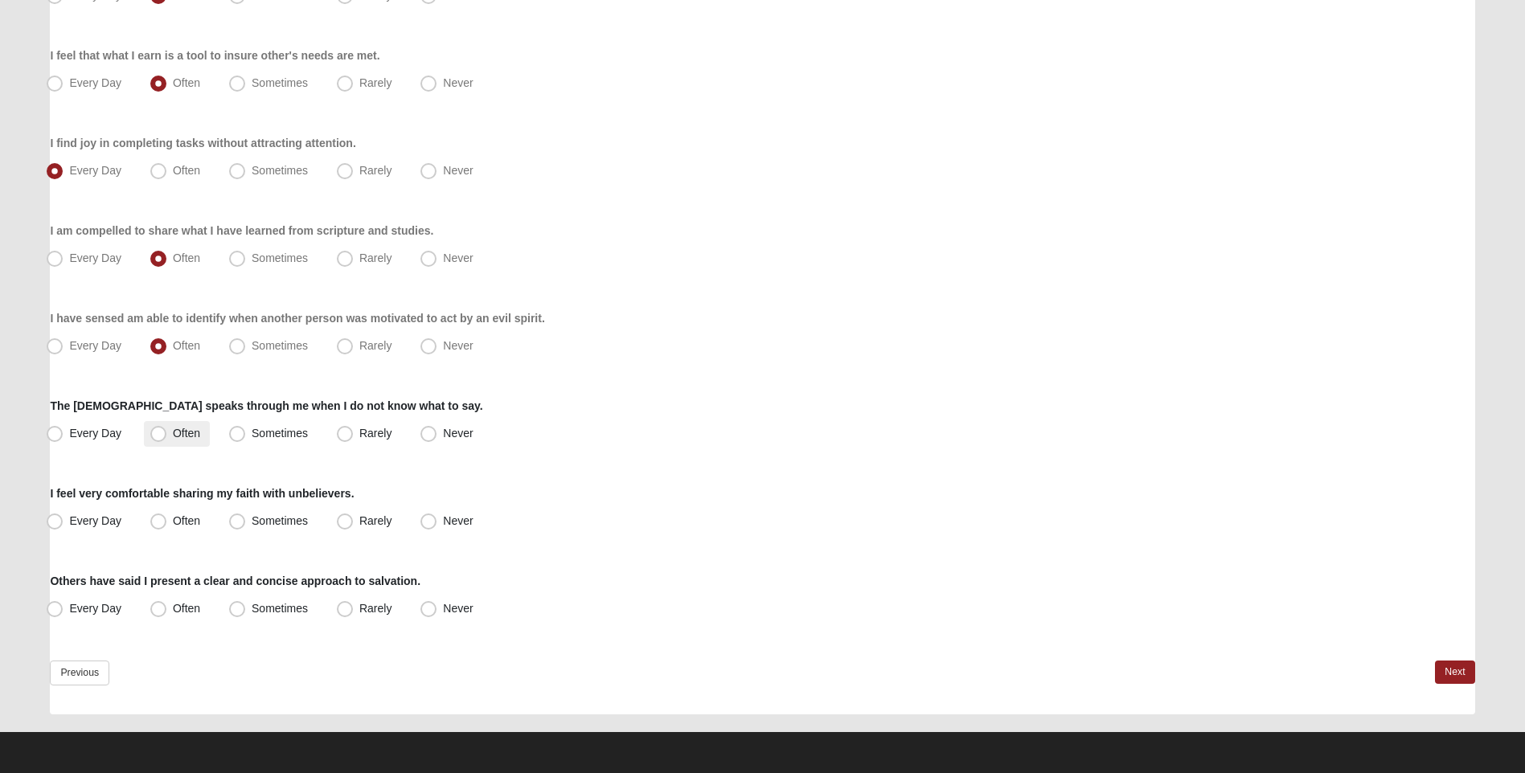
click at [173, 433] on span "Often" at bounding box center [186, 433] width 27 height 13
click at [162, 433] on input "Often" at bounding box center [162, 433] width 10 height 10
radio input "true"
click at [252, 520] on span "Sometimes" at bounding box center [280, 520] width 56 height 13
click at [236, 520] on input "Sometimes" at bounding box center [241, 521] width 10 height 10
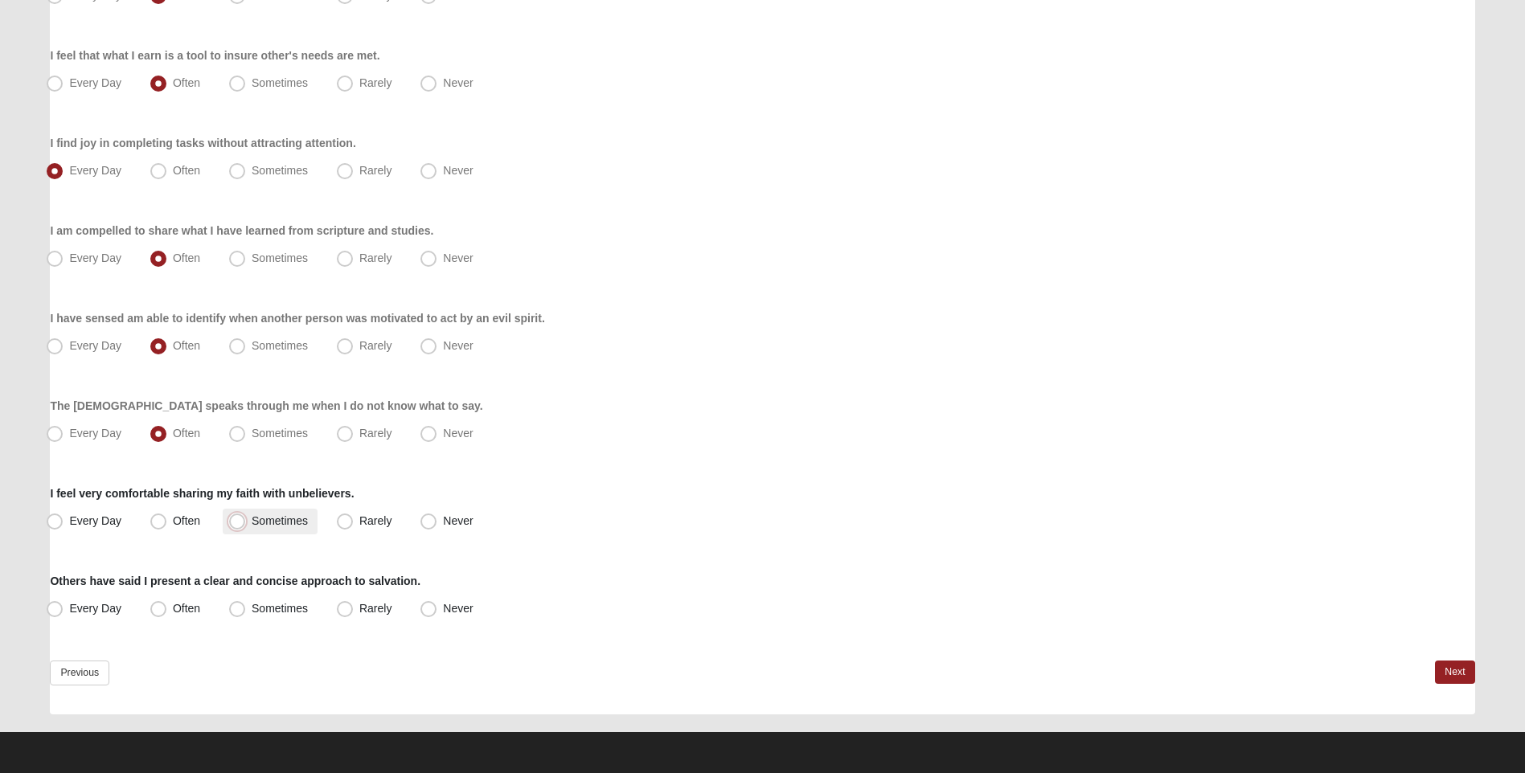
radio input "true"
click at [252, 611] on span "Sometimes" at bounding box center [280, 608] width 56 height 13
click at [240, 611] on input "Sometimes" at bounding box center [241, 609] width 10 height 10
radio input "true"
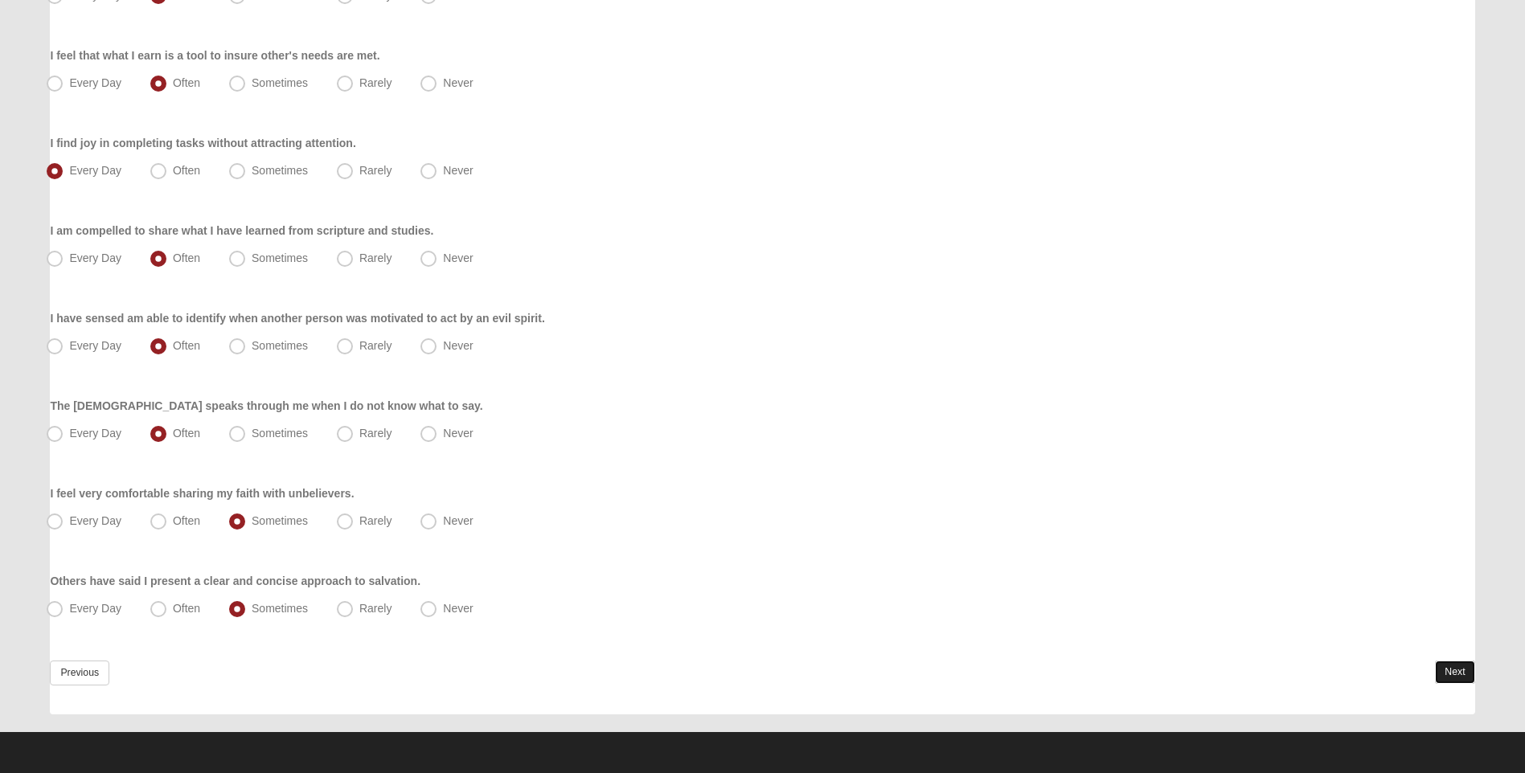
click at [1457, 670] on link "Next" at bounding box center [1454, 672] width 39 height 23
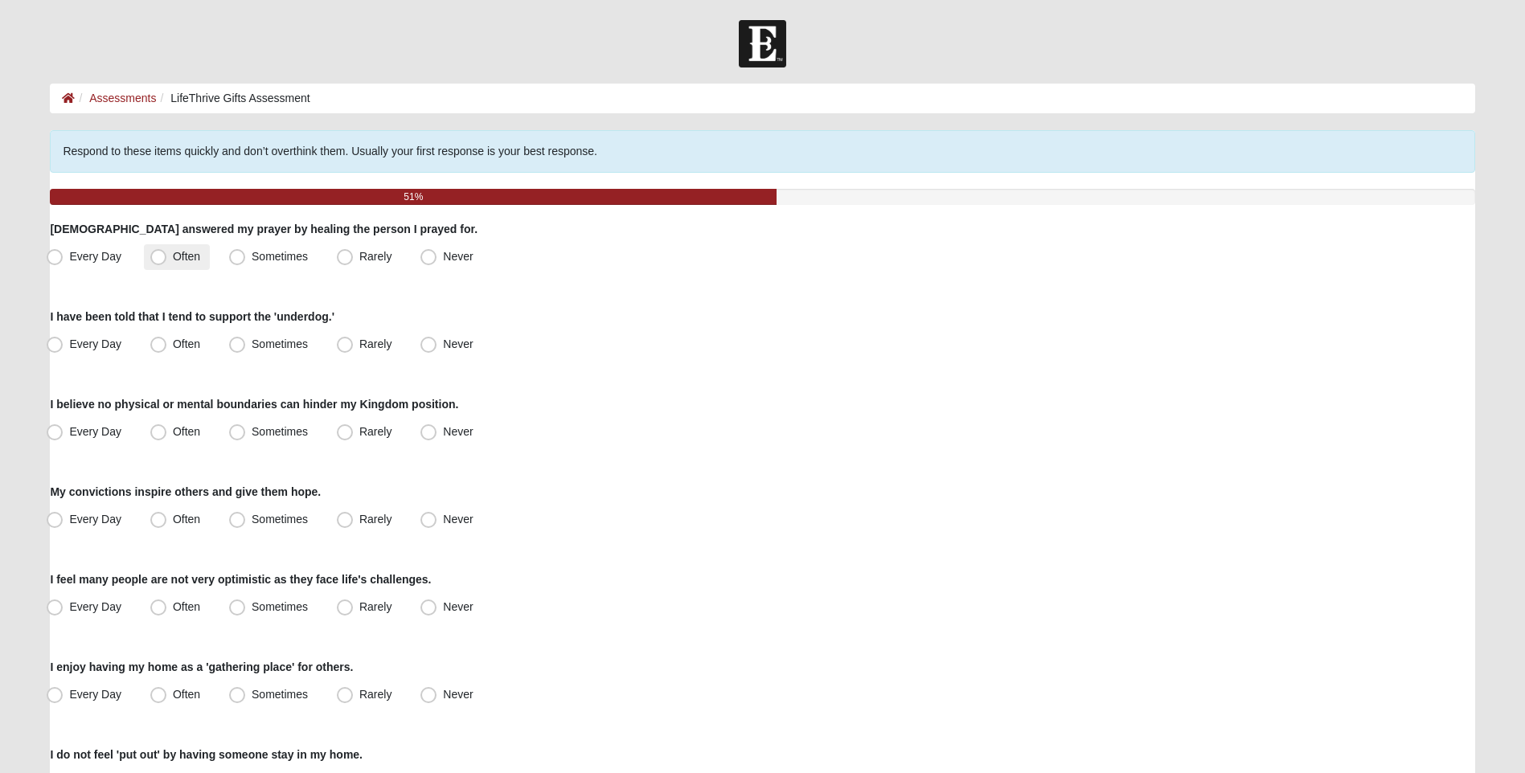
click at [176, 256] on span "Often" at bounding box center [186, 256] width 27 height 13
click at [167, 256] on input "Often" at bounding box center [162, 257] width 10 height 10
radio input "true"
click at [173, 346] on span "Often" at bounding box center [186, 344] width 27 height 13
click at [165, 346] on input "Often" at bounding box center [162, 344] width 10 height 10
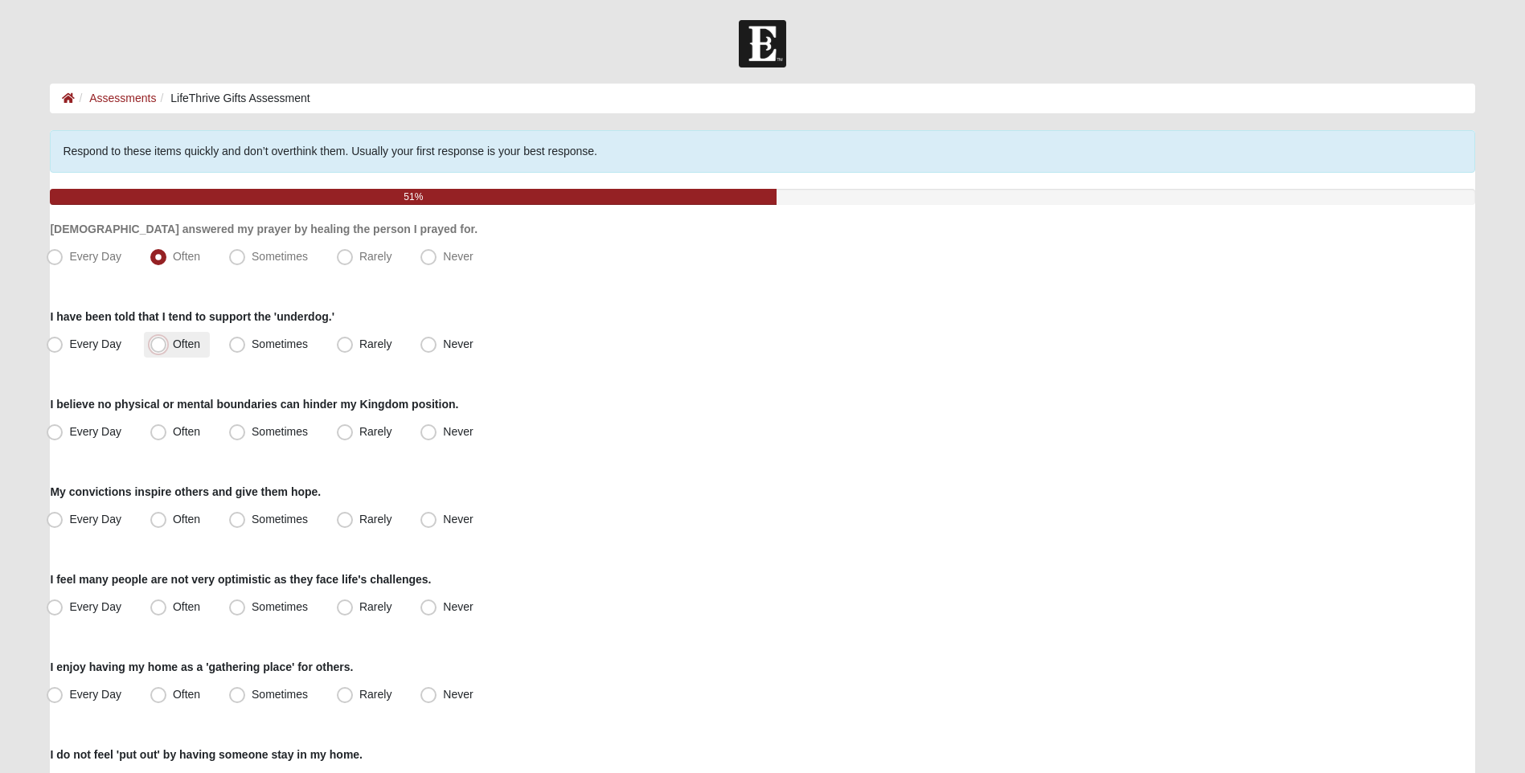
radio input "true"
click at [173, 438] on span "Often" at bounding box center [186, 431] width 27 height 13
click at [166, 437] on input "Often" at bounding box center [162, 432] width 10 height 10
radio input "true"
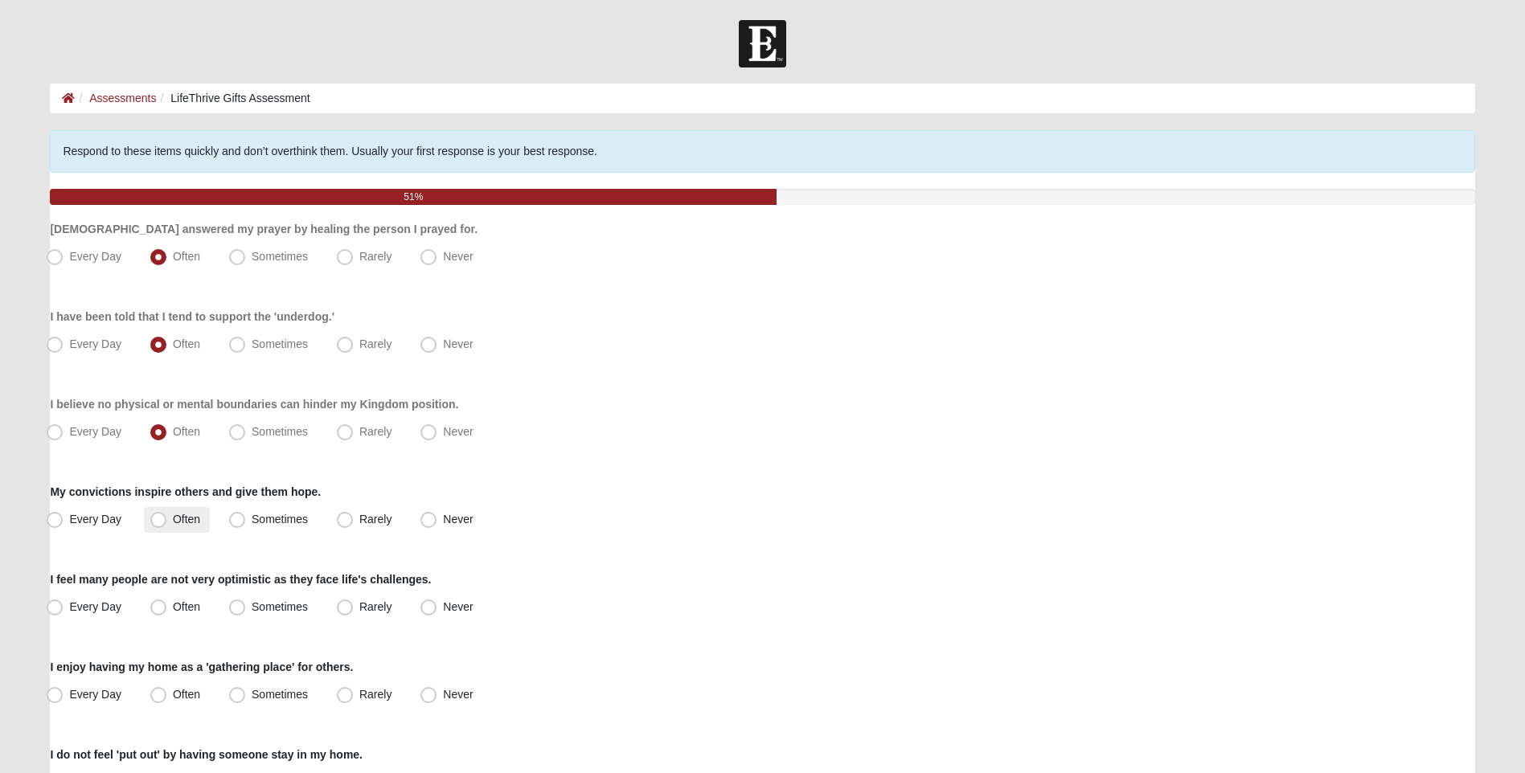
click at [173, 527] on label "Often" at bounding box center [177, 520] width 66 height 26
click at [167, 525] on input "Often" at bounding box center [162, 519] width 10 height 10
radio input "true"
click at [169, 608] on label "Often" at bounding box center [177, 608] width 66 height 26
click at [167, 608] on input "Often" at bounding box center [162, 607] width 10 height 10
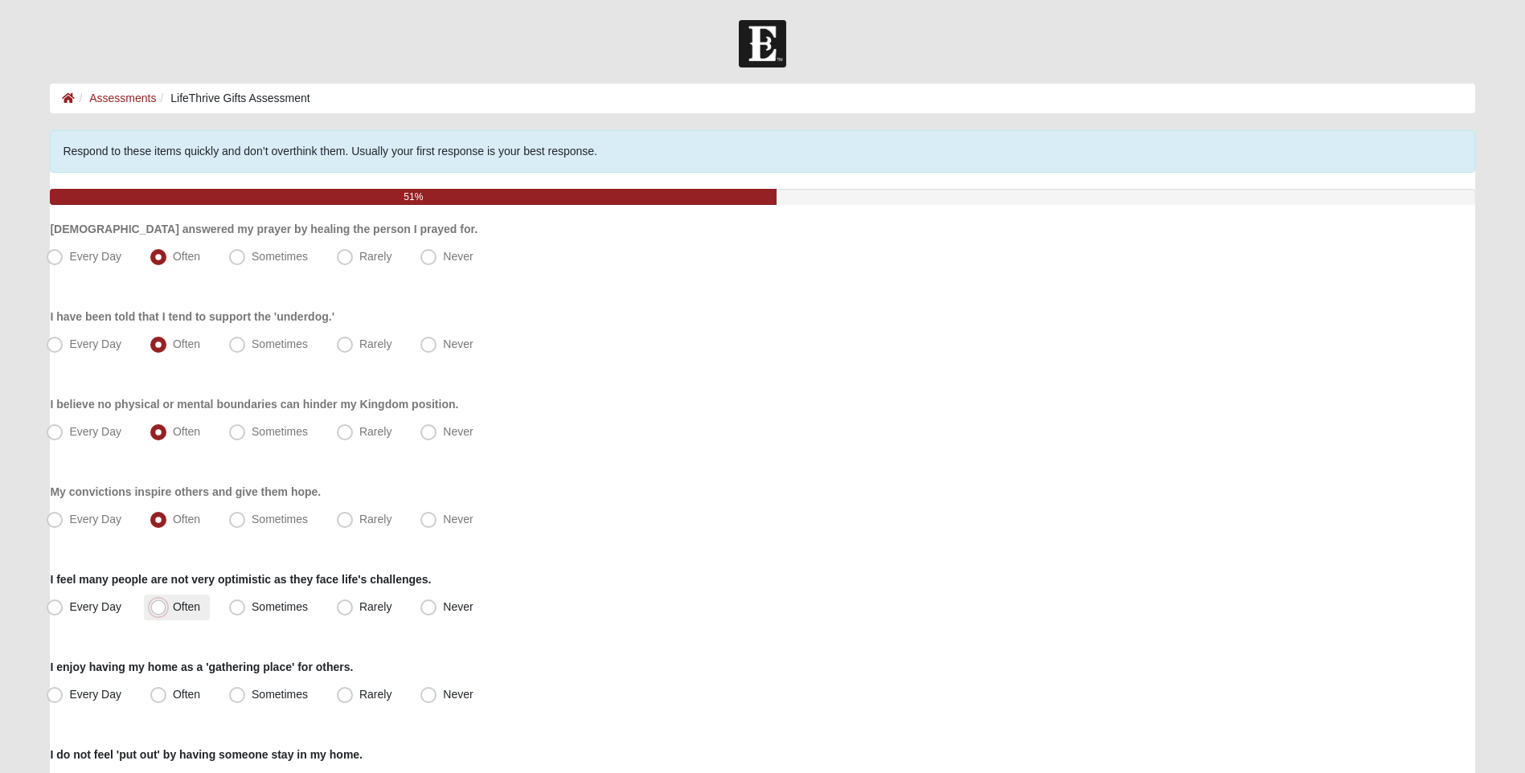
radio input "true"
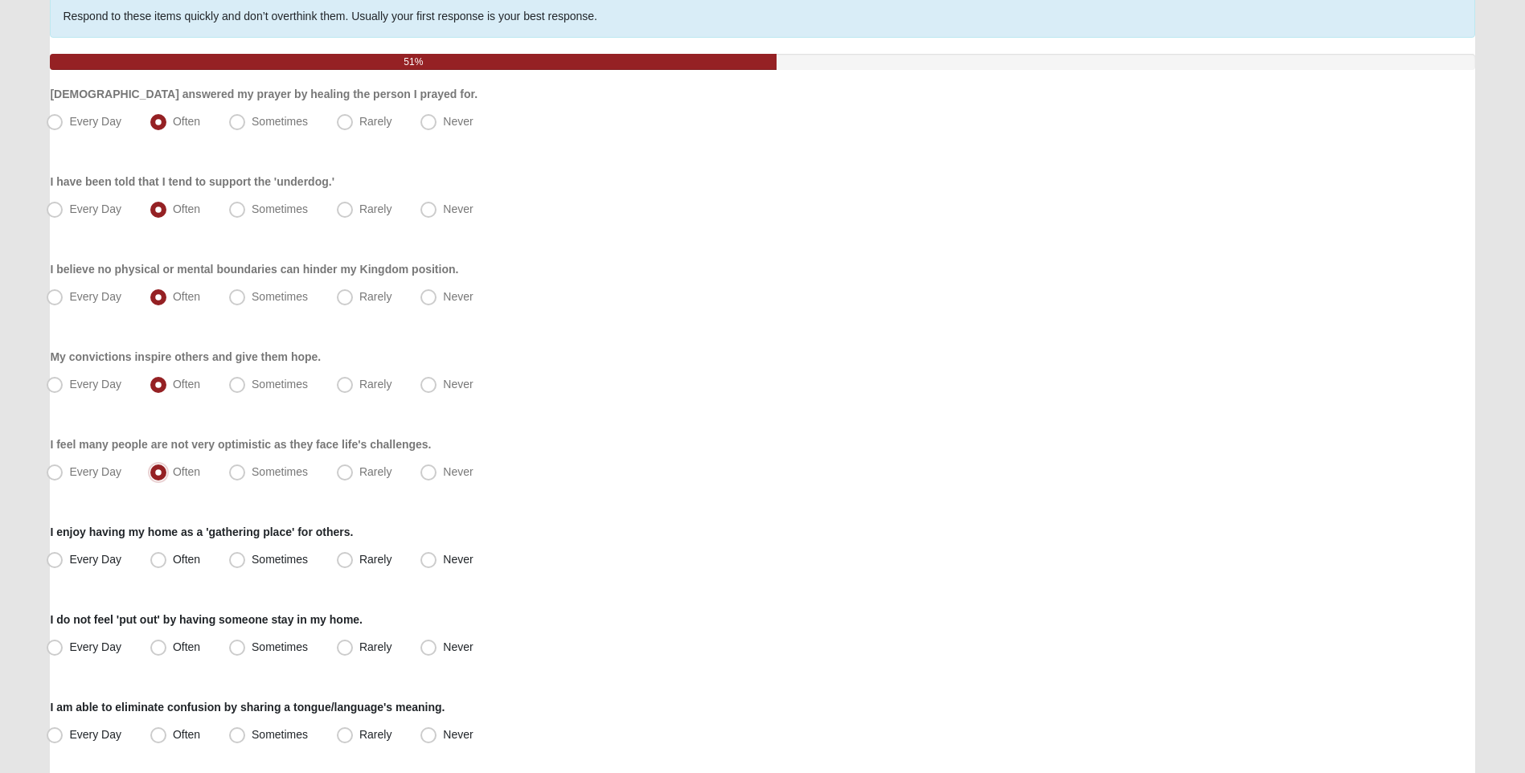
scroll to position [161, 0]
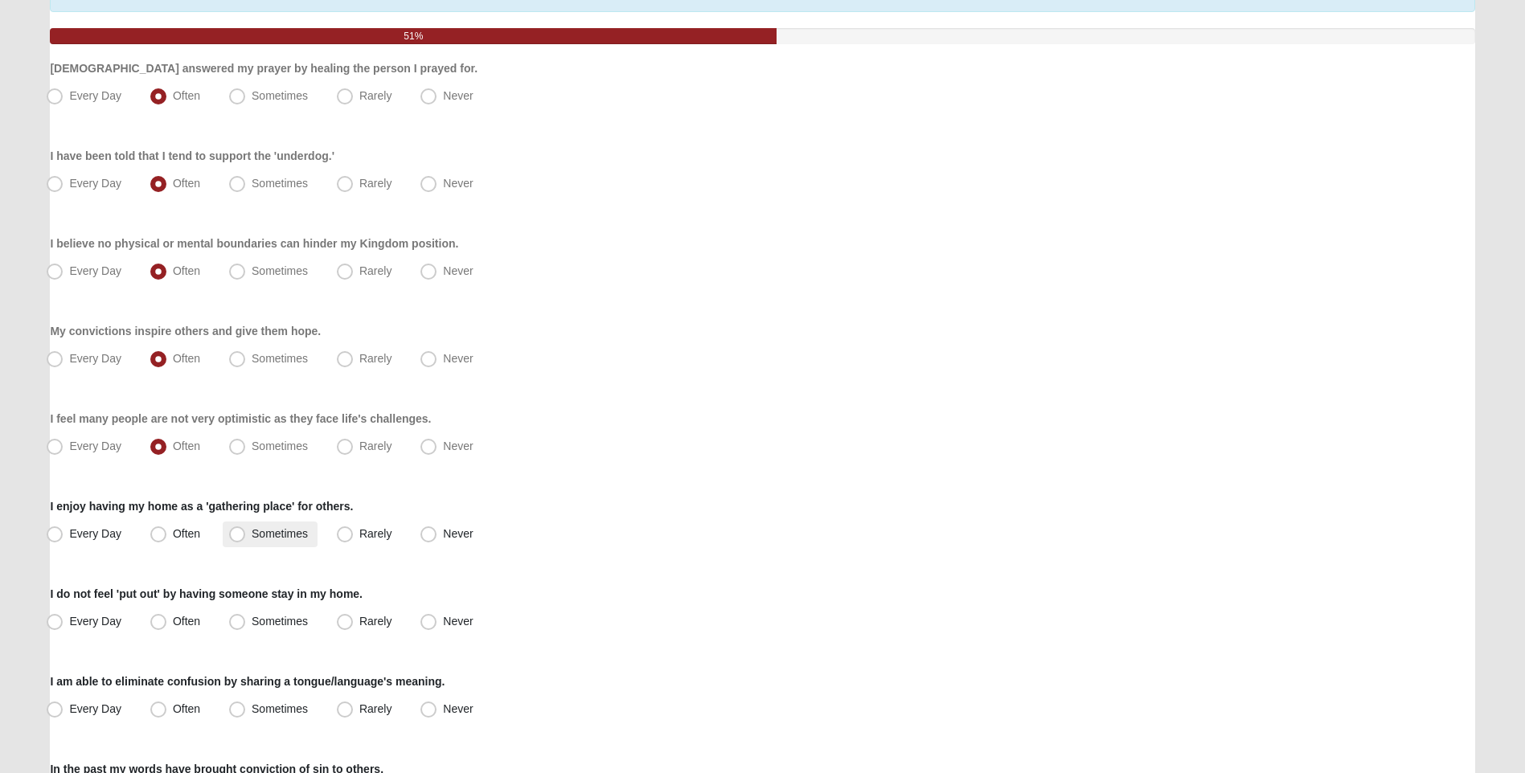
click at [228, 533] on label "Sometimes" at bounding box center [270, 535] width 95 height 26
click at [236, 533] on input "Sometimes" at bounding box center [241, 534] width 10 height 10
radio input "true"
click at [252, 621] on span "Sometimes" at bounding box center [280, 621] width 56 height 13
click at [243, 621] on input "Sometimes" at bounding box center [241, 622] width 10 height 10
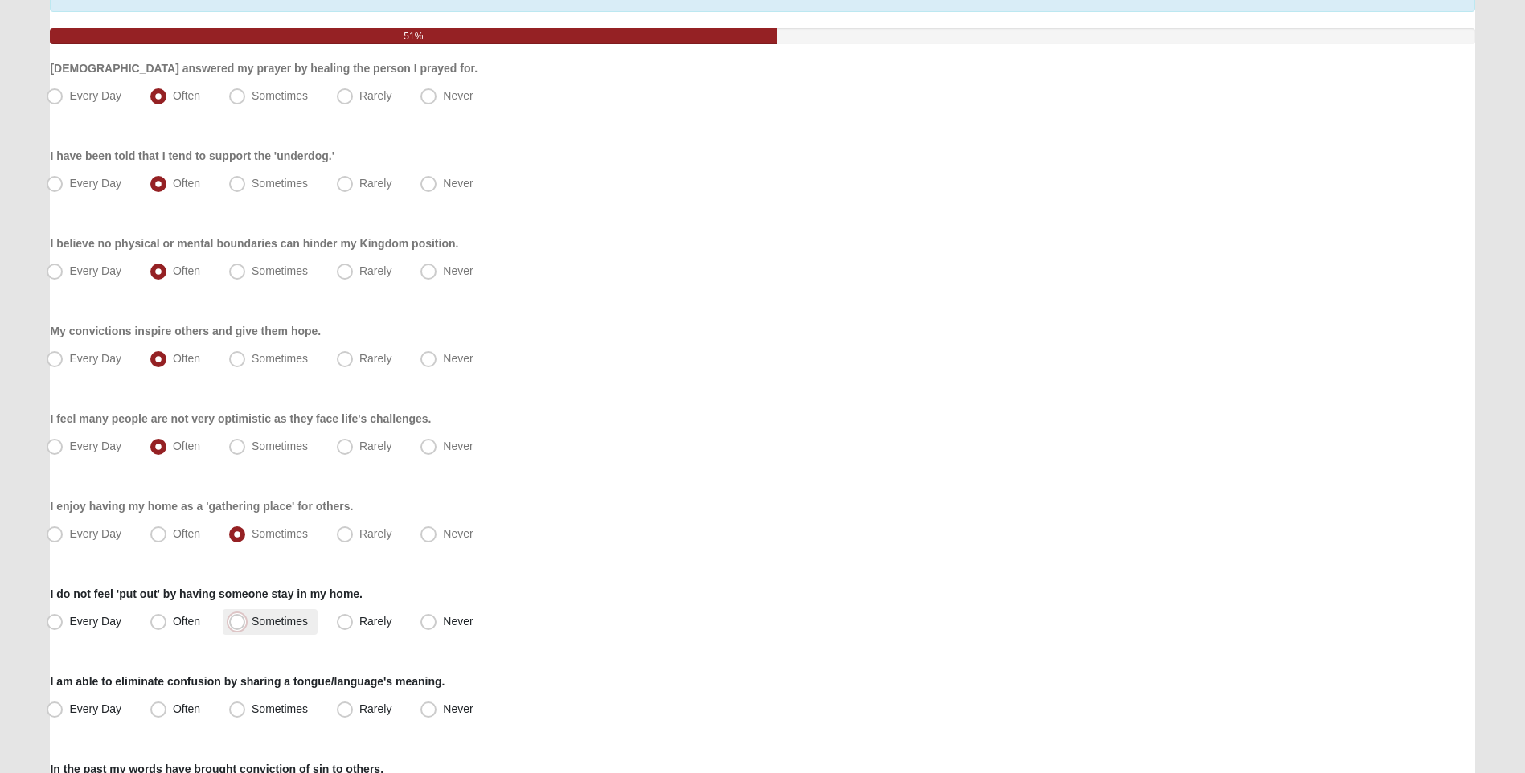
radio input "true"
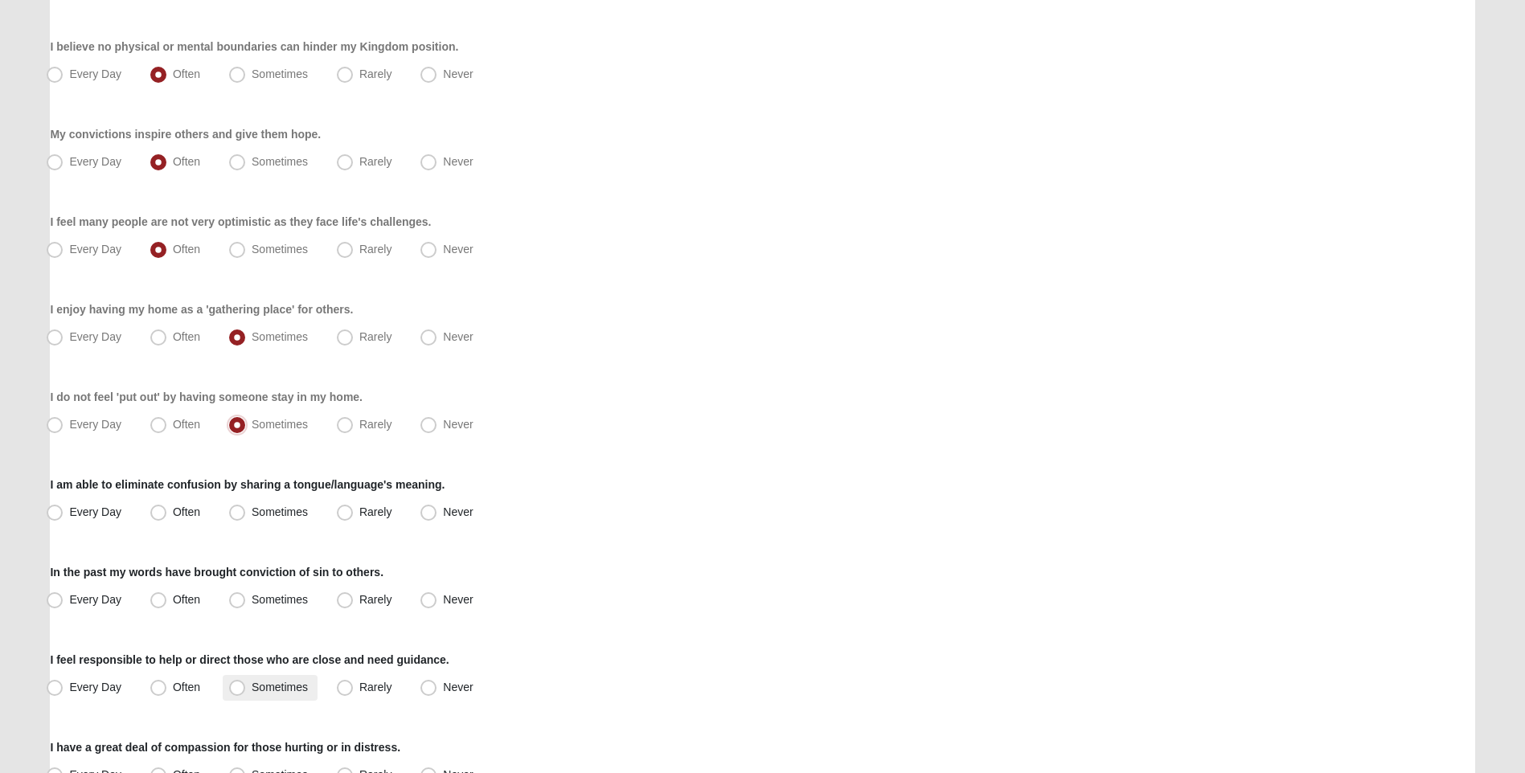
scroll to position [402, 0]
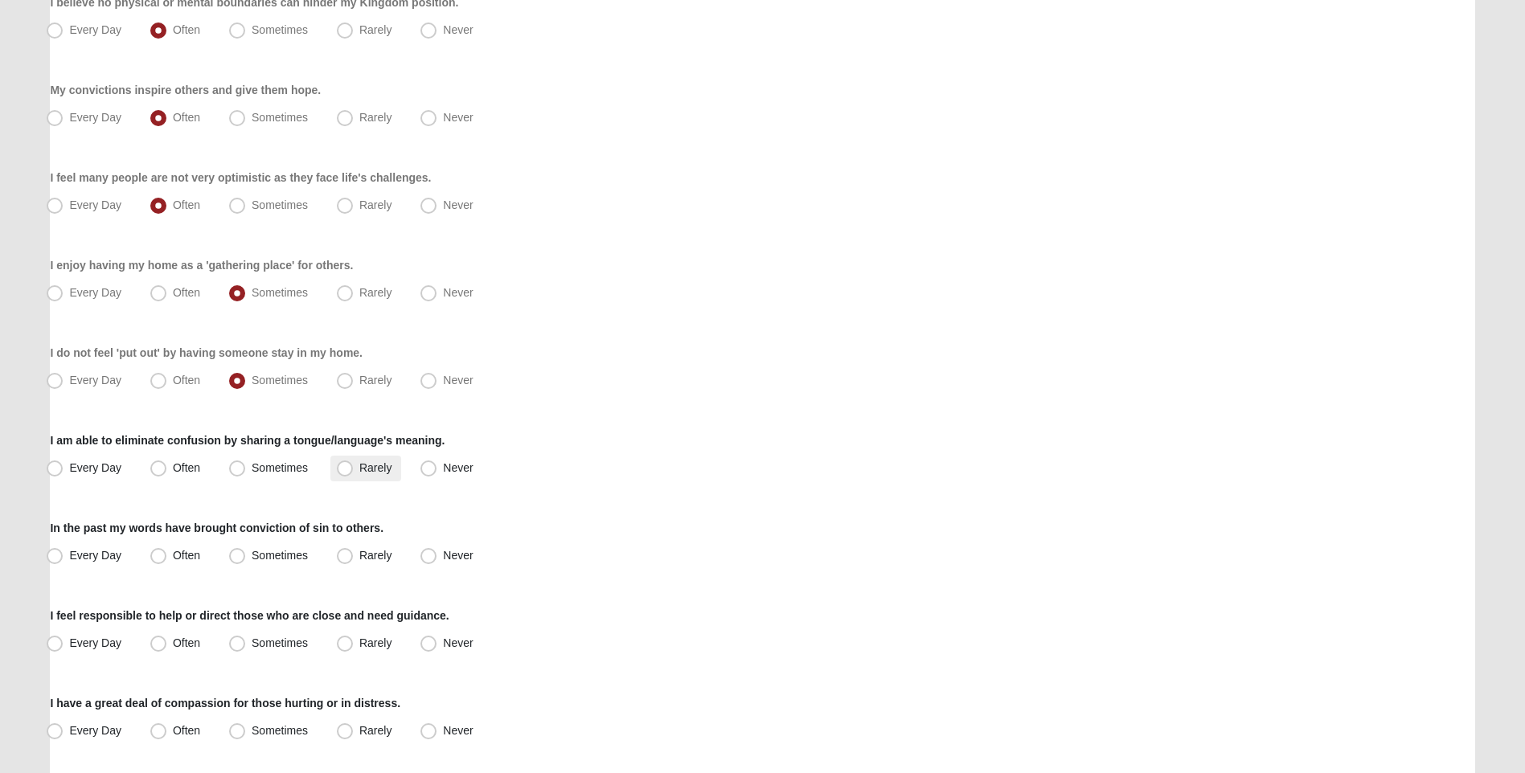
click at [359, 474] on span "Rarely" at bounding box center [375, 467] width 32 height 13
click at [348, 473] on input "Rarely" at bounding box center [348, 468] width 10 height 10
radio input "true"
click at [252, 559] on span "Sometimes" at bounding box center [280, 555] width 56 height 13
click at [236, 559] on input "Sometimes" at bounding box center [241, 556] width 10 height 10
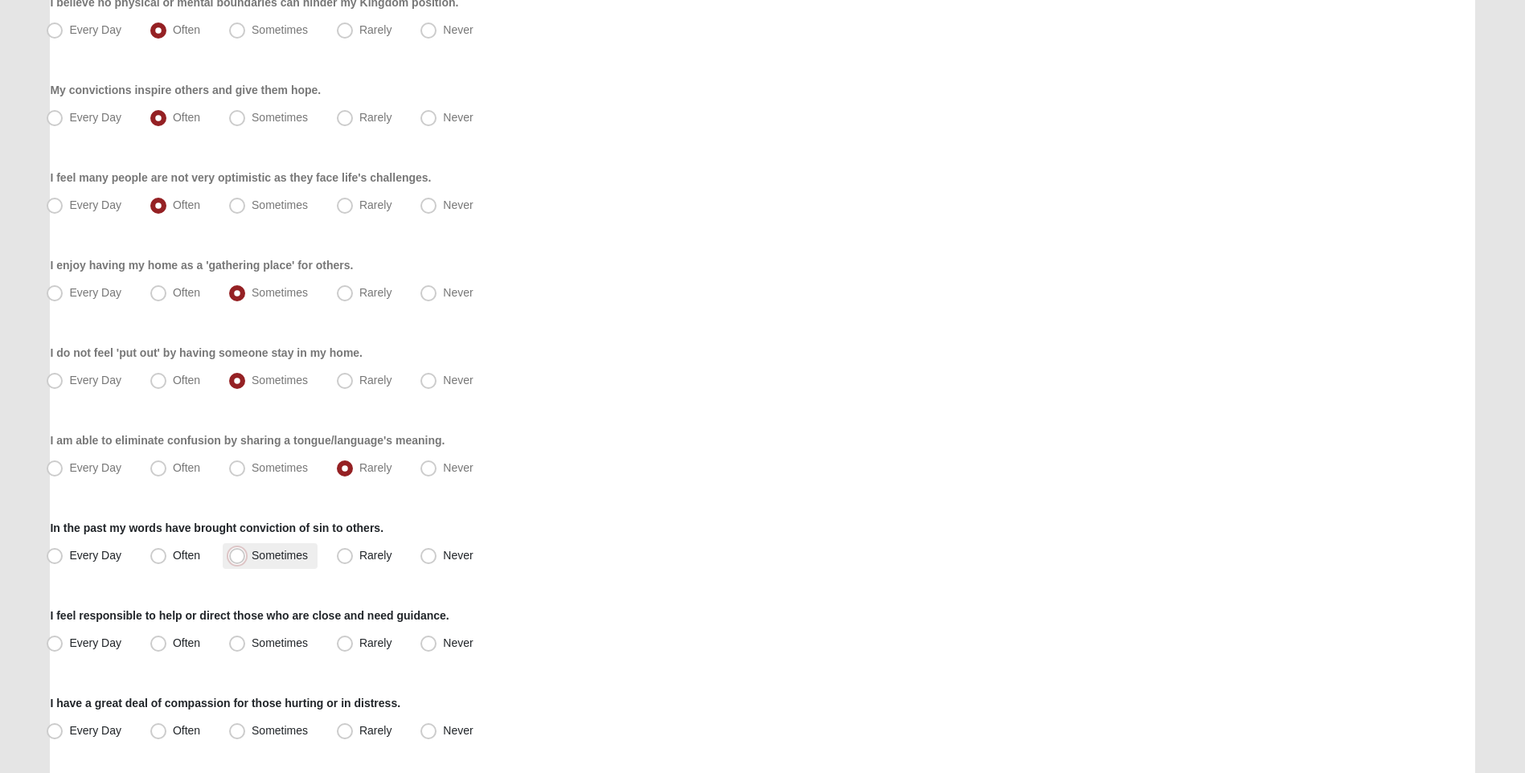
radio input "true"
click at [173, 638] on span "Often" at bounding box center [186, 643] width 27 height 13
click at [163, 638] on input "Often" at bounding box center [162, 643] width 10 height 10
radio input "true"
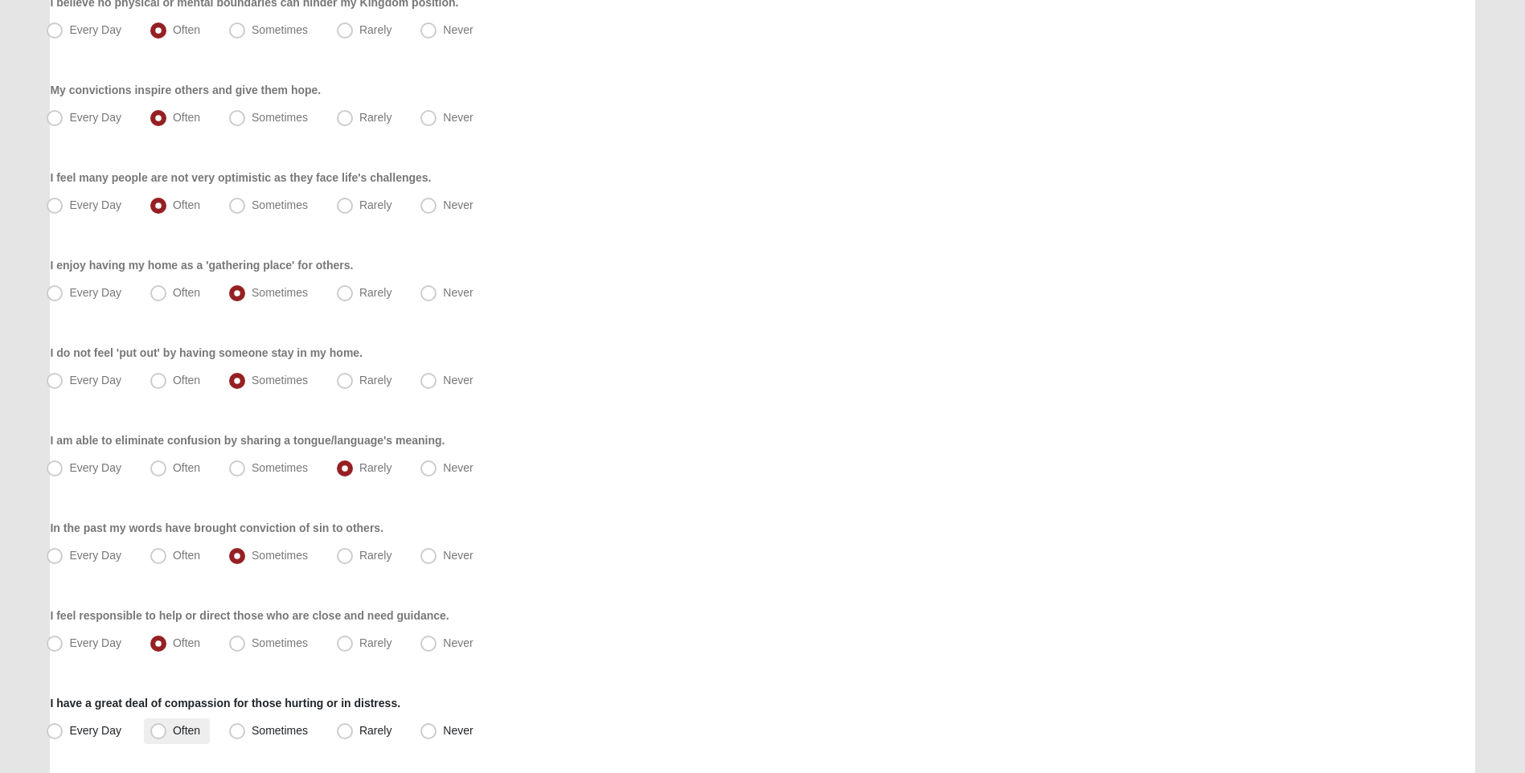
click at [173, 733] on span "Often" at bounding box center [186, 730] width 27 height 13
click at [165, 733] on input "Often" at bounding box center [162, 731] width 10 height 10
radio input "true"
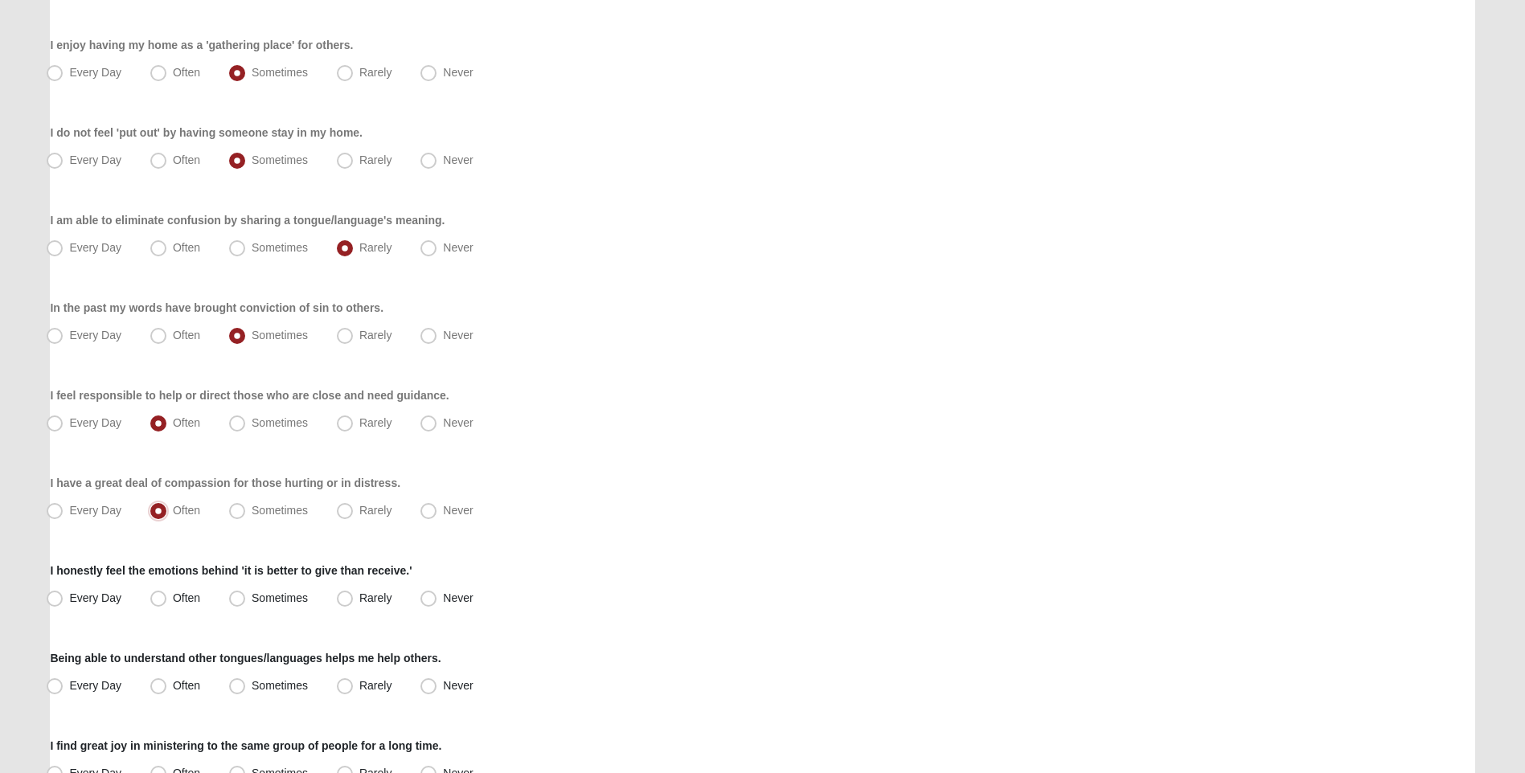
scroll to position [723, 0]
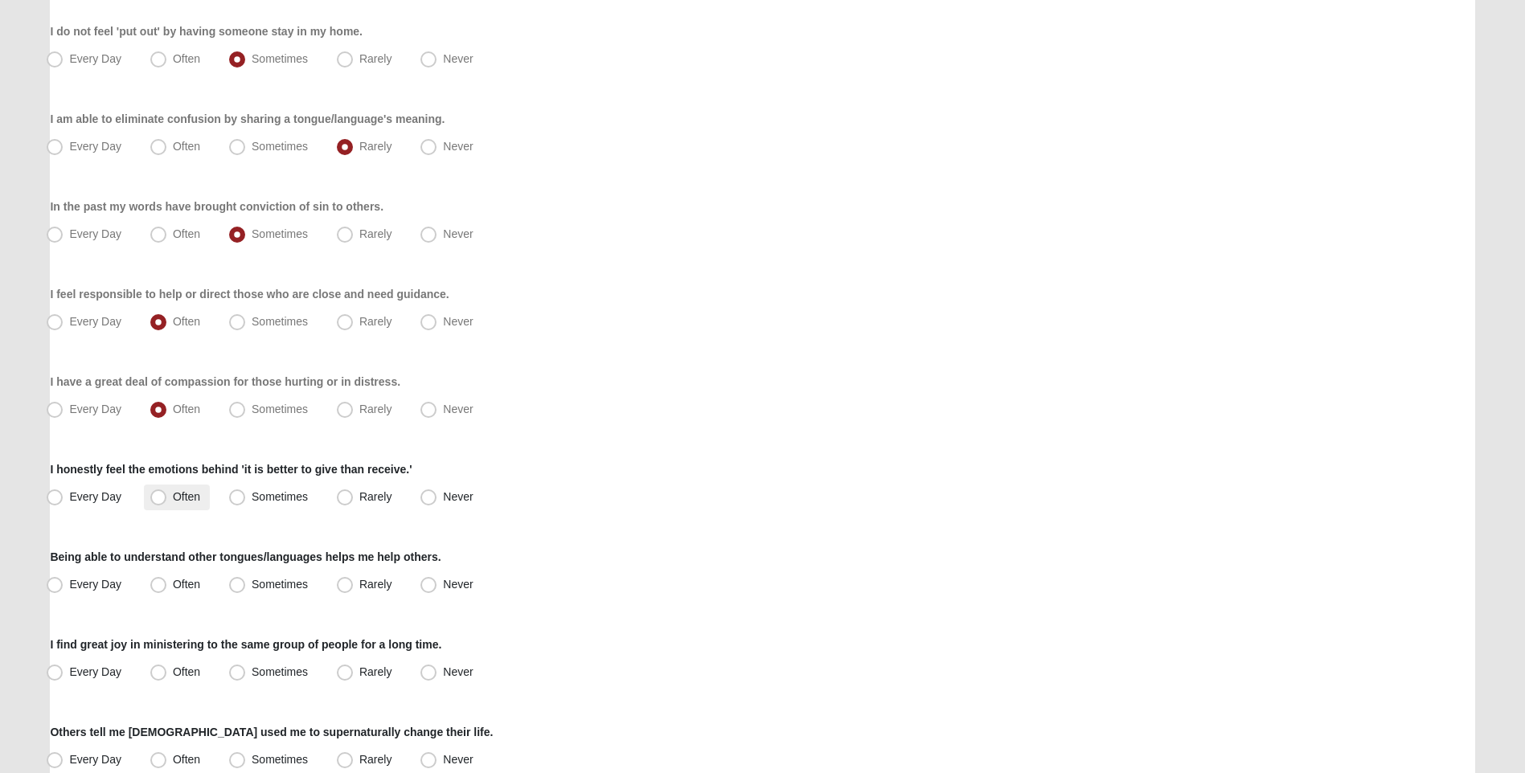
click at [182, 500] on span "Often" at bounding box center [186, 496] width 27 height 13
click at [167, 500] on input "Often" at bounding box center [162, 497] width 10 height 10
radio input "true"
click at [443, 584] on span "Never" at bounding box center [458, 584] width 30 height 13
click at [431, 584] on input "Never" at bounding box center [432, 585] width 10 height 10
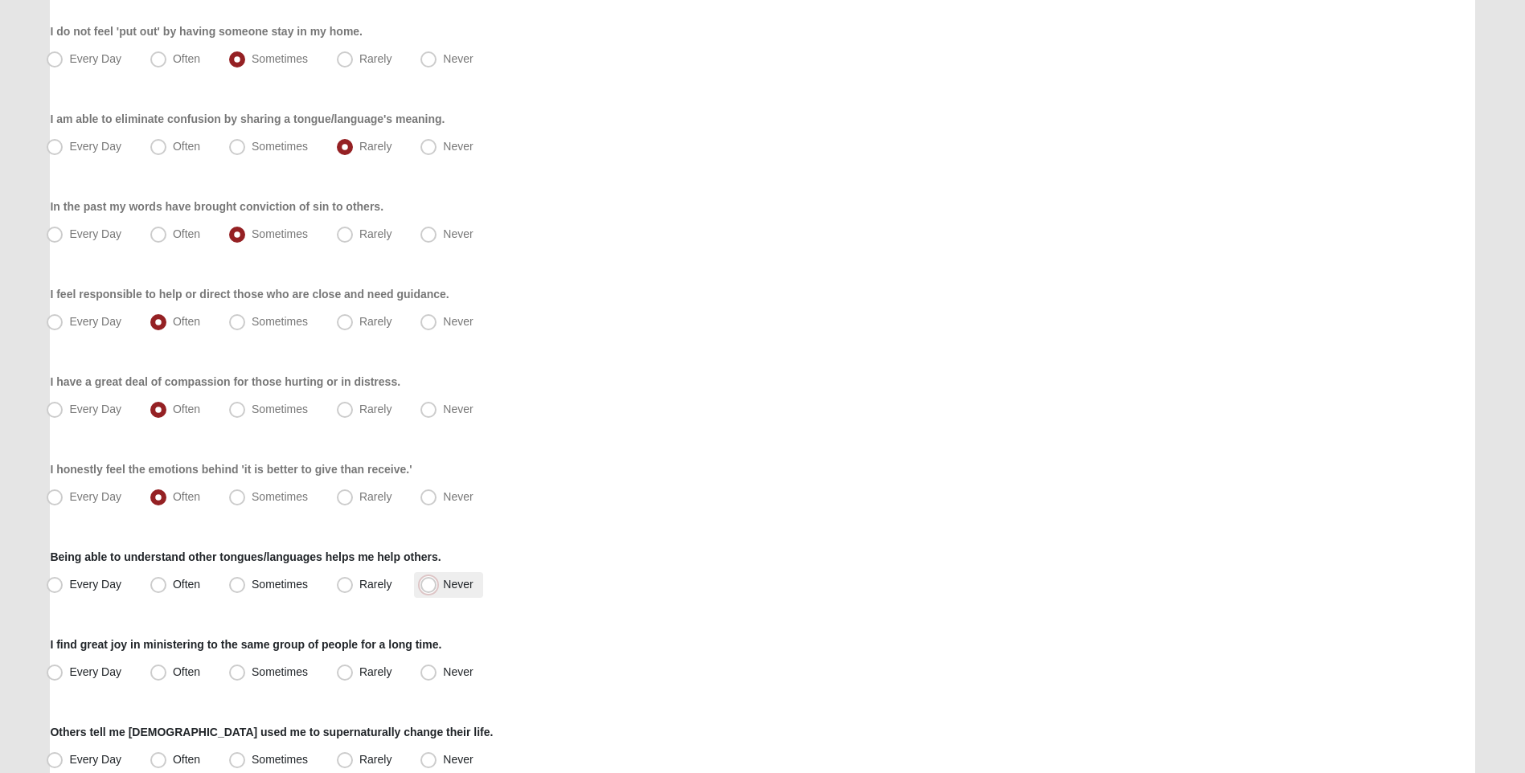
radio input "true"
click at [359, 590] on span "Rarely" at bounding box center [375, 584] width 32 height 13
click at [346, 590] on input "Rarely" at bounding box center [348, 585] width 10 height 10
radio input "true"
click at [443, 584] on span "Never" at bounding box center [458, 584] width 30 height 13
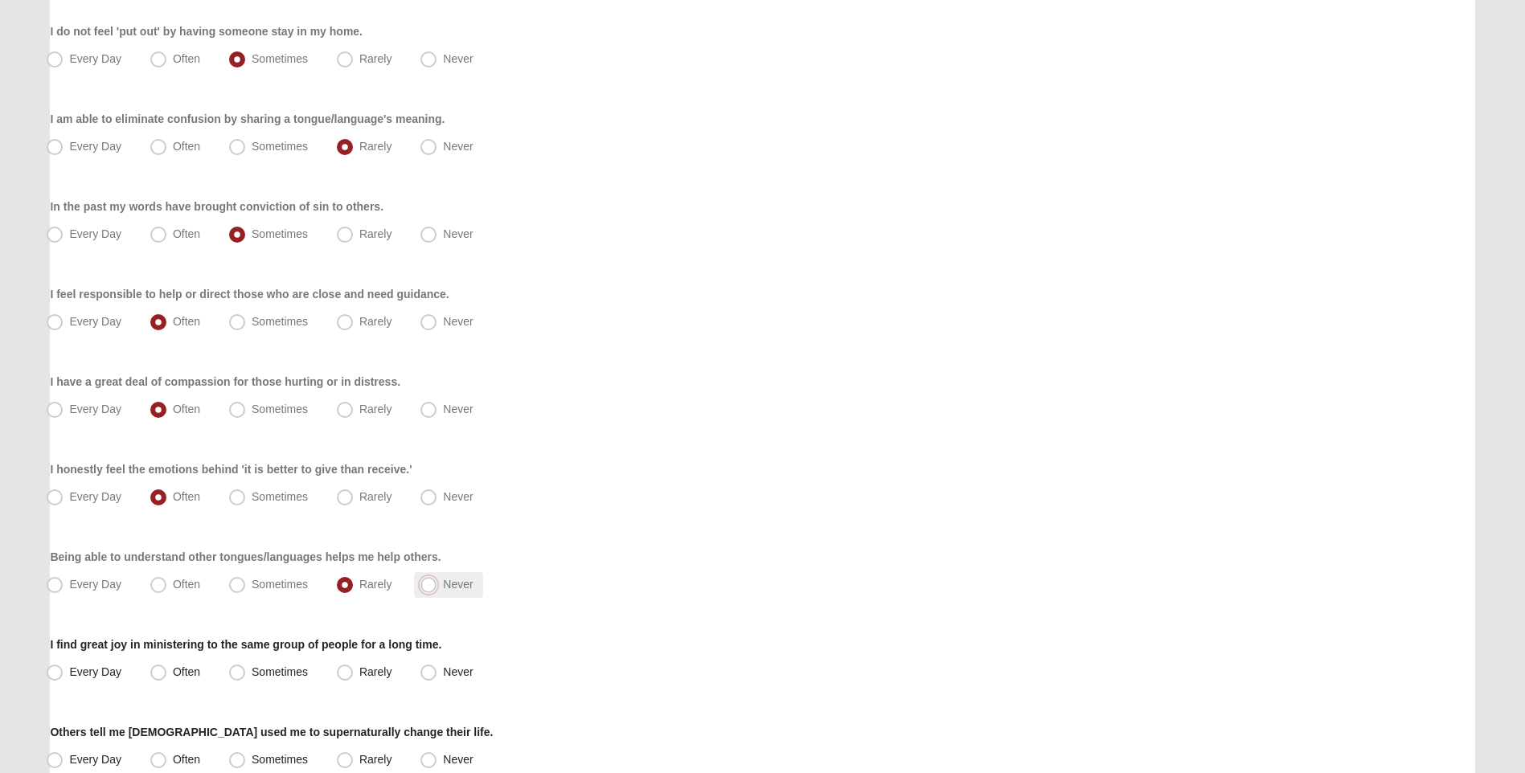
click at [427, 584] on input "Never" at bounding box center [432, 585] width 10 height 10
radio input "true"
click at [252, 671] on span "Sometimes" at bounding box center [280, 672] width 56 height 13
click at [241, 671] on input "Sometimes" at bounding box center [241, 672] width 10 height 10
radio input "true"
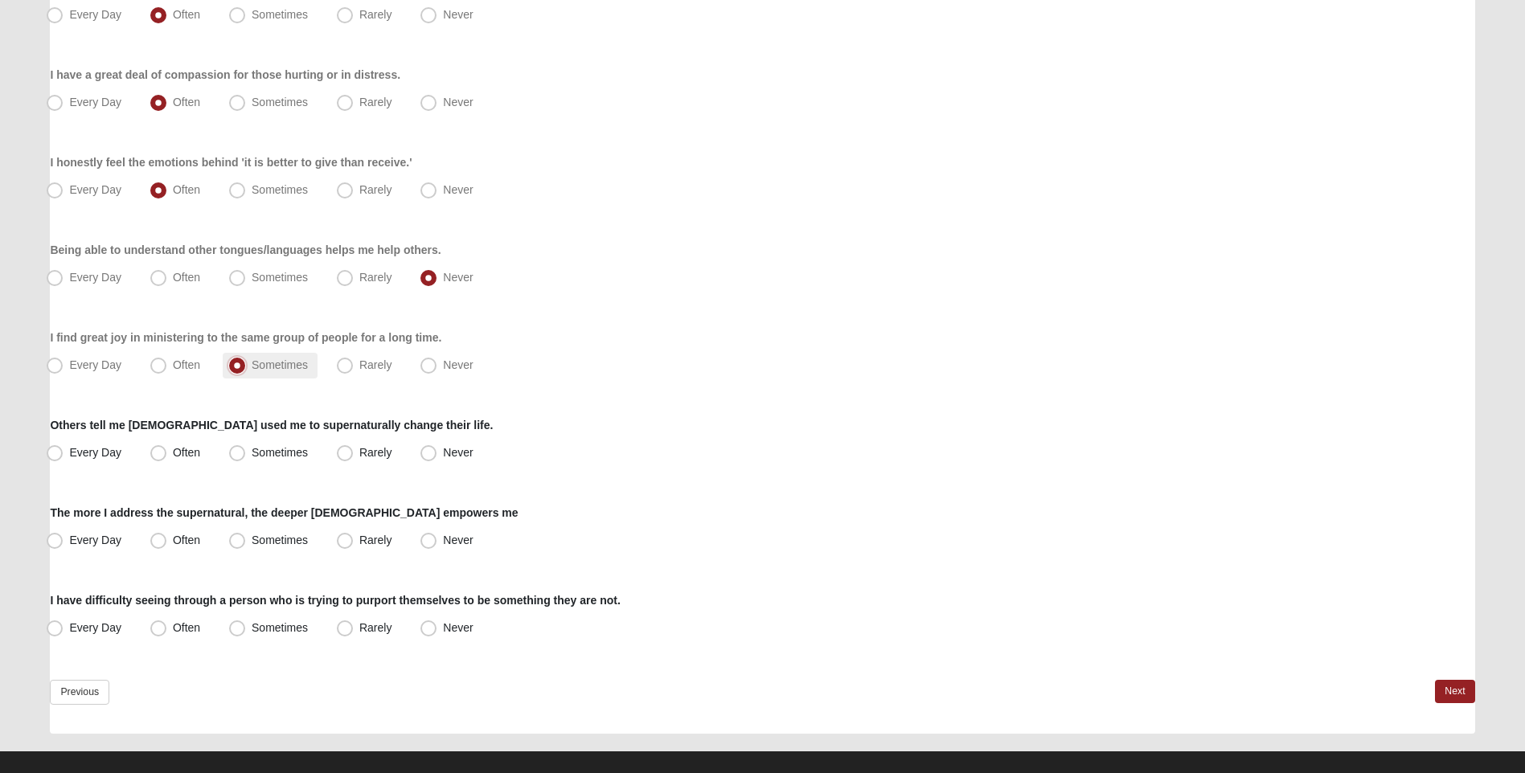
scroll to position [1045, 0]
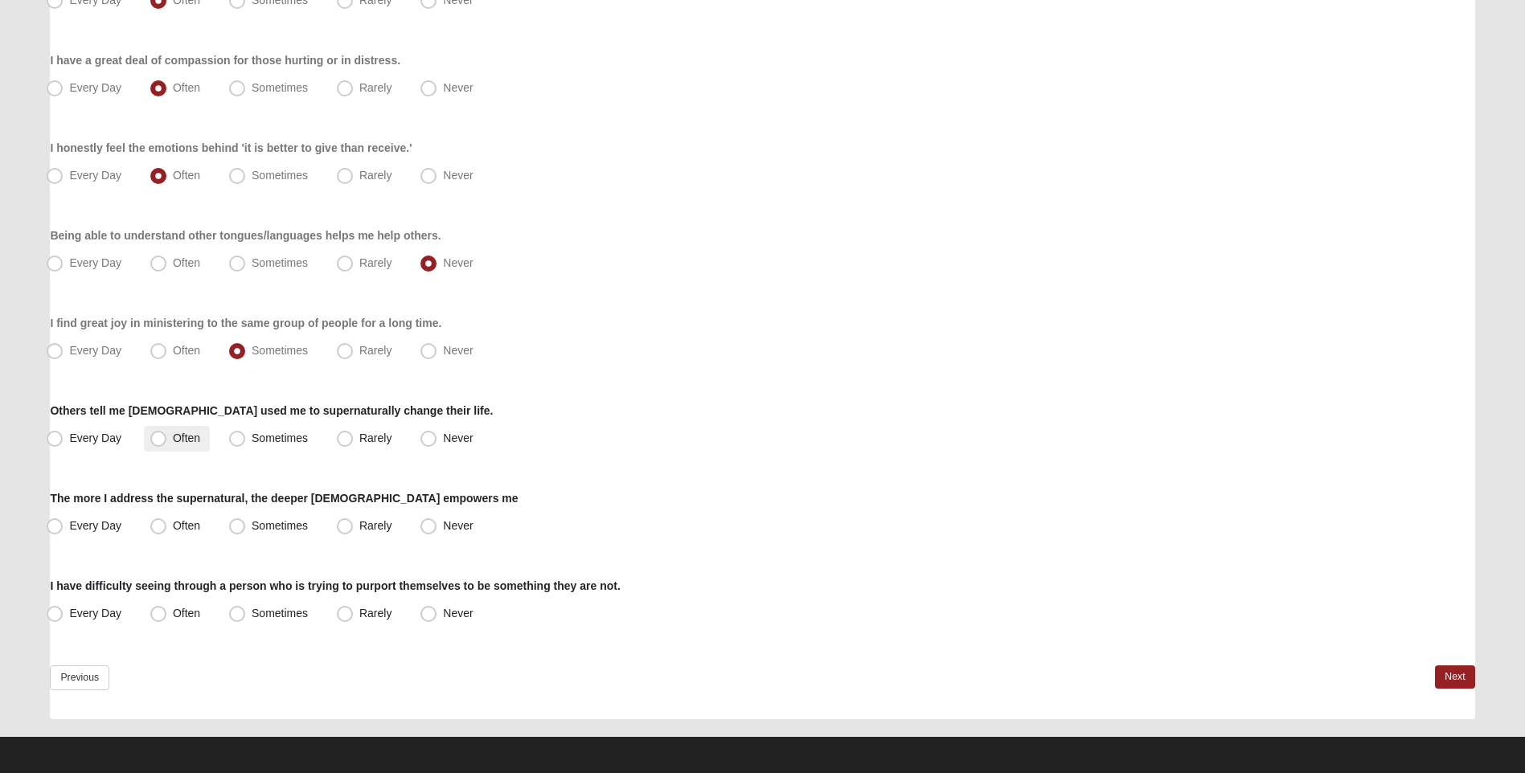
click at [173, 439] on span "Often" at bounding box center [186, 438] width 27 height 13
click at [163, 439] on input "Often" at bounding box center [162, 438] width 10 height 10
radio input "true"
click at [173, 531] on span "Often" at bounding box center [186, 525] width 27 height 13
click at [157, 531] on input "Often" at bounding box center [162, 526] width 10 height 10
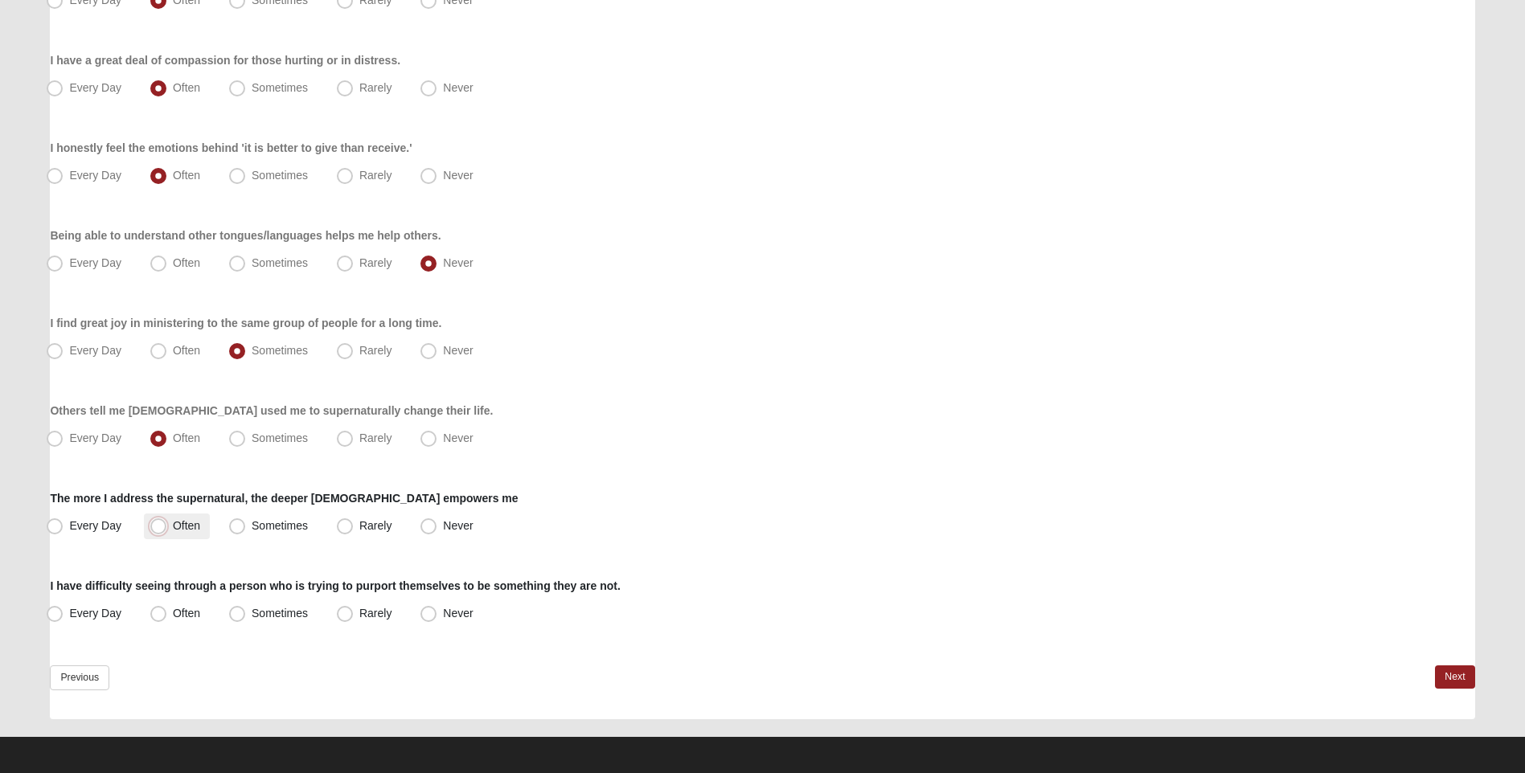
radio input "true"
click at [224, 617] on label "Sometimes" at bounding box center [270, 614] width 95 height 26
click at [236, 617] on input "Sometimes" at bounding box center [241, 614] width 10 height 10
radio input "true"
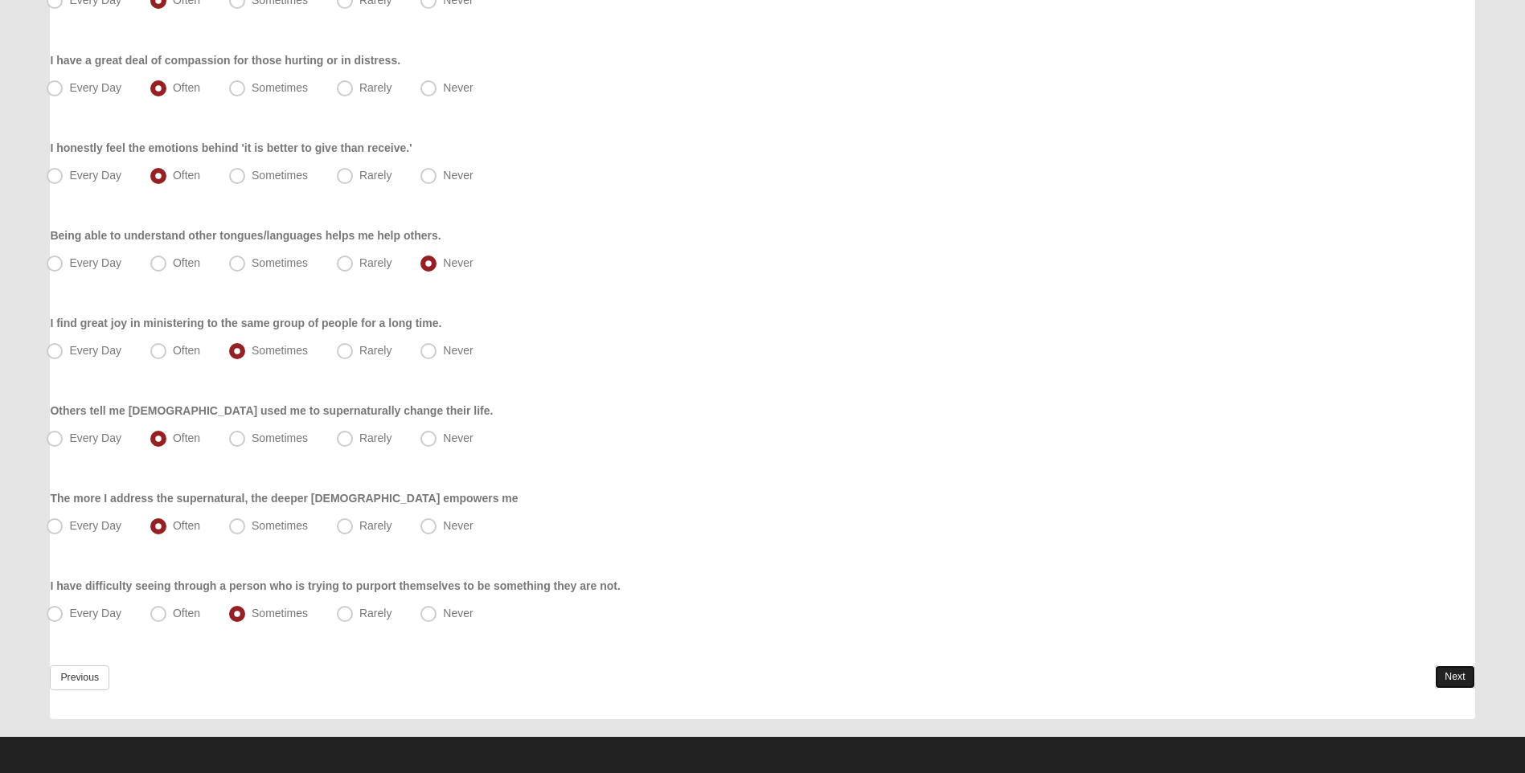
click at [1443, 670] on link "Next" at bounding box center [1454, 677] width 39 height 23
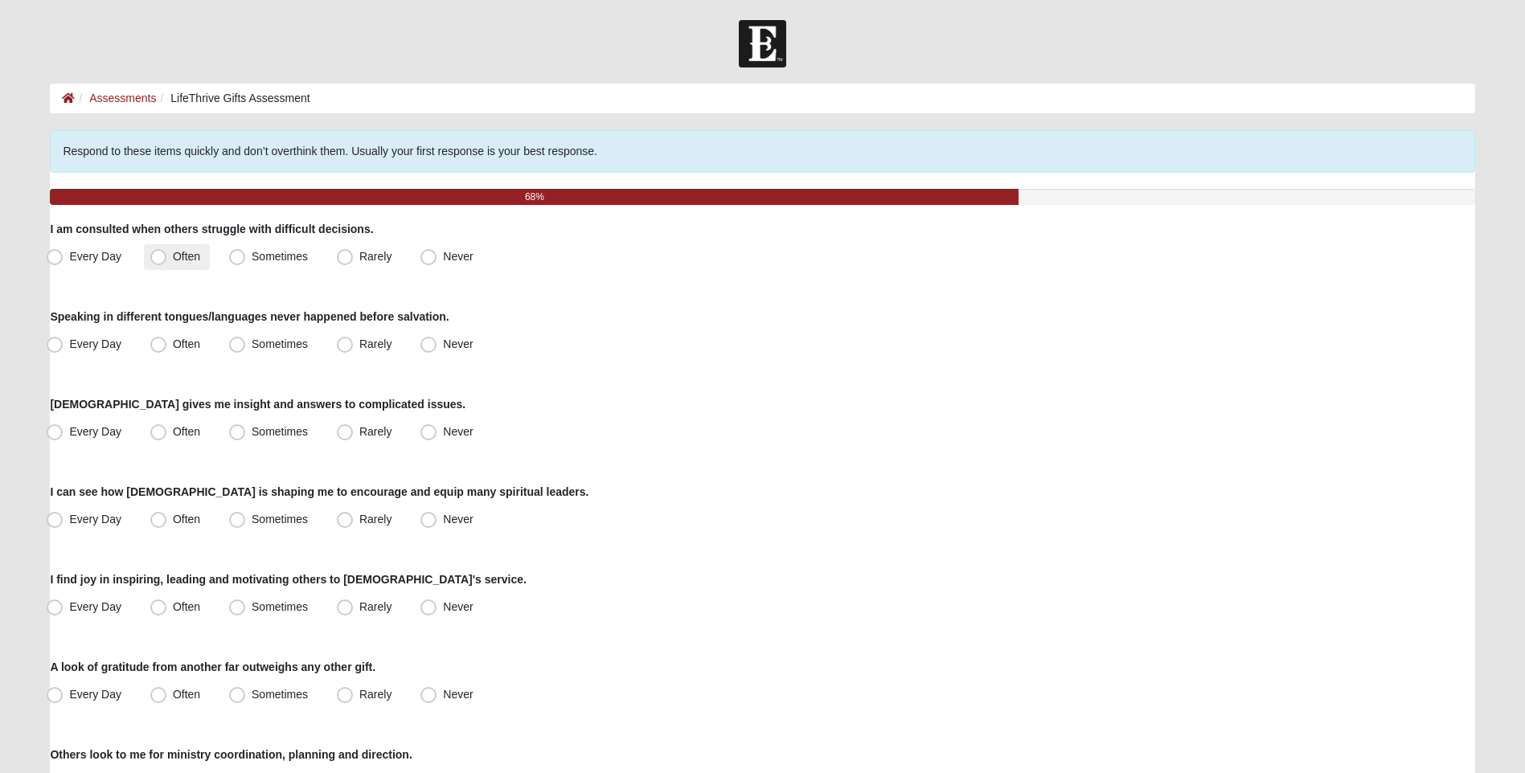
click at [173, 256] on span "Often" at bounding box center [186, 256] width 27 height 13
click at [167, 256] on input "Often" at bounding box center [162, 257] width 10 height 10
radio input "true"
click at [443, 345] on span "Never" at bounding box center [458, 344] width 30 height 13
click at [427, 345] on input "Never" at bounding box center [432, 344] width 10 height 10
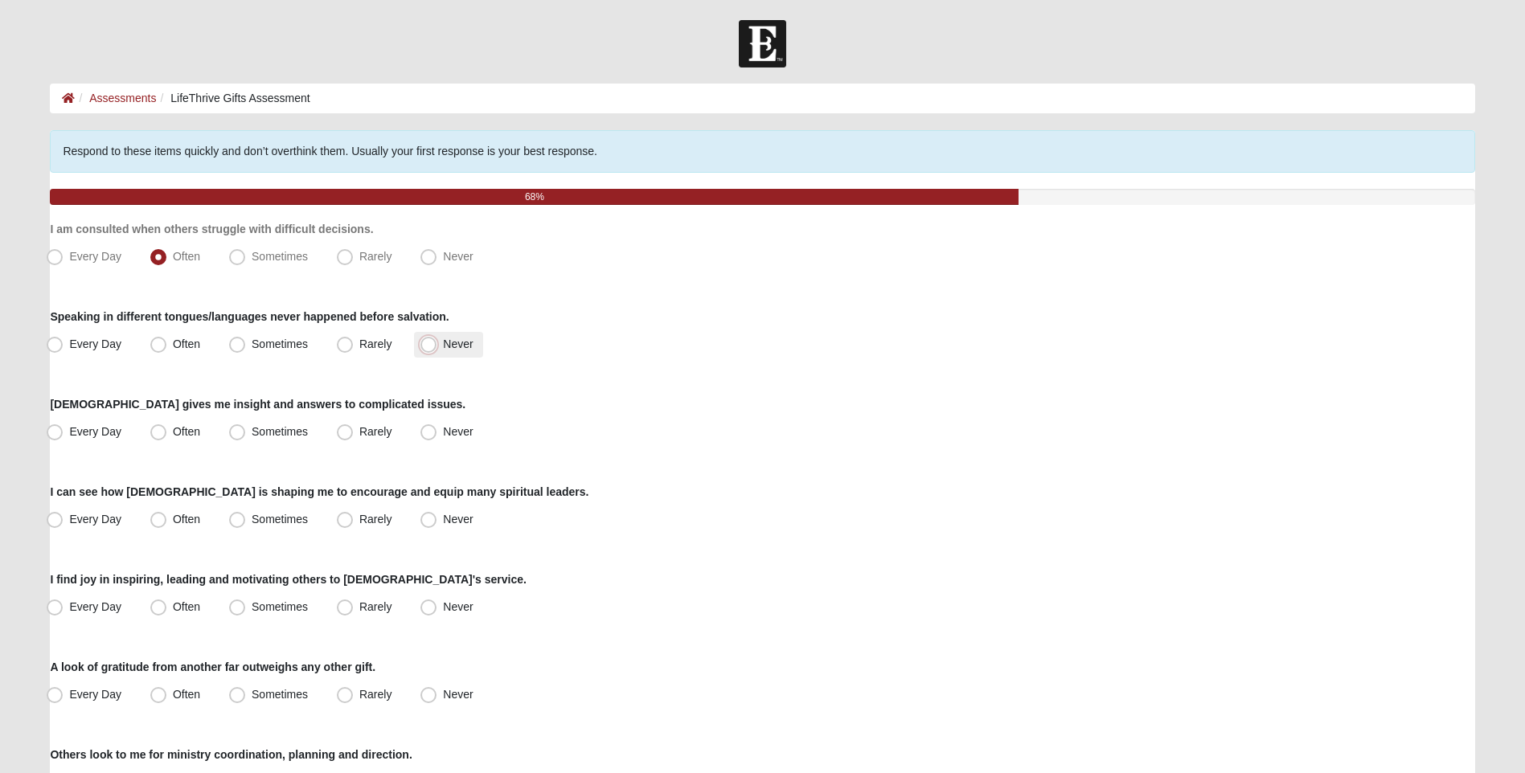
radio input "true"
click at [173, 431] on span "Often" at bounding box center [186, 431] width 27 height 13
click at [162, 431] on input "Often" at bounding box center [162, 432] width 10 height 10
radio input "true"
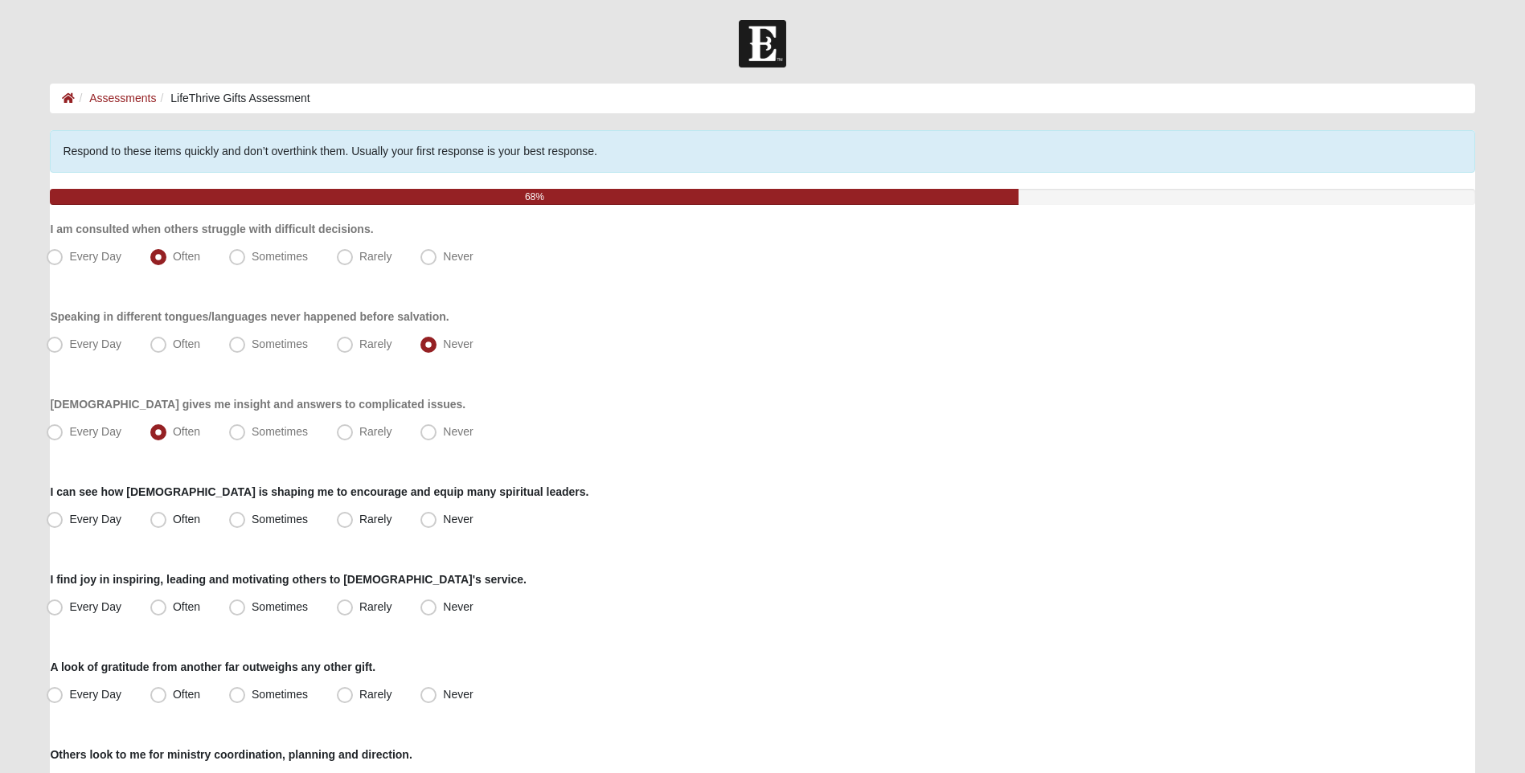
click at [139, 517] on div "Every Day Often Sometimes Rarely Never" at bounding box center [762, 520] width 1424 height 26
click at [171, 519] on label "Often" at bounding box center [177, 520] width 66 height 26
click at [167, 519] on input "Often" at bounding box center [162, 519] width 10 height 10
radio input "true"
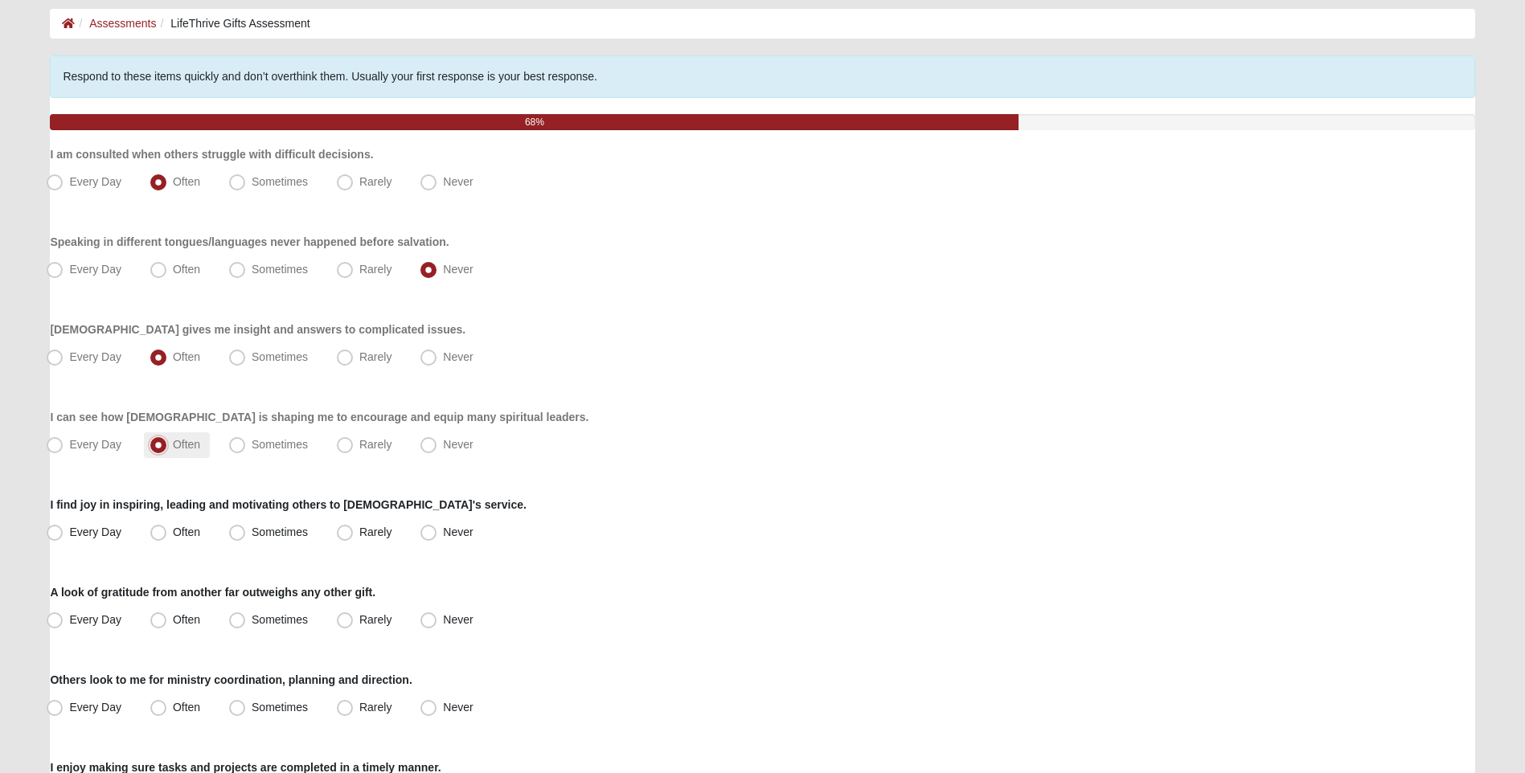
scroll to position [241, 0]
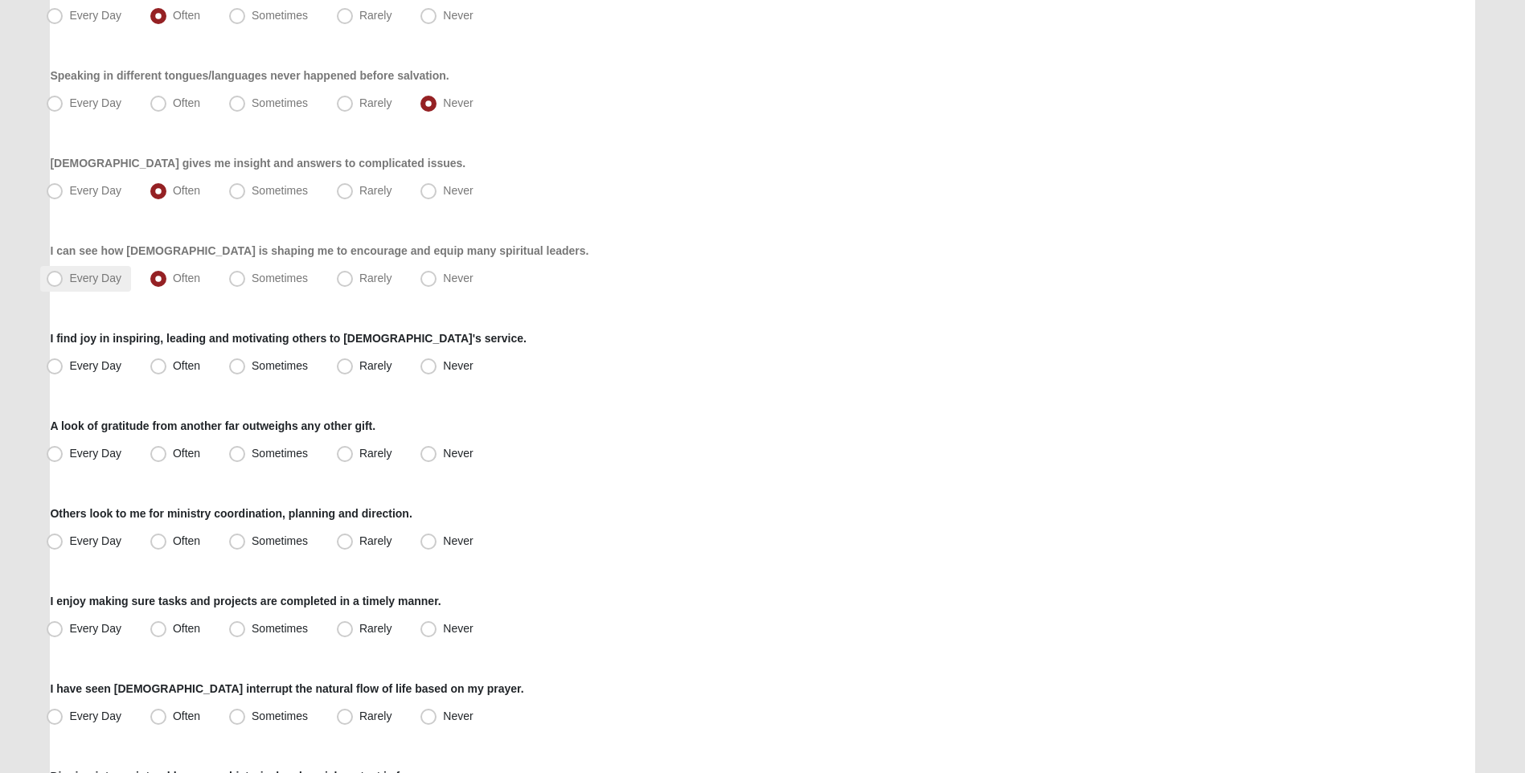
click at [69, 285] on span "Every Day" at bounding box center [95, 278] width 52 height 13
click at [61, 284] on input "Every Day" at bounding box center [58, 278] width 10 height 10
radio input "true"
click at [173, 363] on span "Often" at bounding box center [186, 365] width 27 height 13
click at [162, 363] on input "Often" at bounding box center [162, 366] width 10 height 10
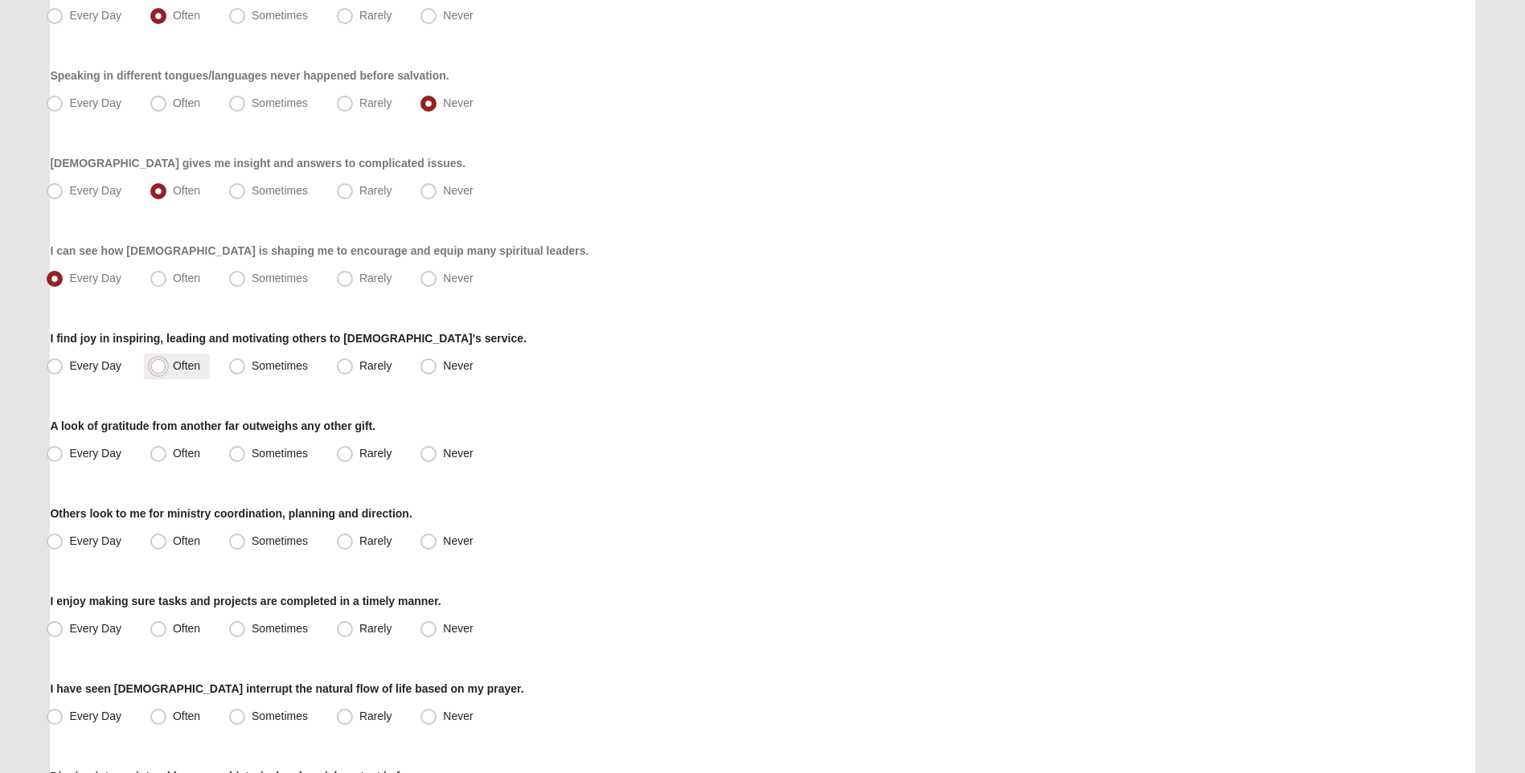
radio input "true"
click at [69, 447] on span "Every Day" at bounding box center [95, 453] width 52 height 13
click at [56, 449] on input "Every Day" at bounding box center [58, 454] width 10 height 10
radio input "true"
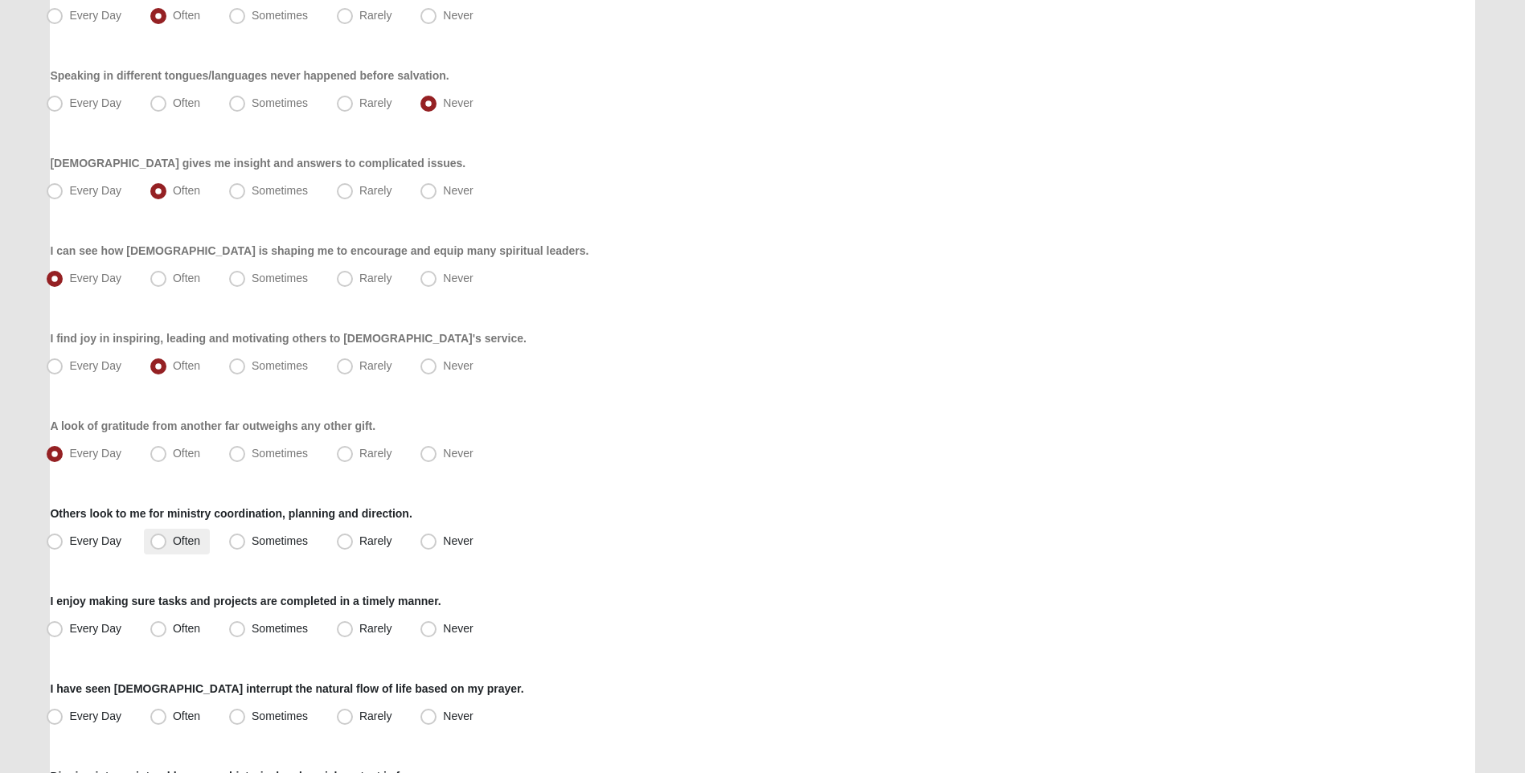
click at [160, 551] on label "Often" at bounding box center [177, 542] width 66 height 26
click at [160, 547] on input "Often" at bounding box center [162, 541] width 10 height 10
radio input "true"
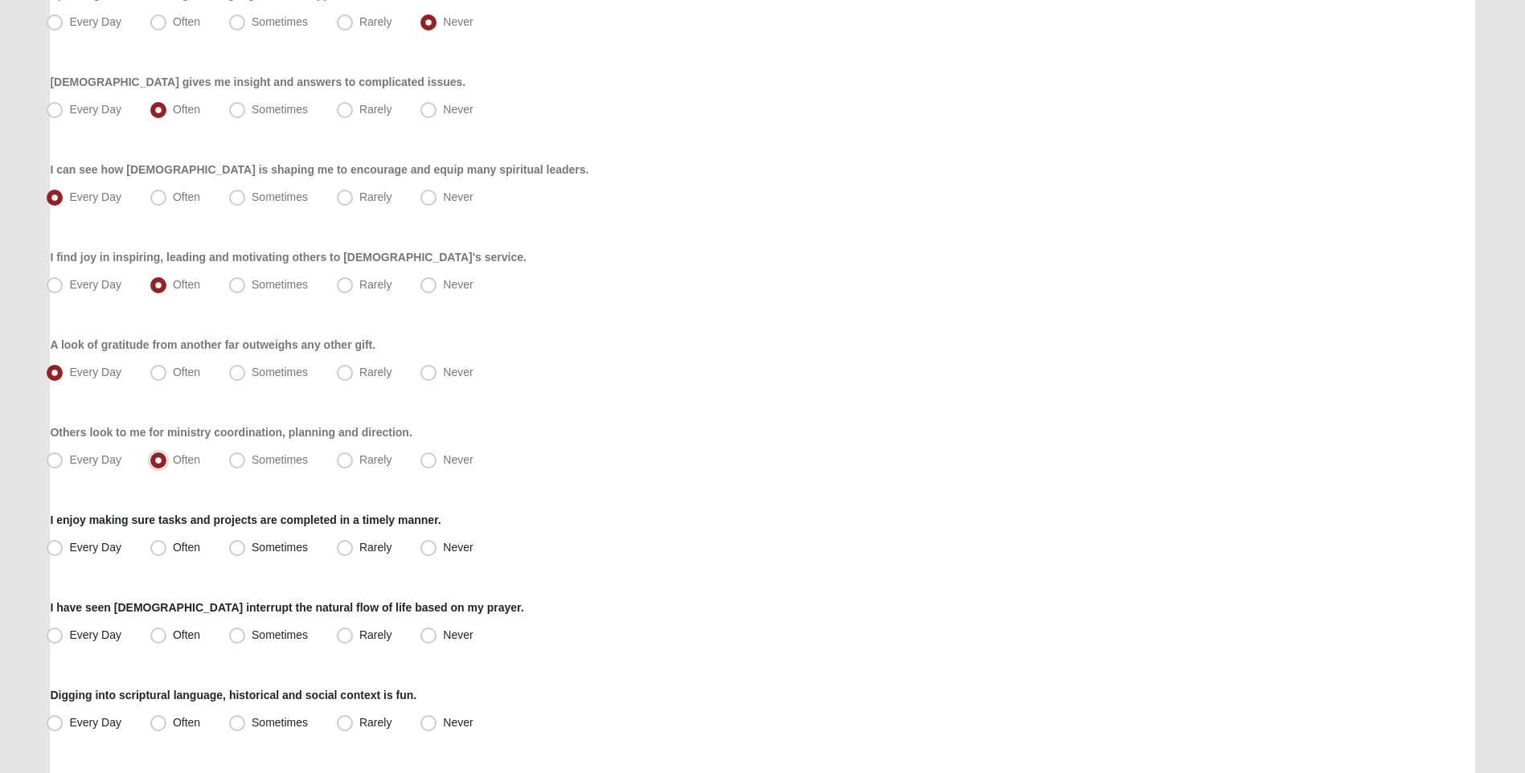
scroll to position [482, 0]
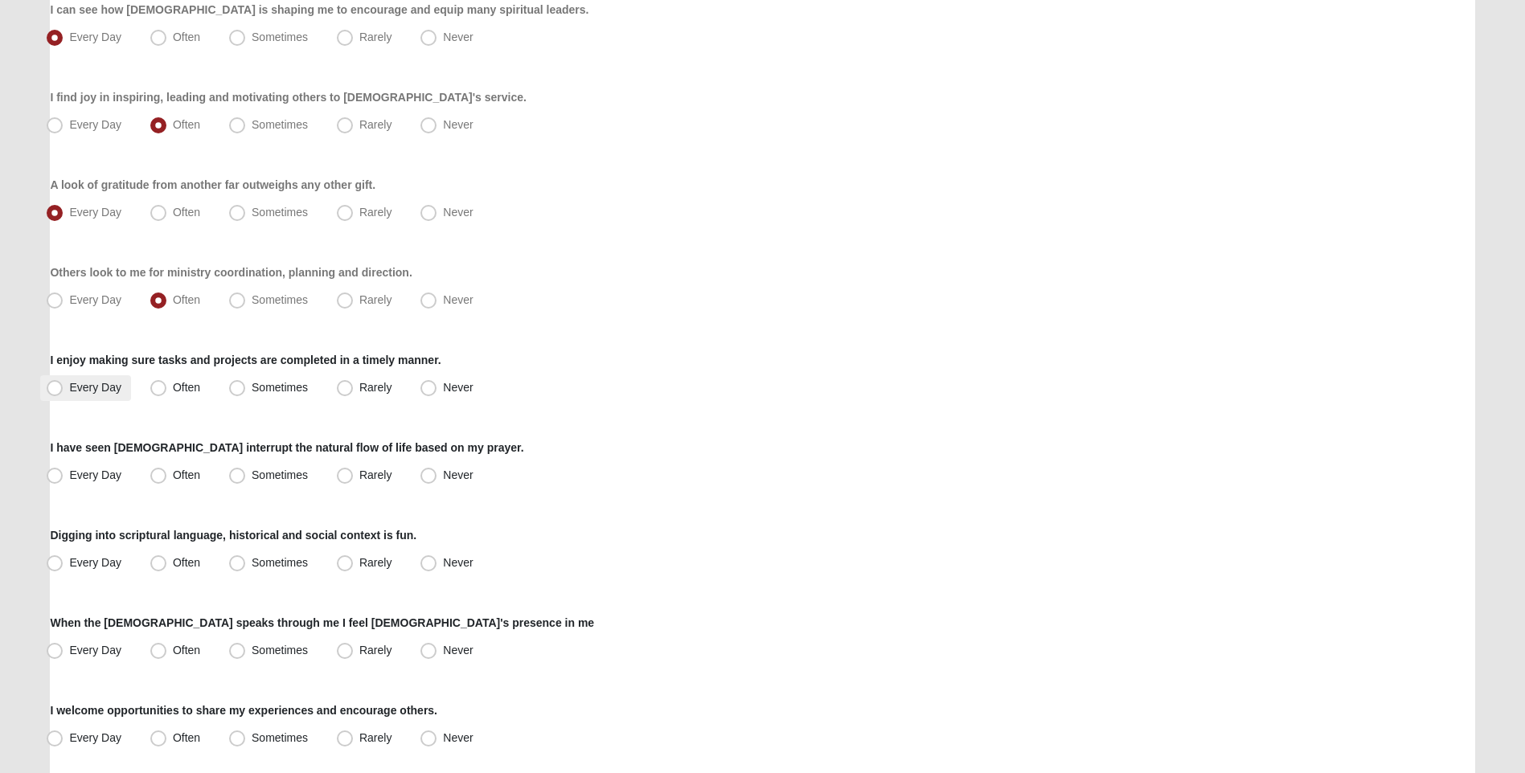
click at [46, 389] on label "Every Day" at bounding box center [85, 388] width 91 height 26
click at [53, 389] on input "Every Day" at bounding box center [58, 388] width 10 height 10
radio input "true"
click at [69, 481] on span "Every Day" at bounding box center [95, 475] width 52 height 13
click at [64, 481] on input "Every Day" at bounding box center [58, 475] width 10 height 10
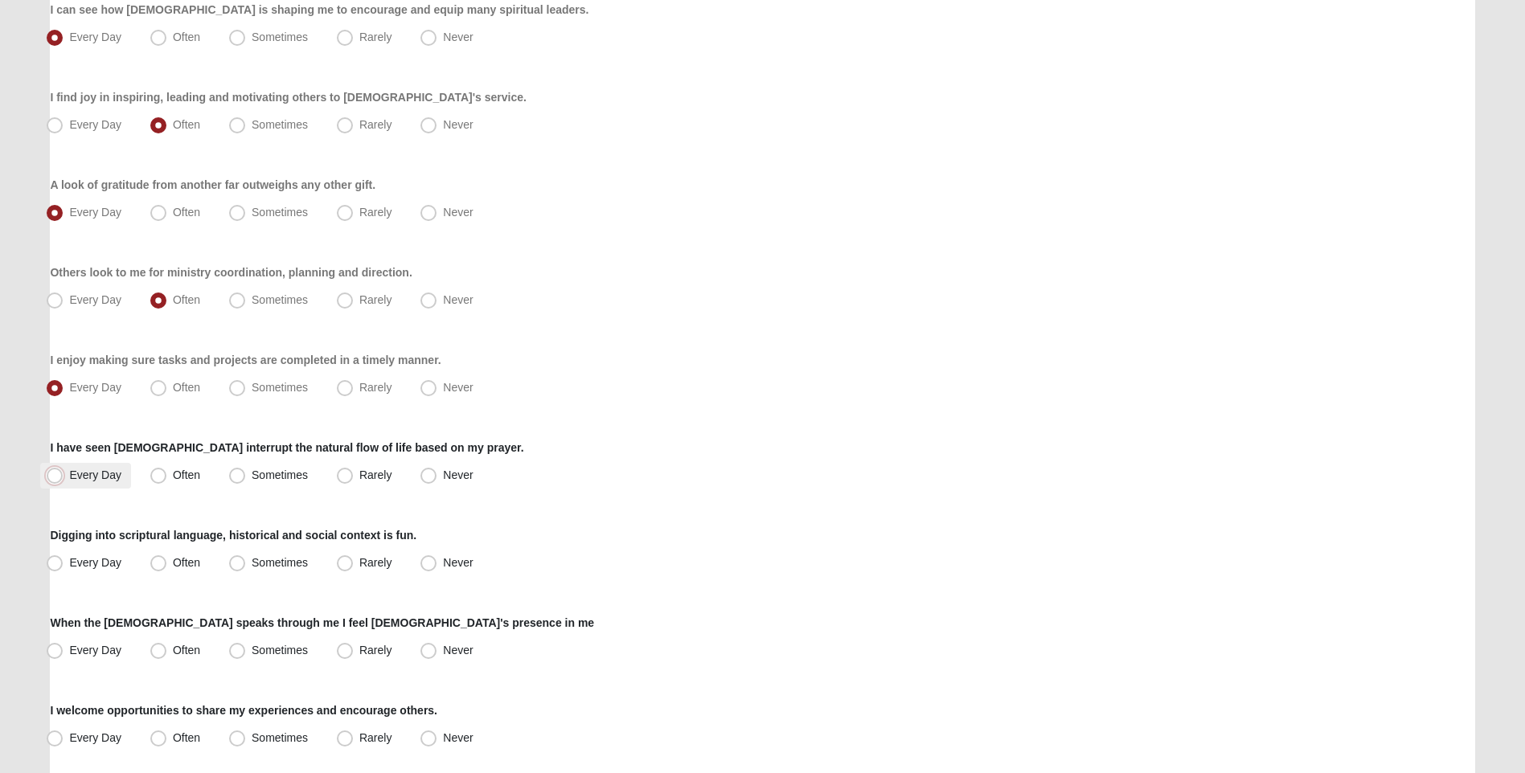
radio input "true"
click at [173, 560] on span "Often" at bounding box center [186, 562] width 27 height 13
click at [157, 560] on input "Often" at bounding box center [162, 563] width 10 height 10
radio input "true"
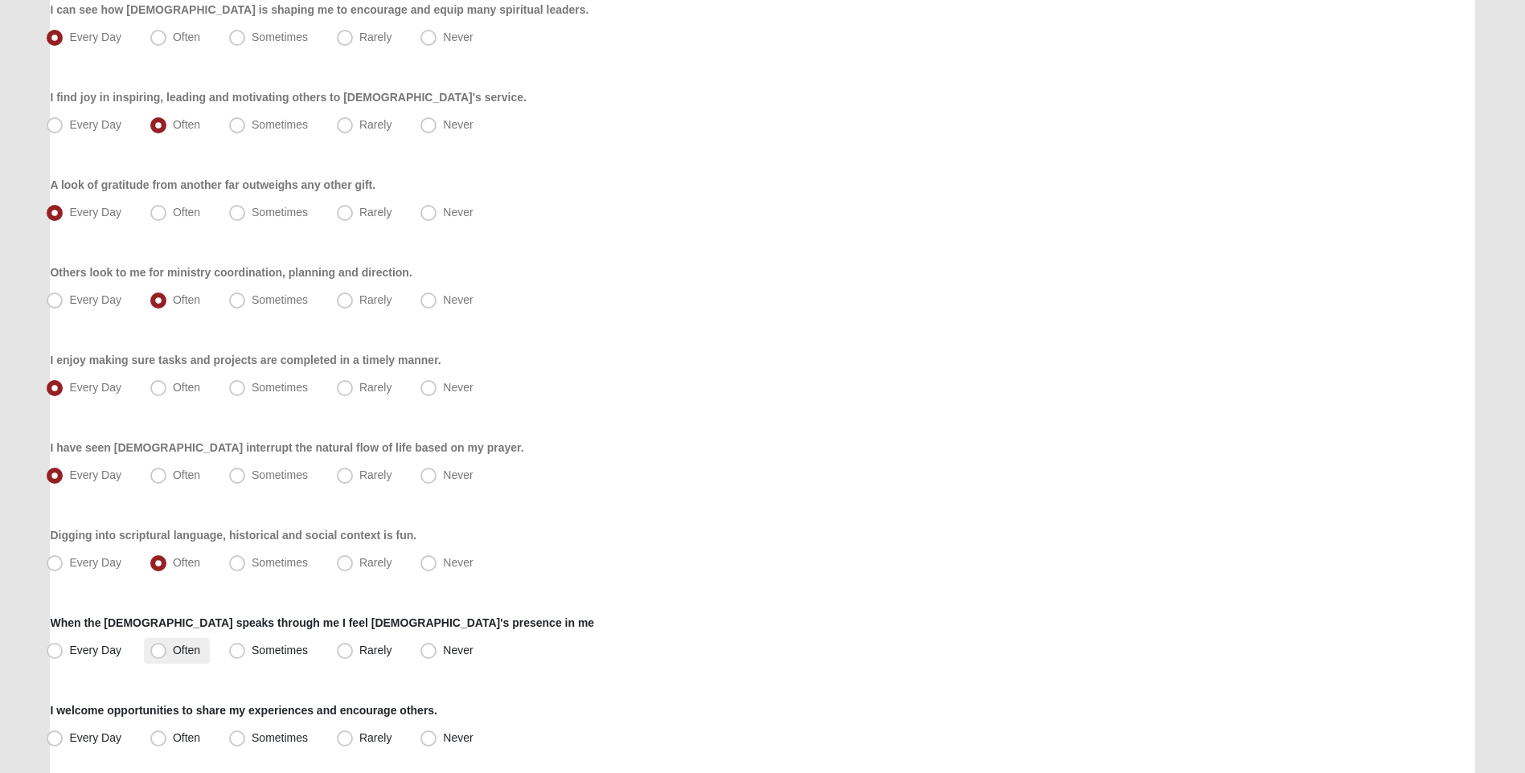
click at [173, 648] on span "Often" at bounding box center [186, 650] width 27 height 13
click at [157, 648] on input "Often" at bounding box center [162, 650] width 10 height 10
radio input "true"
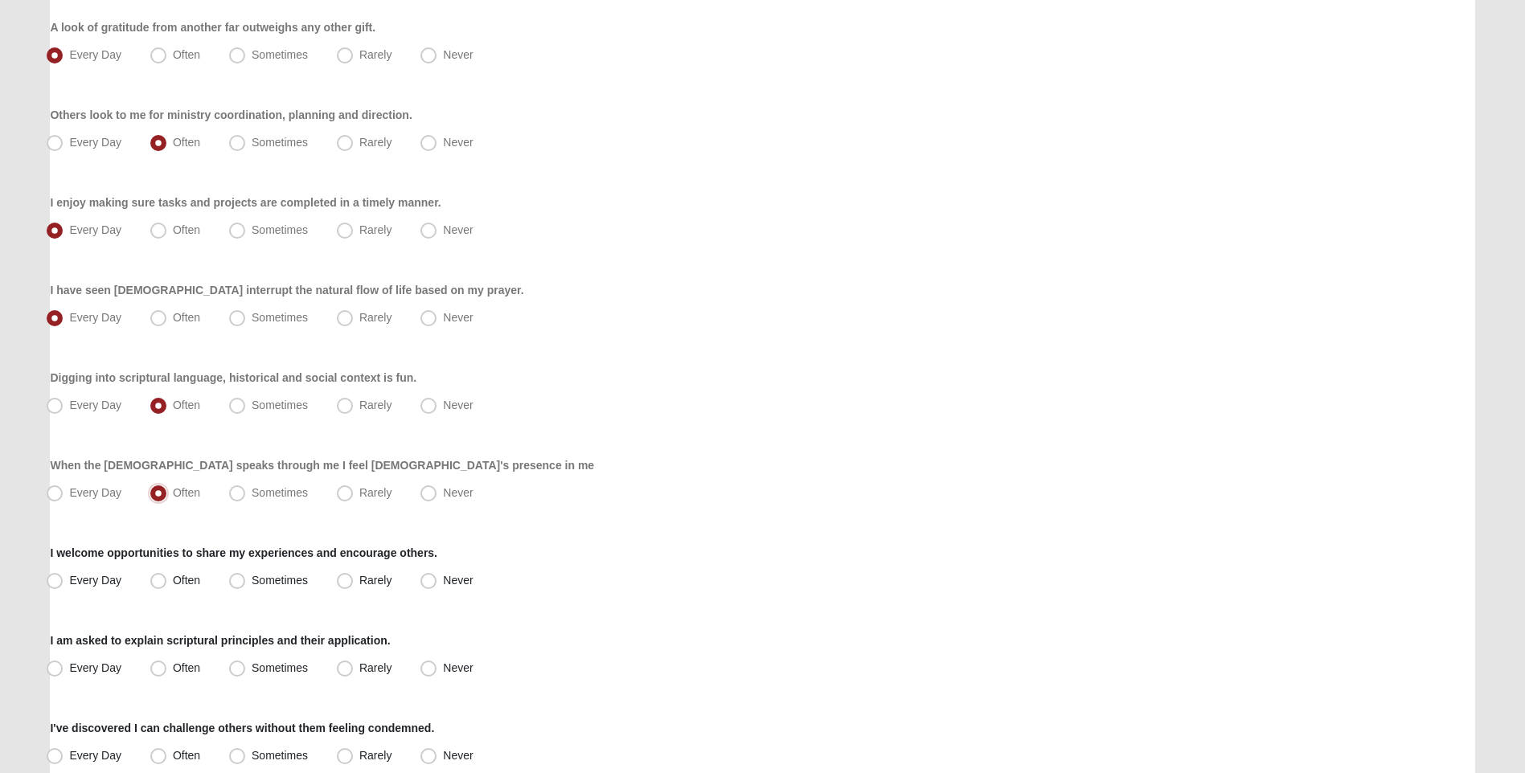
scroll to position [643, 0]
click at [252, 578] on span "Sometimes" at bounding box center [280, 577] width 56 height 13
click at [241, 578] on input "Sometimes" at bounding box center [241, 577] width 10 height 10
radio input "true"
click at [252, 662] on span "Sometimes" at bounding box center [280, 664] width 56 height 13
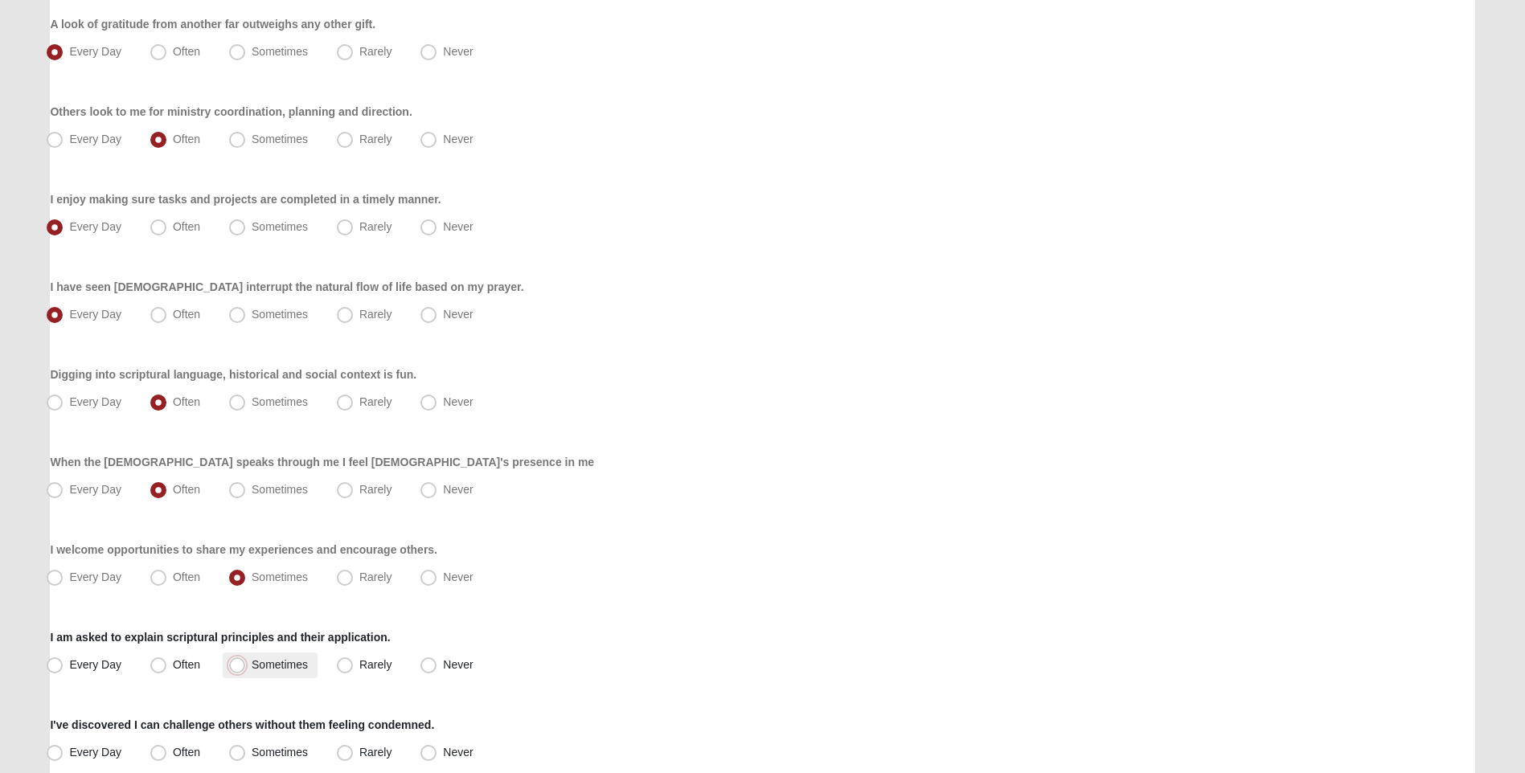
click at [236, 662] on input "Sometimes" at bounding box center [241, 665] width 10 height 10
radio input "true"
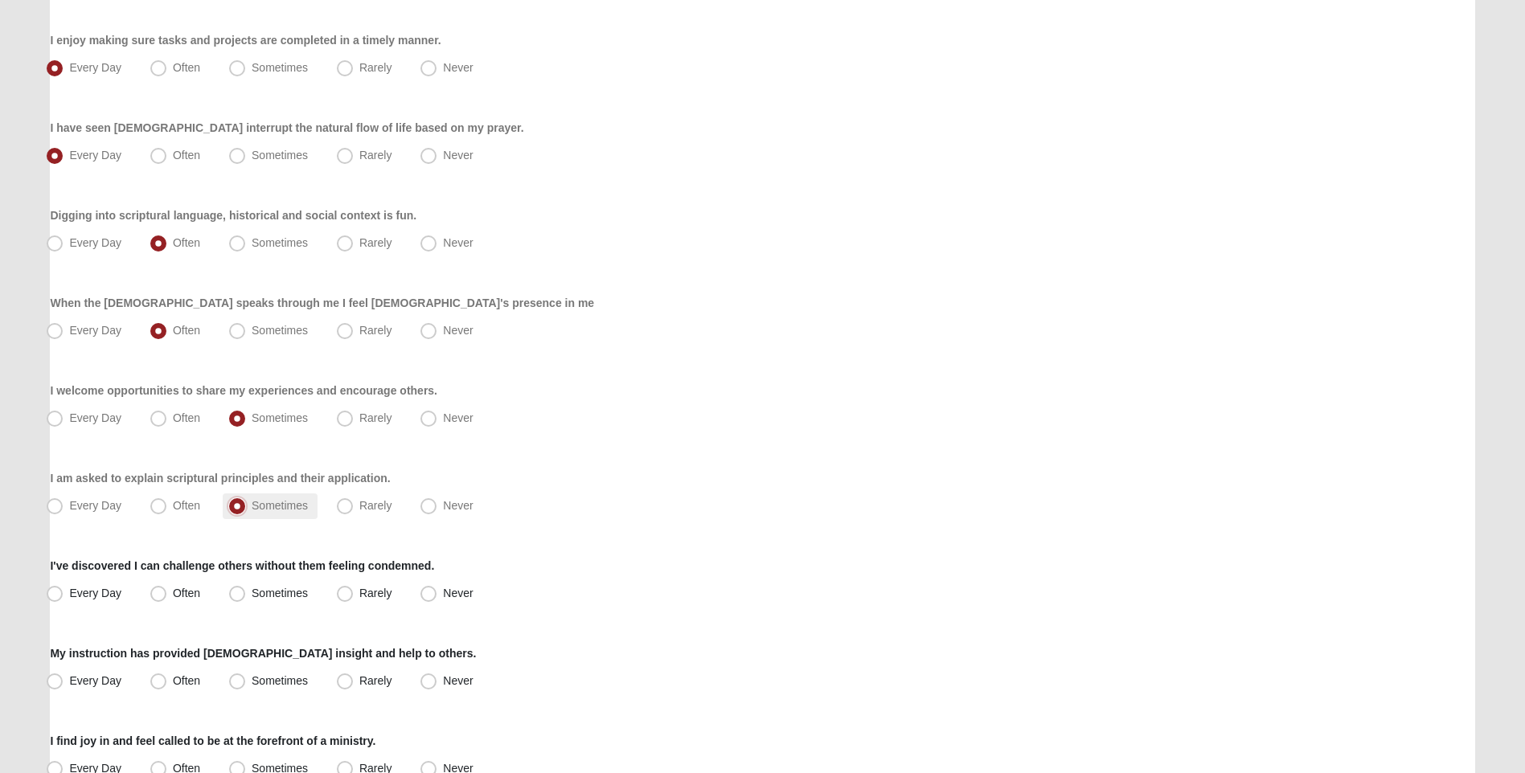
scroll to position [804, 0]
click at [173, 593] on span "Often" at bounding box center [186, 591] width 27 height 13
click at [165, 593] on input "Often" at bounding box center [162, 592] width 10 height 10
radio input "true"
click at [166, 671] on label "Often" at bounding box center [177, 680] width 66 height 26
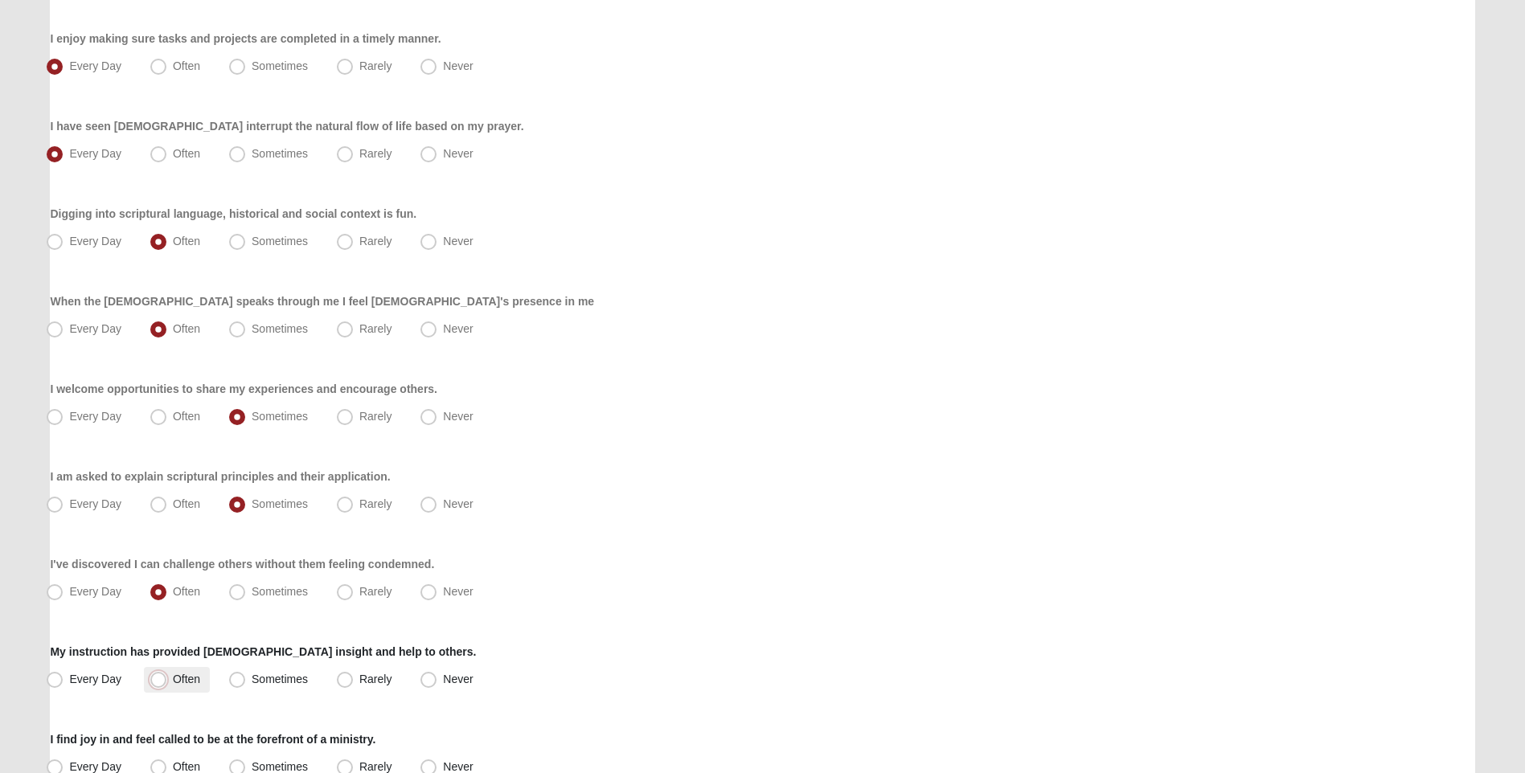
click at [166, 674] on input "Often" at bounding box center [162, 679] width 10 height 10
radio input "true"
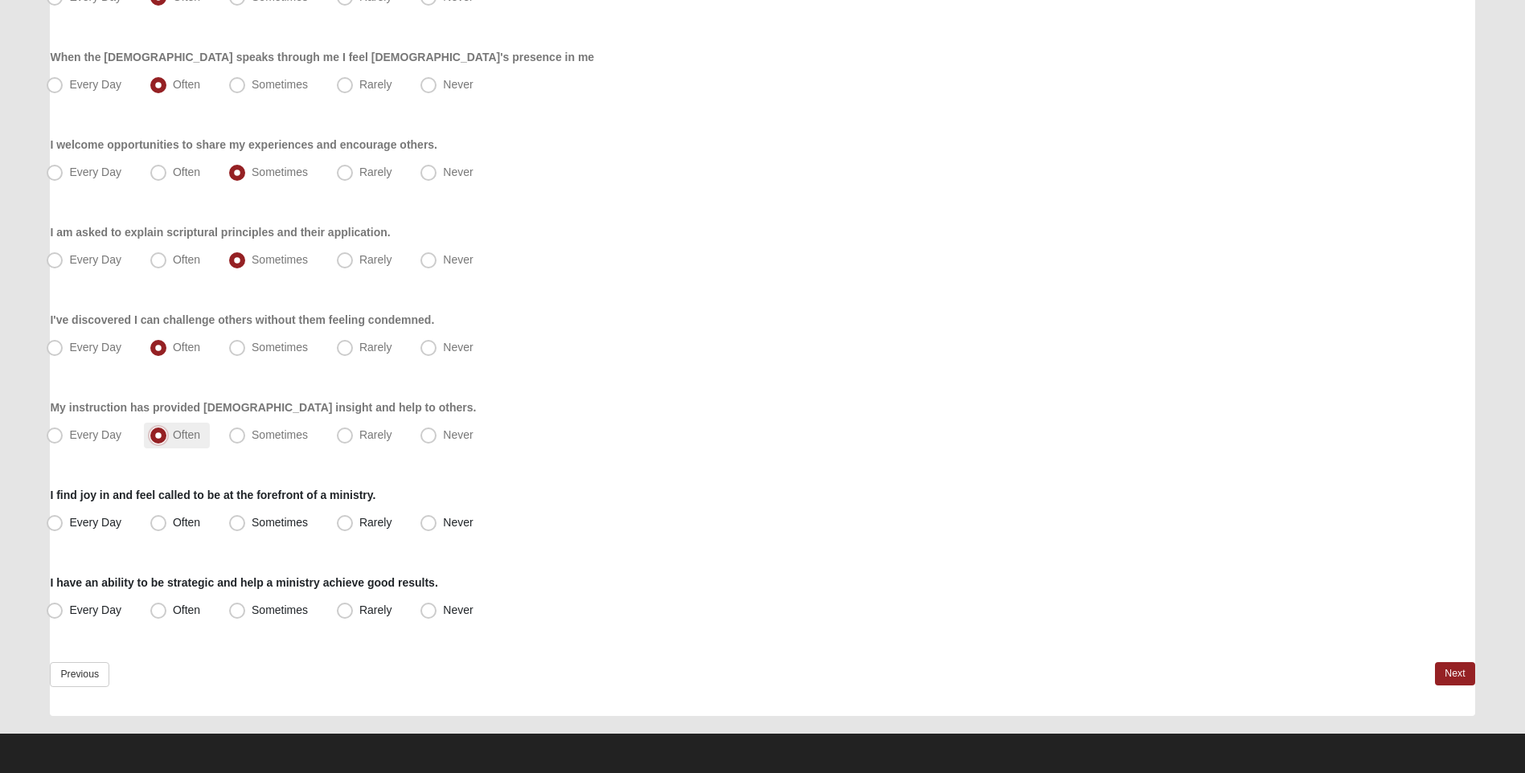
scroll to position [1050, 0]
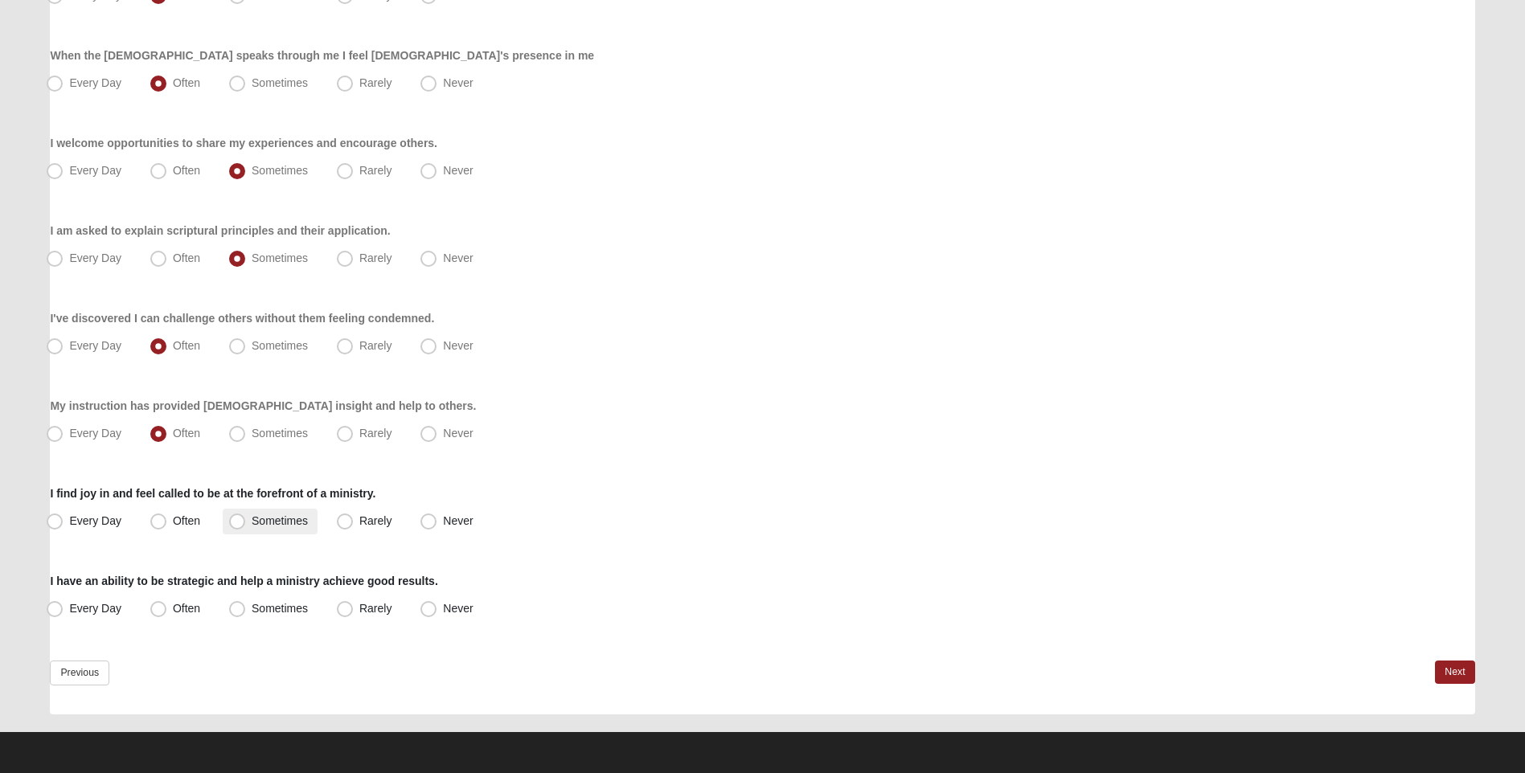
click at [252, 520] on span "Sometimes" at bounding box center [280, 520] width 56 height 13
click at [236, 520] on input "Sometimes" at bounding box center [241, 521] width 10 height 10
radio input "true"
click at [174, 609] on span "Often" at bounding box center [186, 608] width 27 height 13
click at [167, 609] on input "Often" at bounding box center [162, 609] width 10 height 10
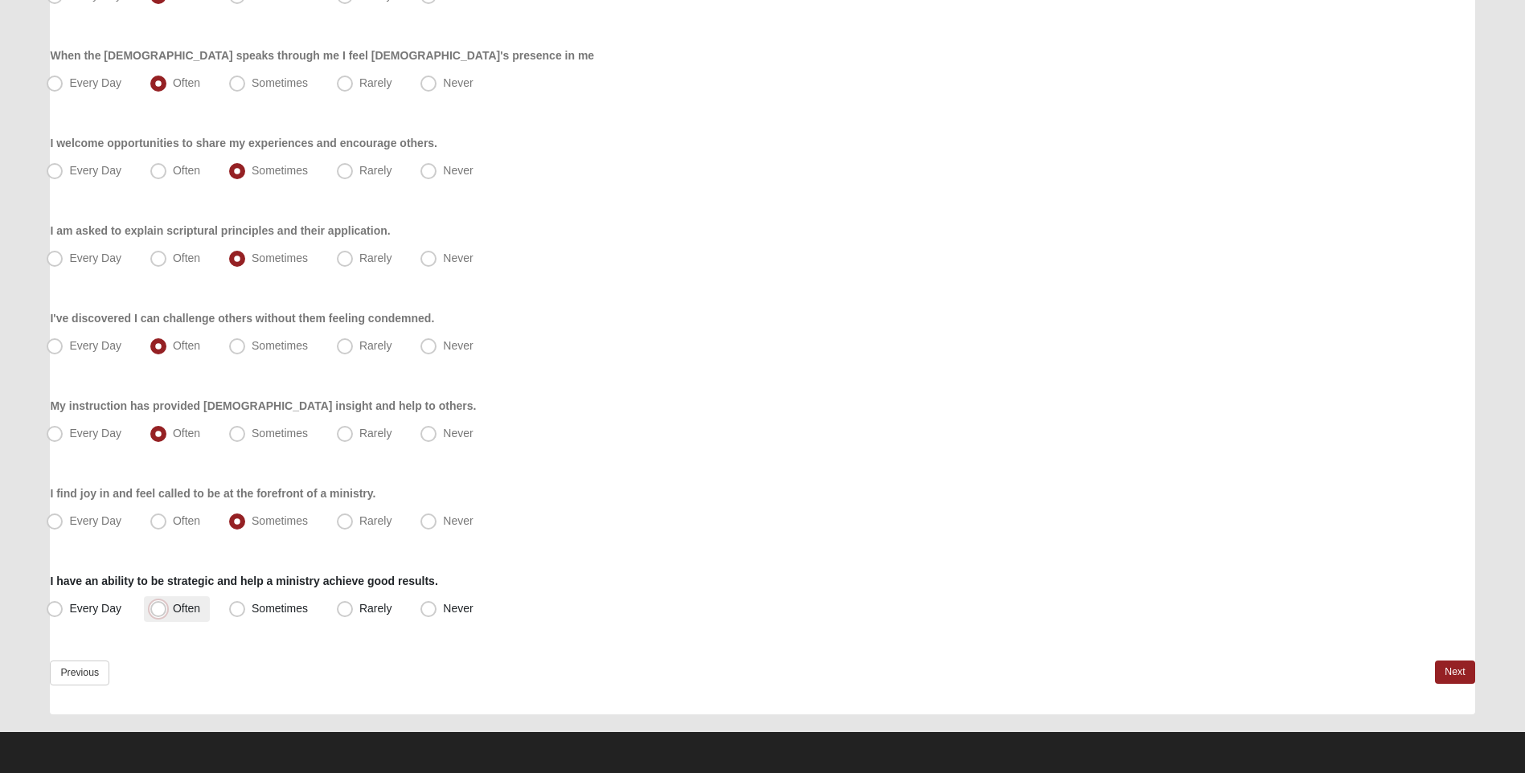
radio input "true"
click at [1453, 671] on link "Next" at bounding box center [1454, 672] width 39 height 23
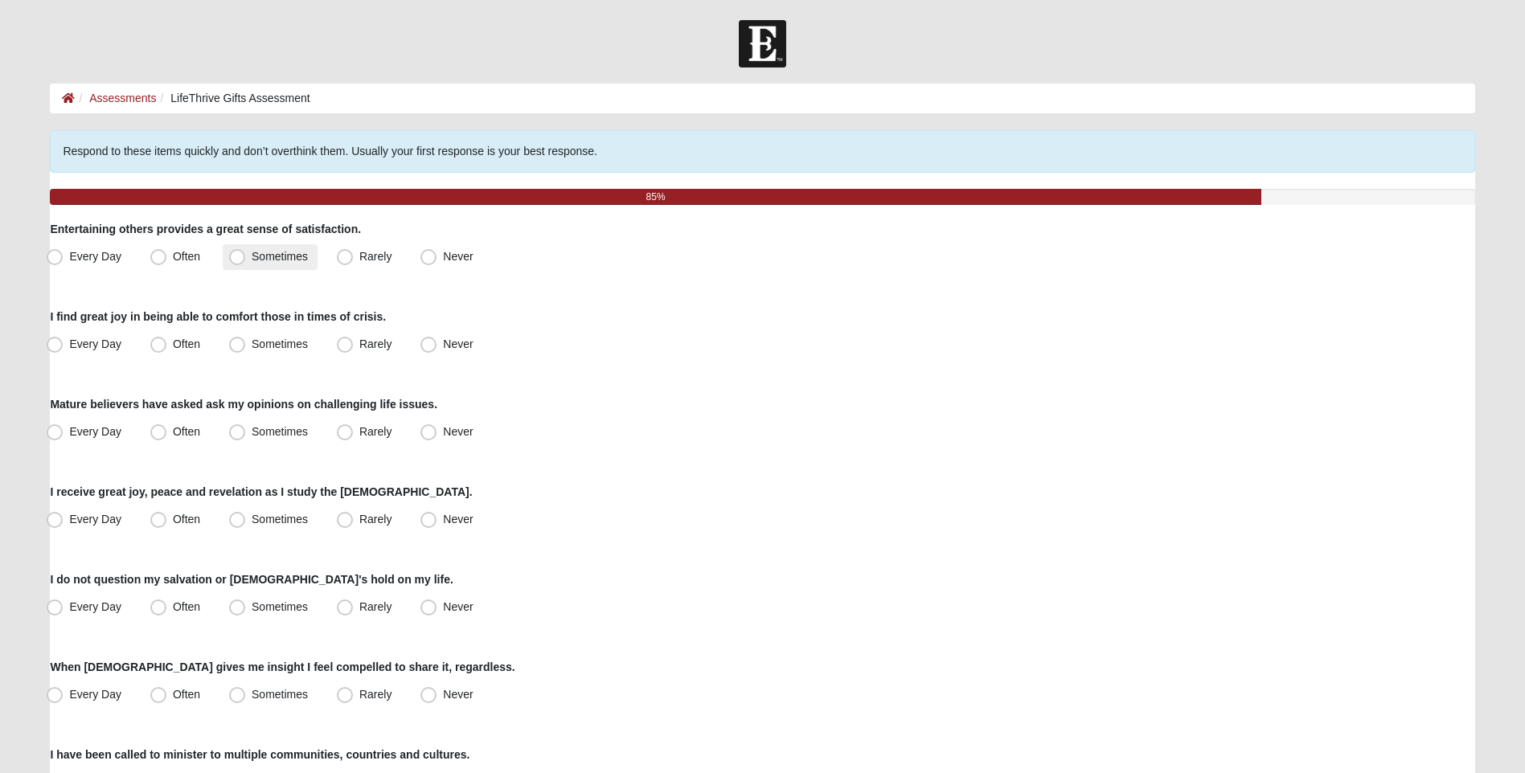
click at [252, 256] on span "Sometimes" at bounding box center [280, 256] width 56 height 13
click at [243, 256] on input "Sometimes" at bounding box center [241, 257] width 10 height 10
radio input "true"
click at [178, 261] on span "Often" at bounding box center [186, 256] width 27 height 13
click at [167, 261] on input "Often" at bounding box center [162, 257] width 10 height 10
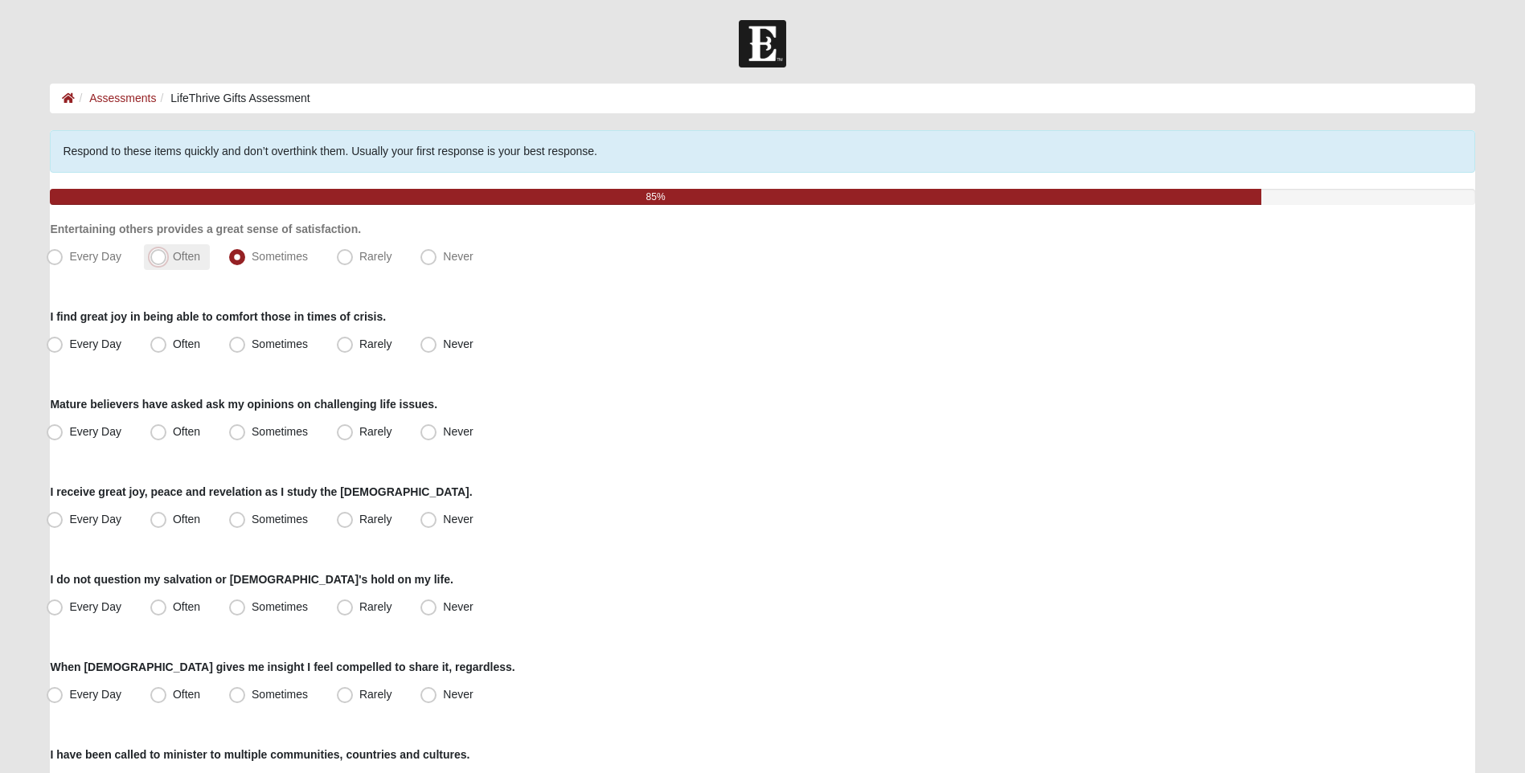
radio input "true"
click at [145, 348] on label "Often" at bounding box center [177, 345] width 66 height 26
click at [157, 348] on input "Often" at bounding box center [162, 344] width 10 height 10
radio input "true"
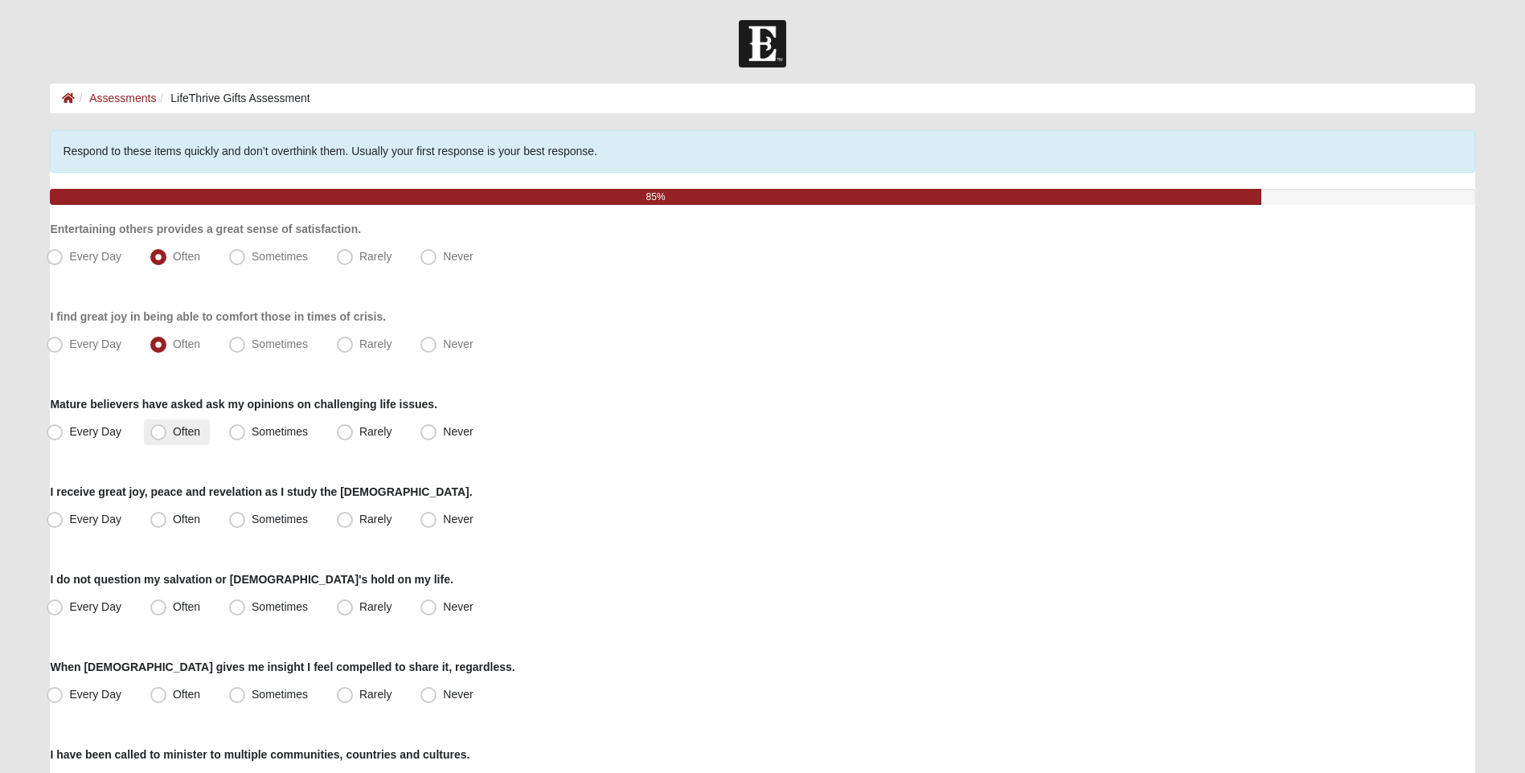
click at [173, 436] on span "Often" at bounding box center [186, 431] width 27 height 13
click at [161, 436] on input "Often" at bounding box center [162, 432] width 10 height 10
radio input "true"
click at [173, 525] on span "Often" at bounding box center [186, 519] width 27 height 13
click at [160, 525] on input "Often" at bounding box center [162, 519] width 10 height 10
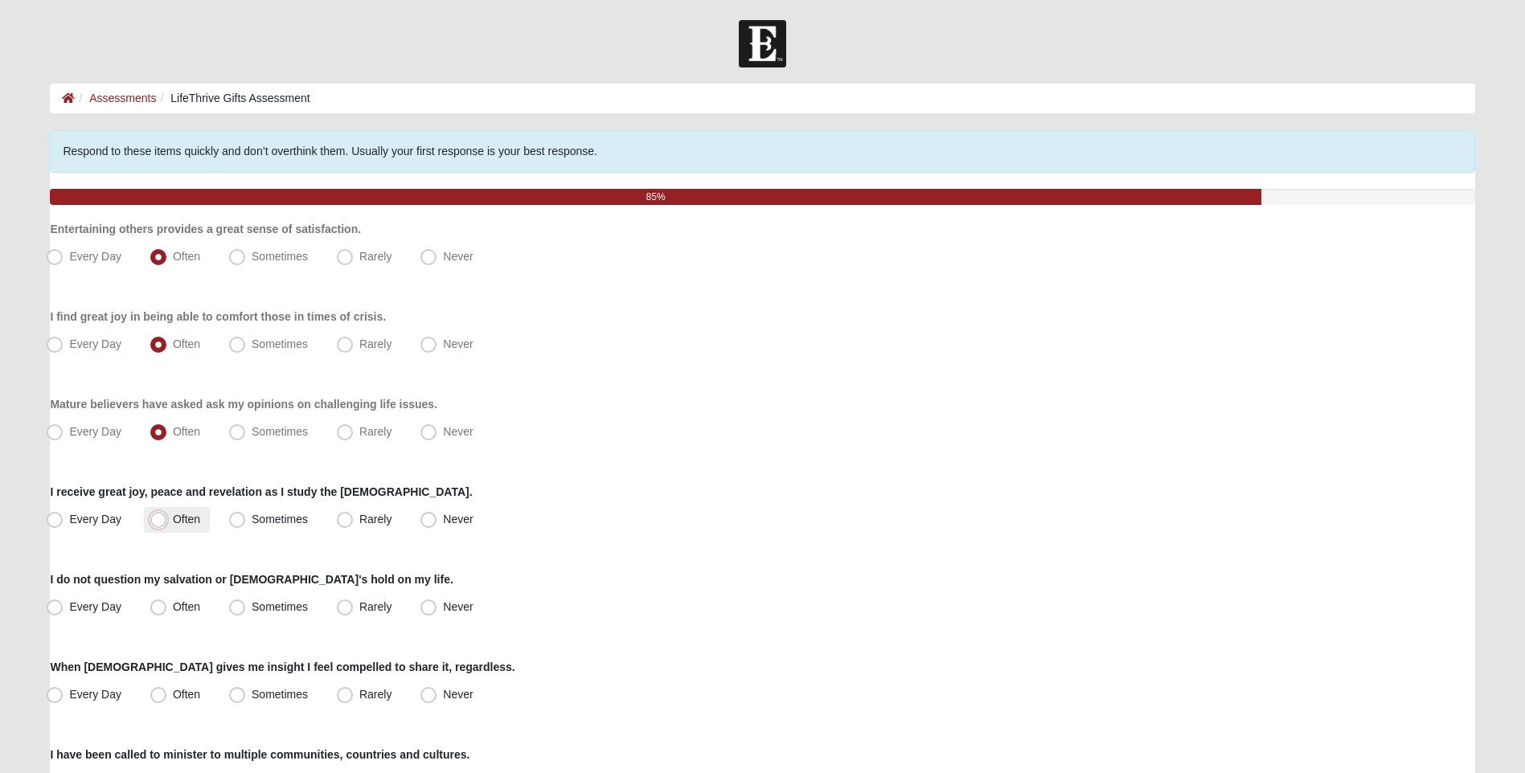
radio input "true"
click at [252, 600] on span "Sometimes" at bounding box center [280, 606] width 56 height 13
click at [236, 602] on input "Sometimes" at bounding box center [241, 607] width 10 height 10
radio input "true"
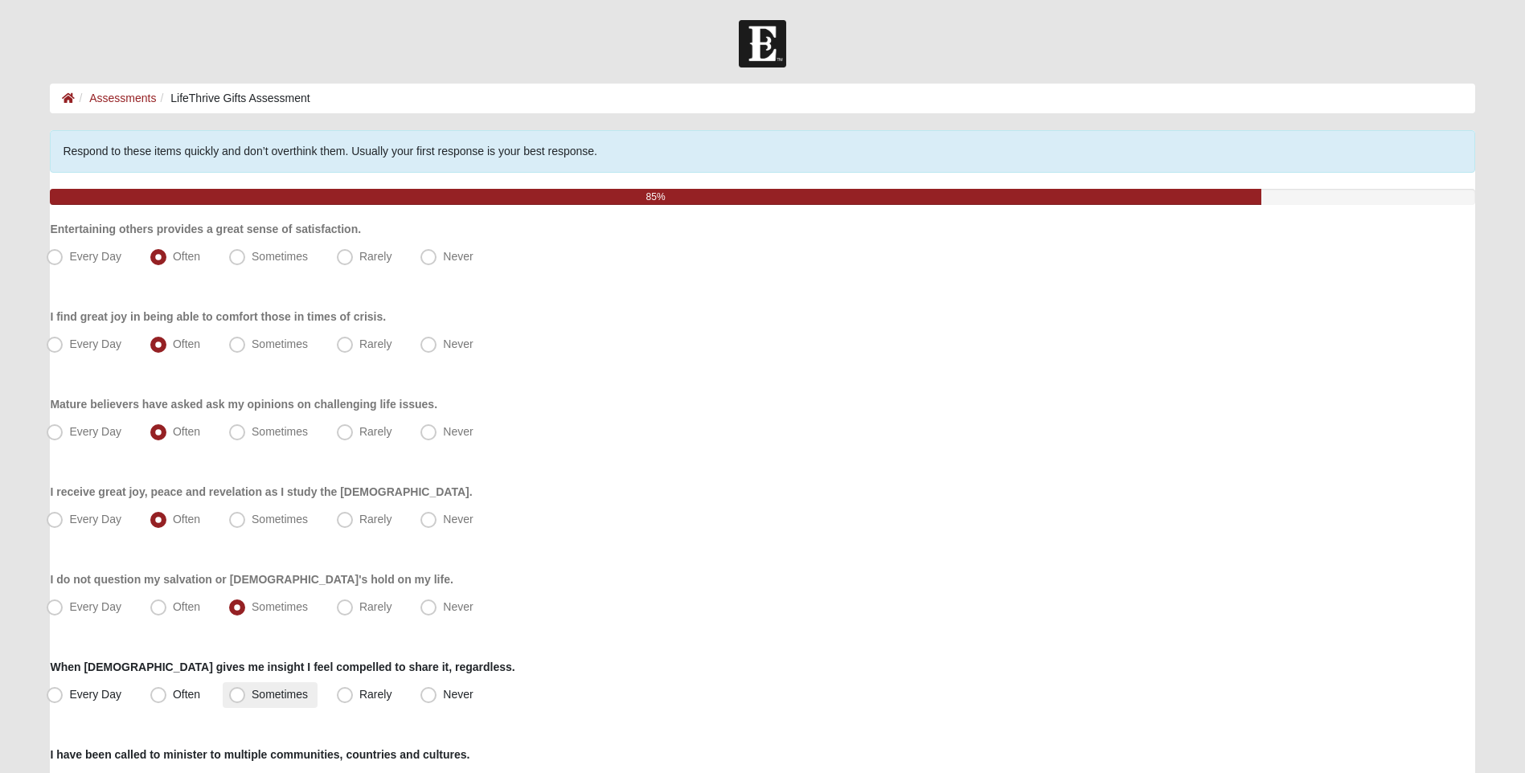
click at [252, 695] on span "Sometimes" at bounding box center [280, 694] width 56 height 13
click at [236, 695] on input "Sometimes" at bounding box center [241, 695] width 10 height 10
radio input "true"
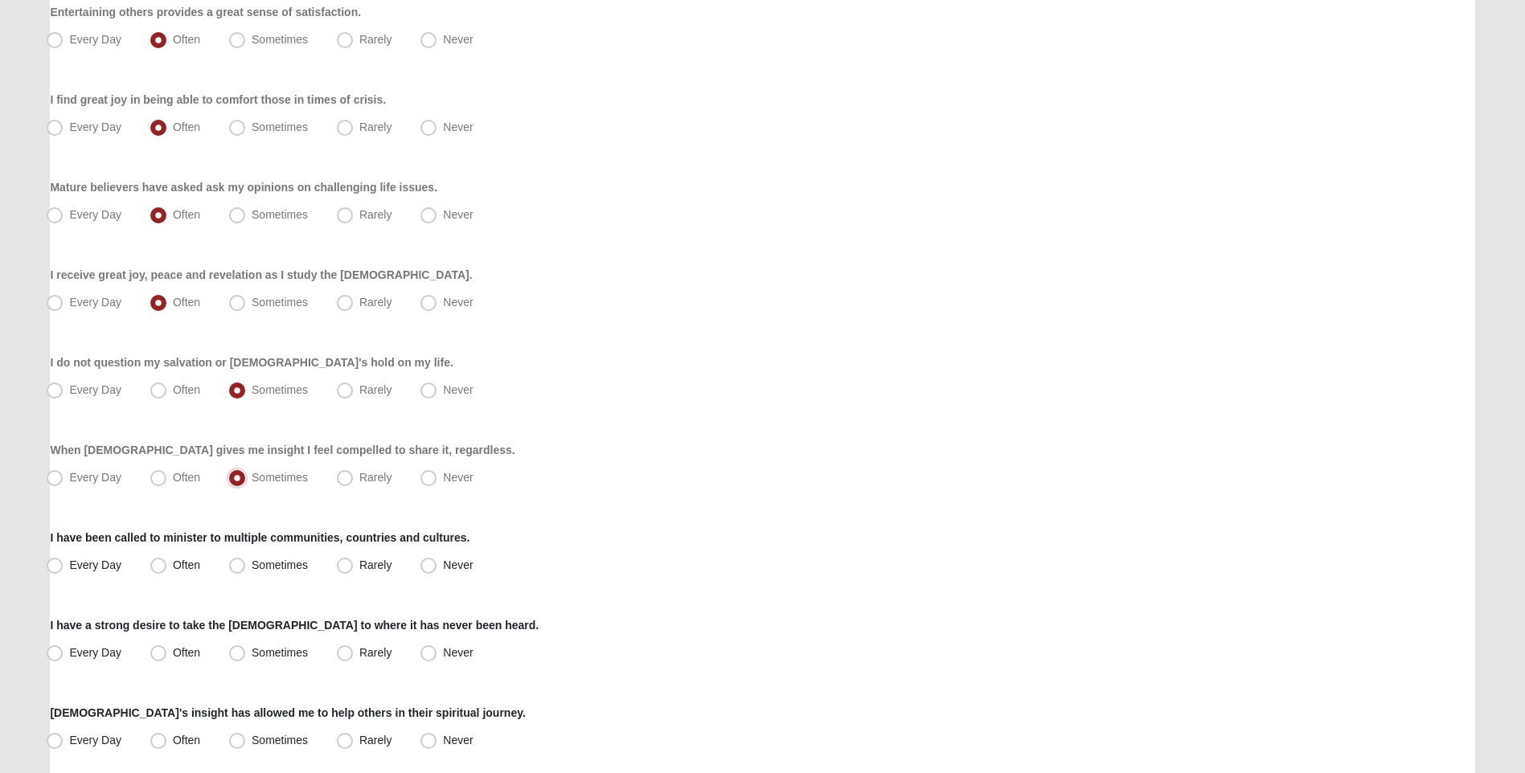
scroll to position [241, 0]
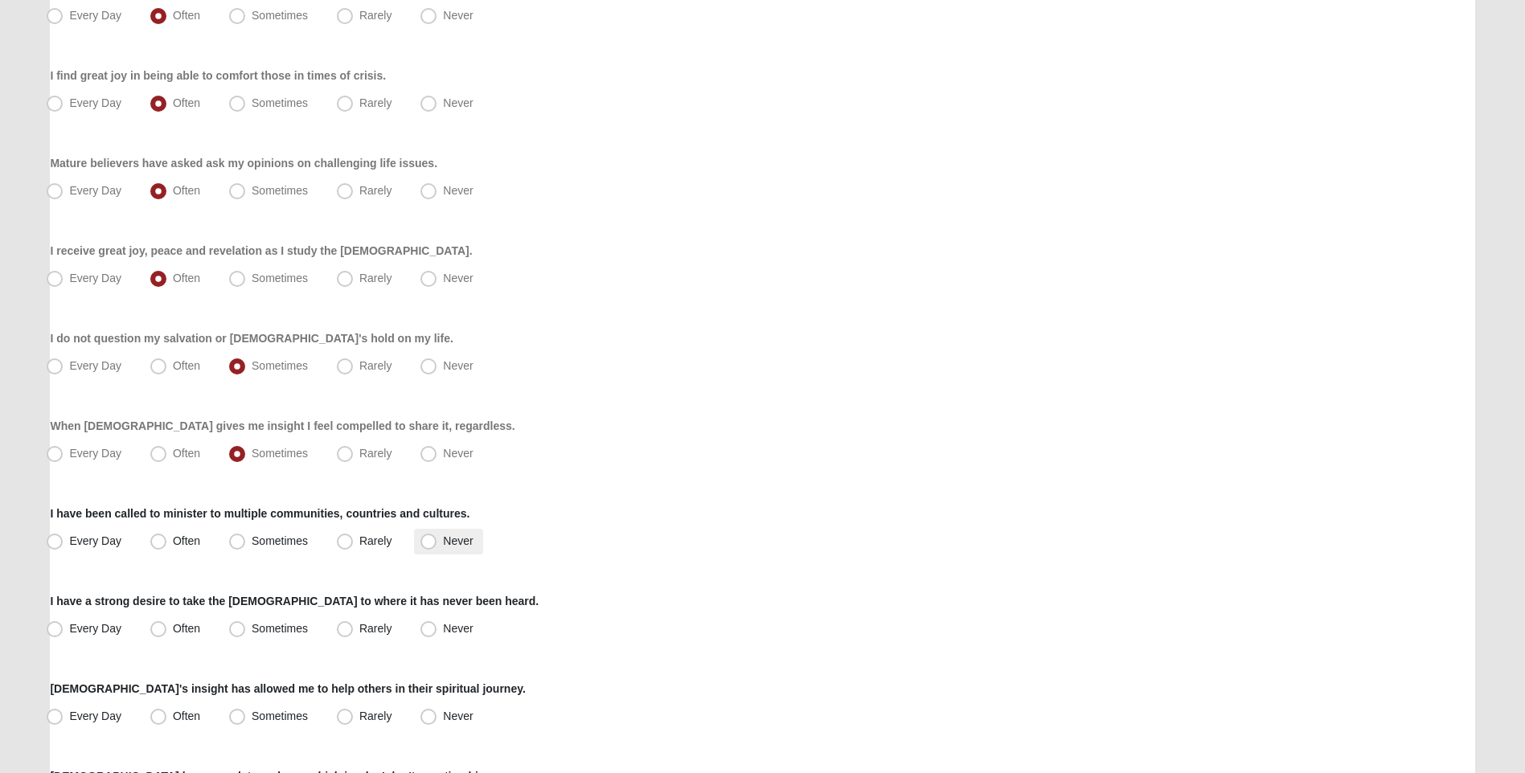
click at [443, 545] on span "Never" at bounding box center [458, 541] width 30 height 13
click at [435, 545] on input "Never" at bounding box center [432, 541] width 10 height 10
radio input "true"
click at [256, 625] on span "Sometimes" at bounding box center [280, 628] width 56 height 13
click at [246, 625] on input "Sometimes" at bounding box center [241, 629] width 10 height 10
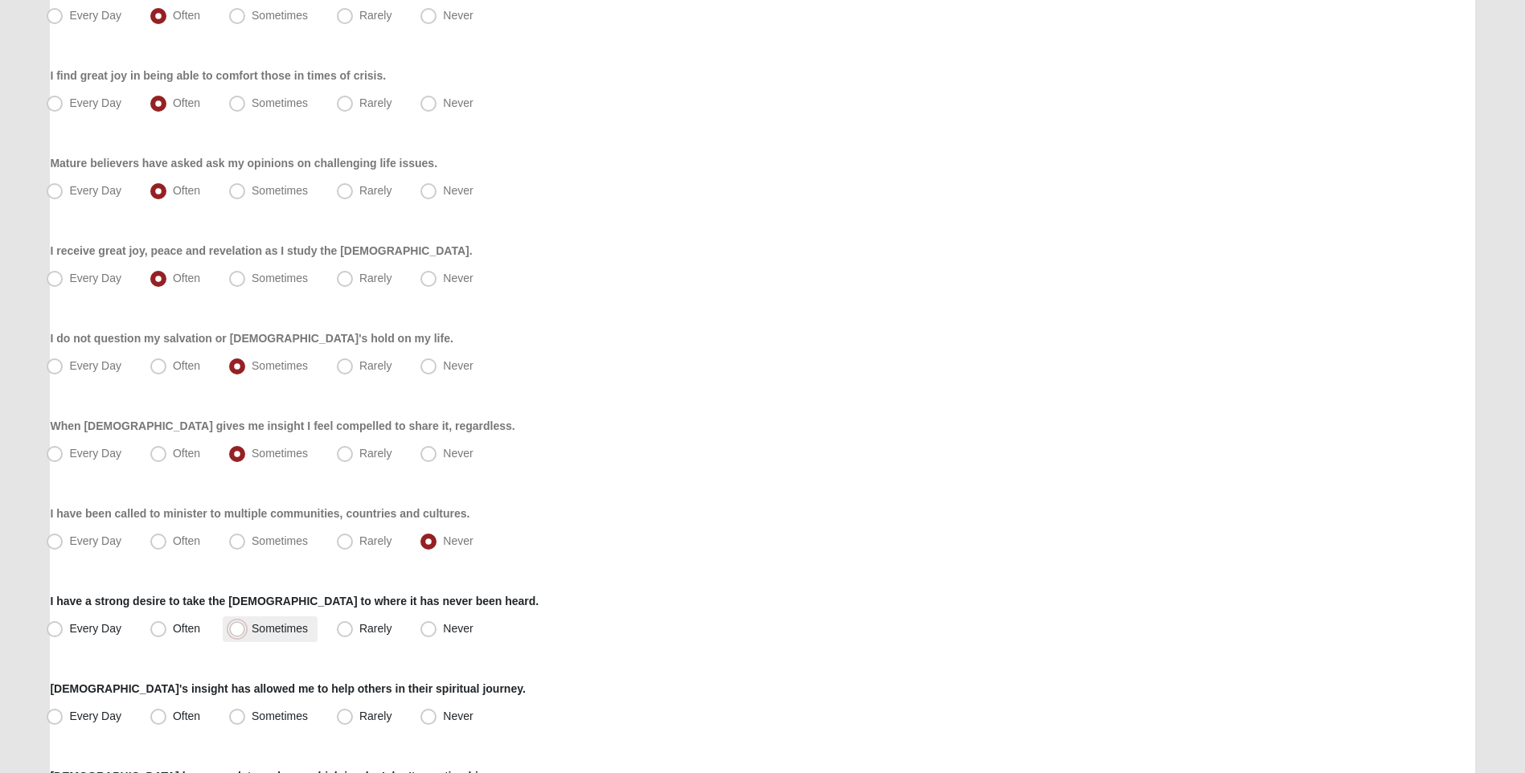
radio input "true"
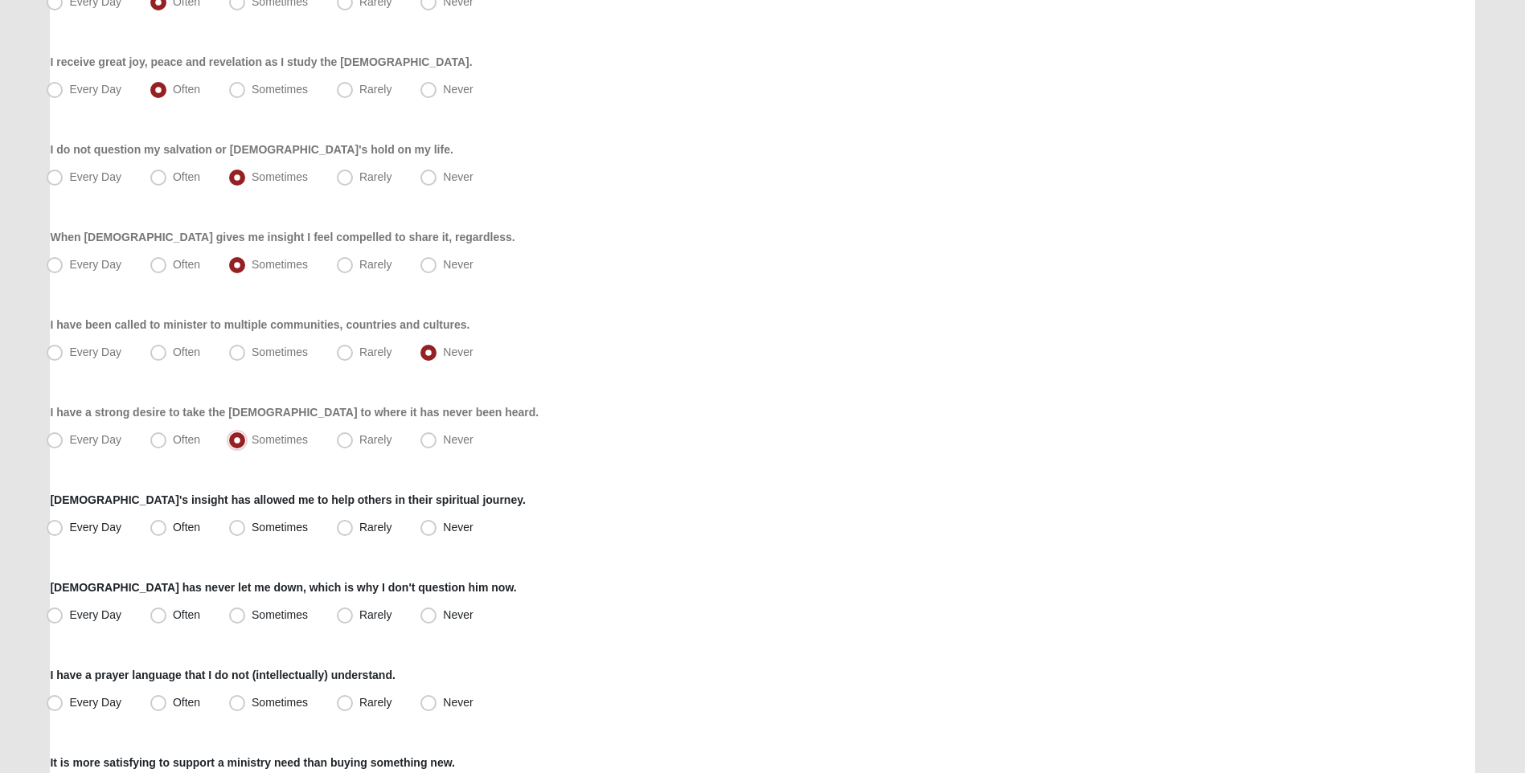
scroll to position [482, 0]
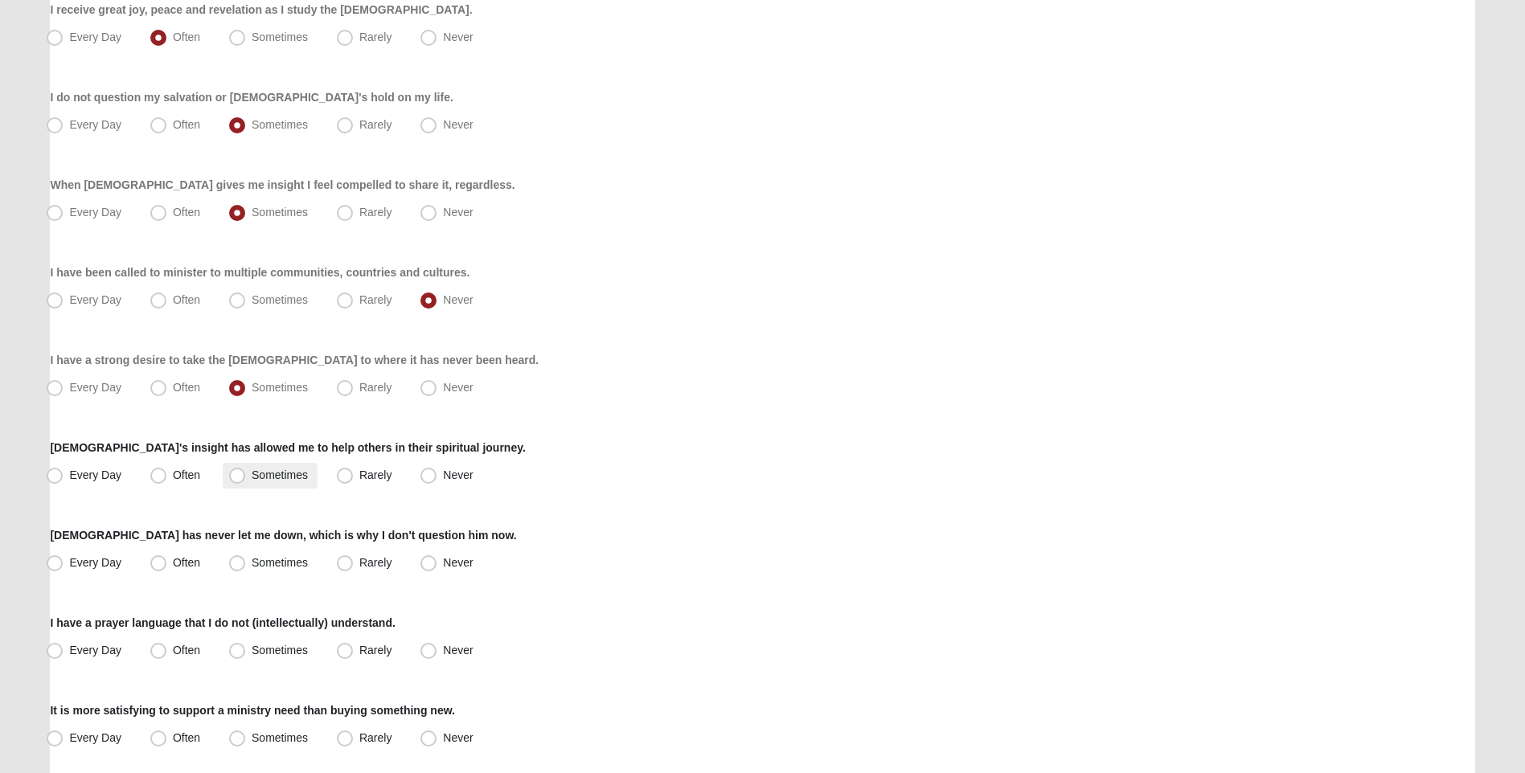
click at [252, 479] on span "Sometimes" at bounding box center [280, 475] width 56 height 13
click at [244, 479] on input "Sometimes" at bounding box center [241, 475] width 10 height 10
radio input "true"
click at [173, 563] on span "Often" at bounding box center [186, 562] width 27 height 13
click at [158, 563] on input "Often" at bounding box center [162, 563] width 10 height 10
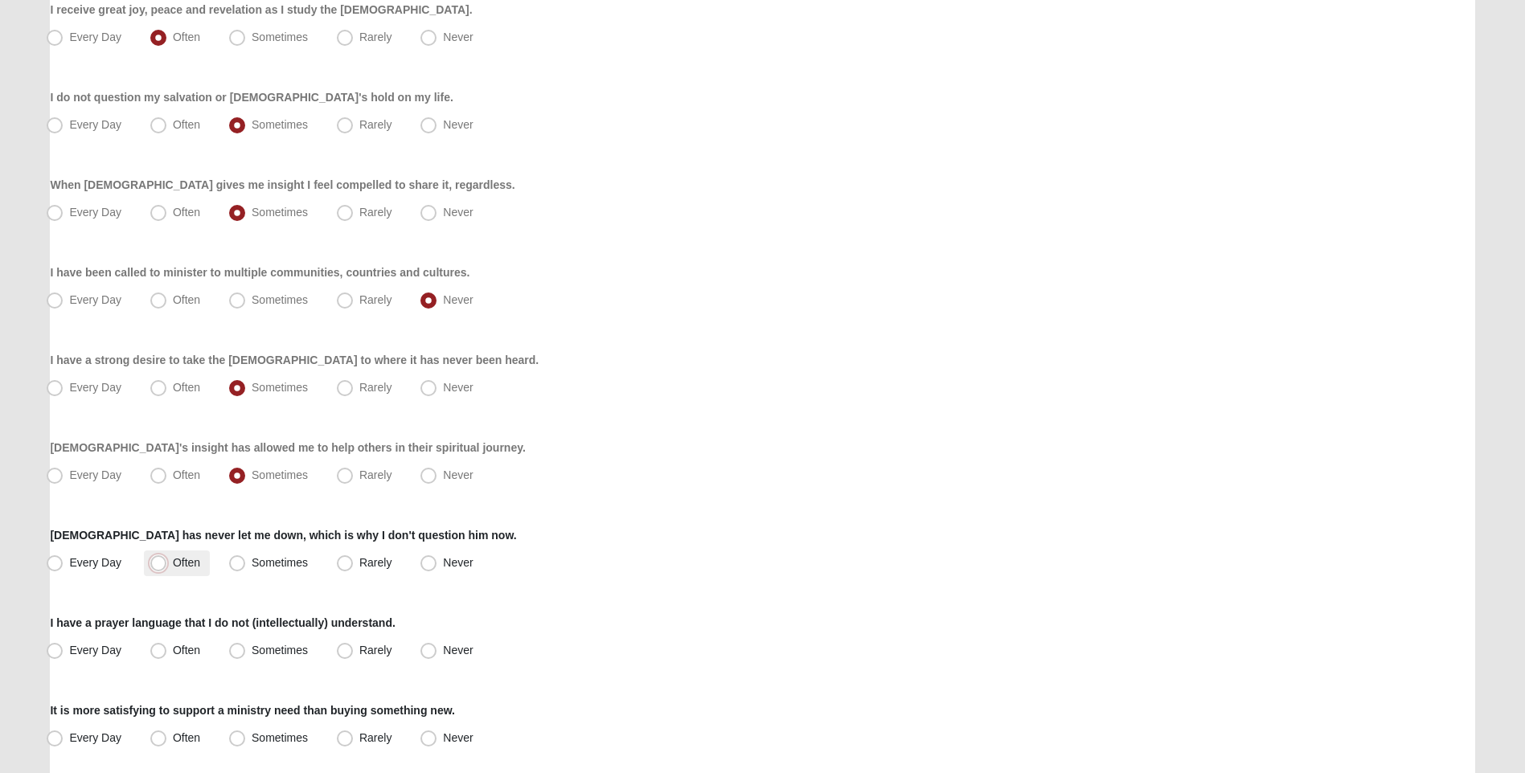
radio input "true"
click at [64, 570] on label "Every Day" at bounding box center [85, 564] width 91 height 26
click at [64, 568] on input "Every Day" at bounding box center [58, 563] width 10 height 10
radio input "true"
click at [252, 649] on span "Sometimes" at bounding box center [280, 650] width 56 height 13
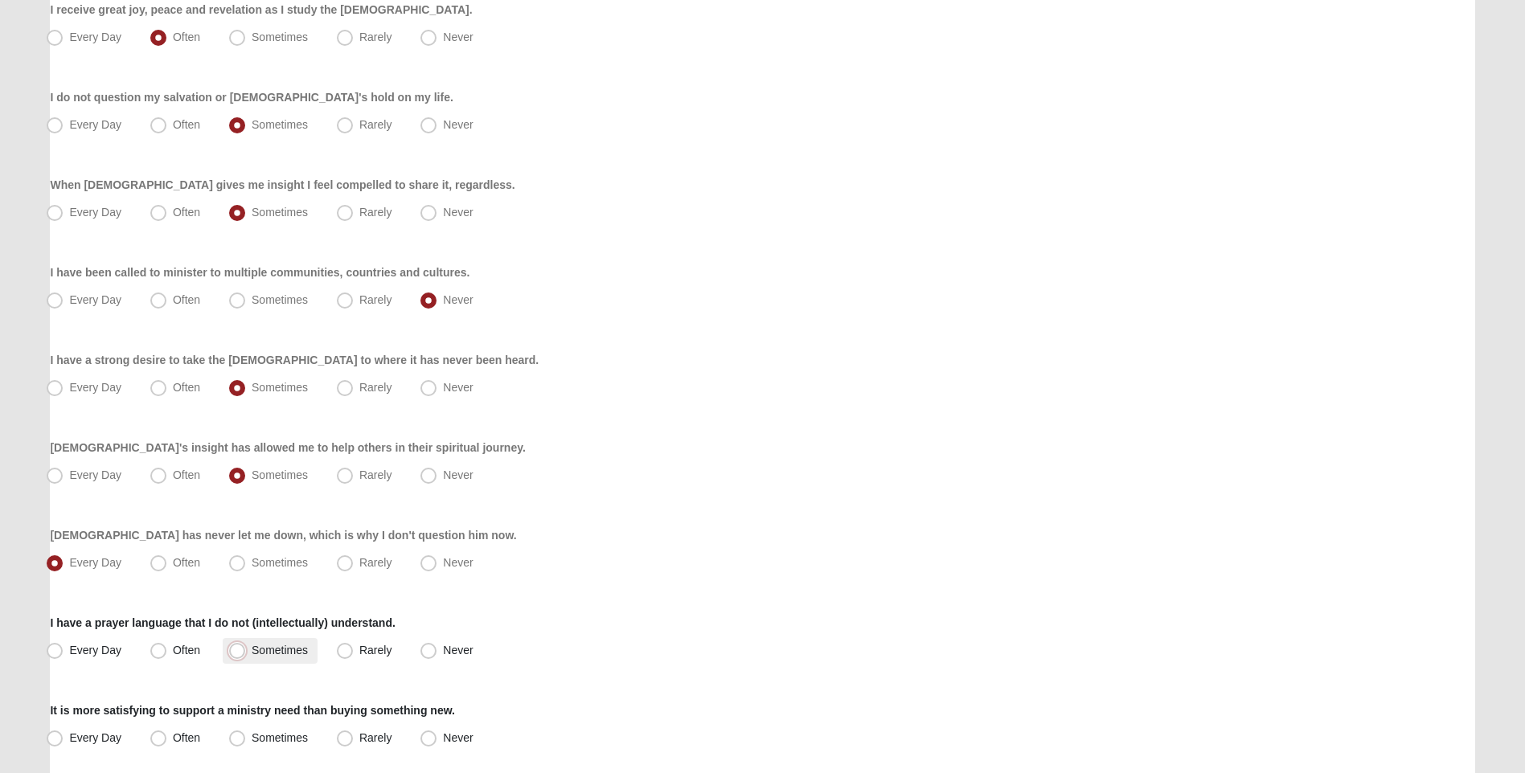
click at [241, 649] on input "Sometimes" at bounding box center [241, 650] width 10 height 10
radio input "true"
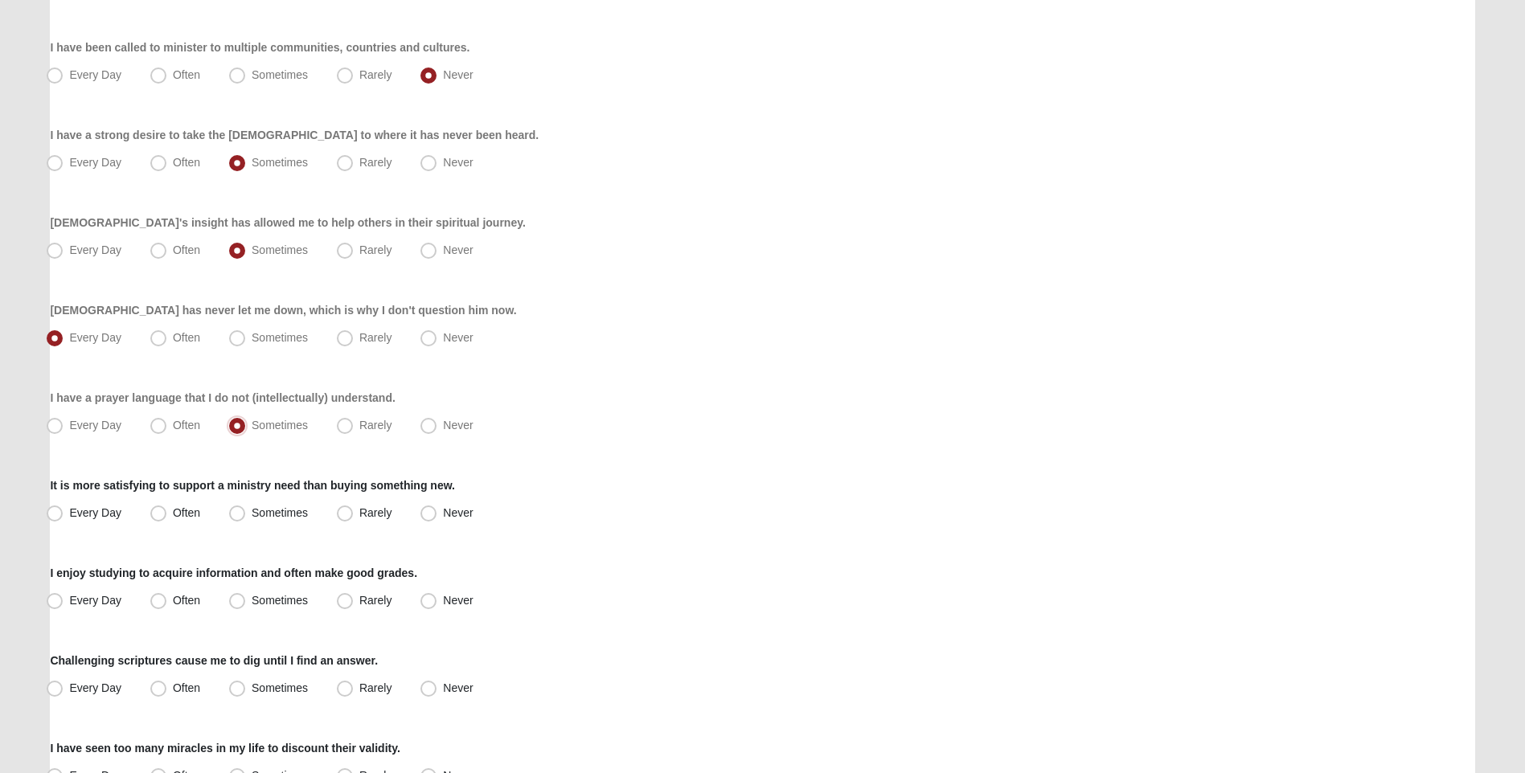
scroll to position [723, 0]
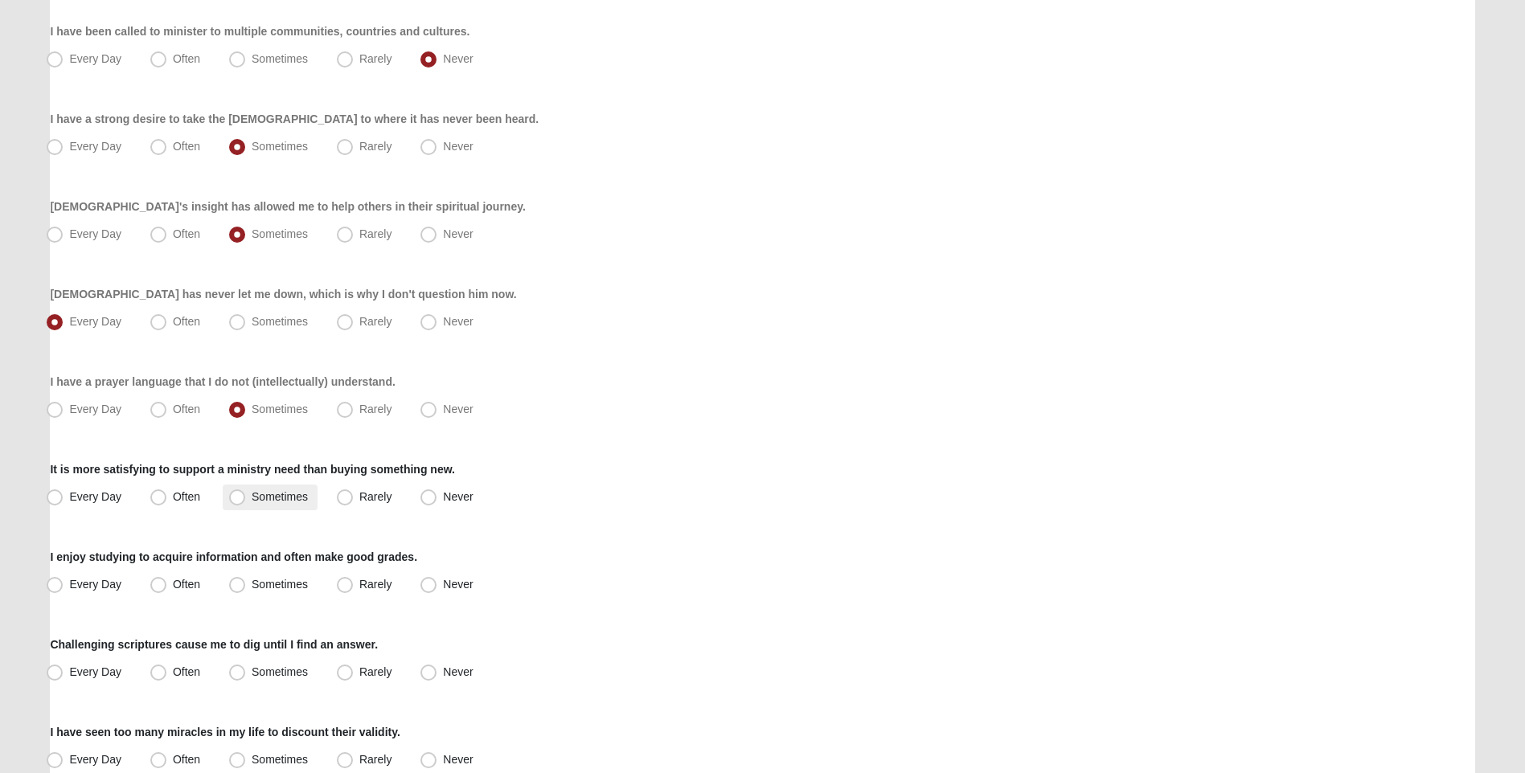
click at [252, 498] on span "Sometimes" at bounding box center [280, 496] width 56 height 13
click at [236, 498] on input "Sometimes" at bounding box center [241, 497] width 10 height 10
radio input "true"
click at [252, 583] on span "Sometimes" at bounding box center [280, 584] width 56 height 13
click at [245, 583] on input "Sometimes" at bounding box center [241, 585] width 10 height 10
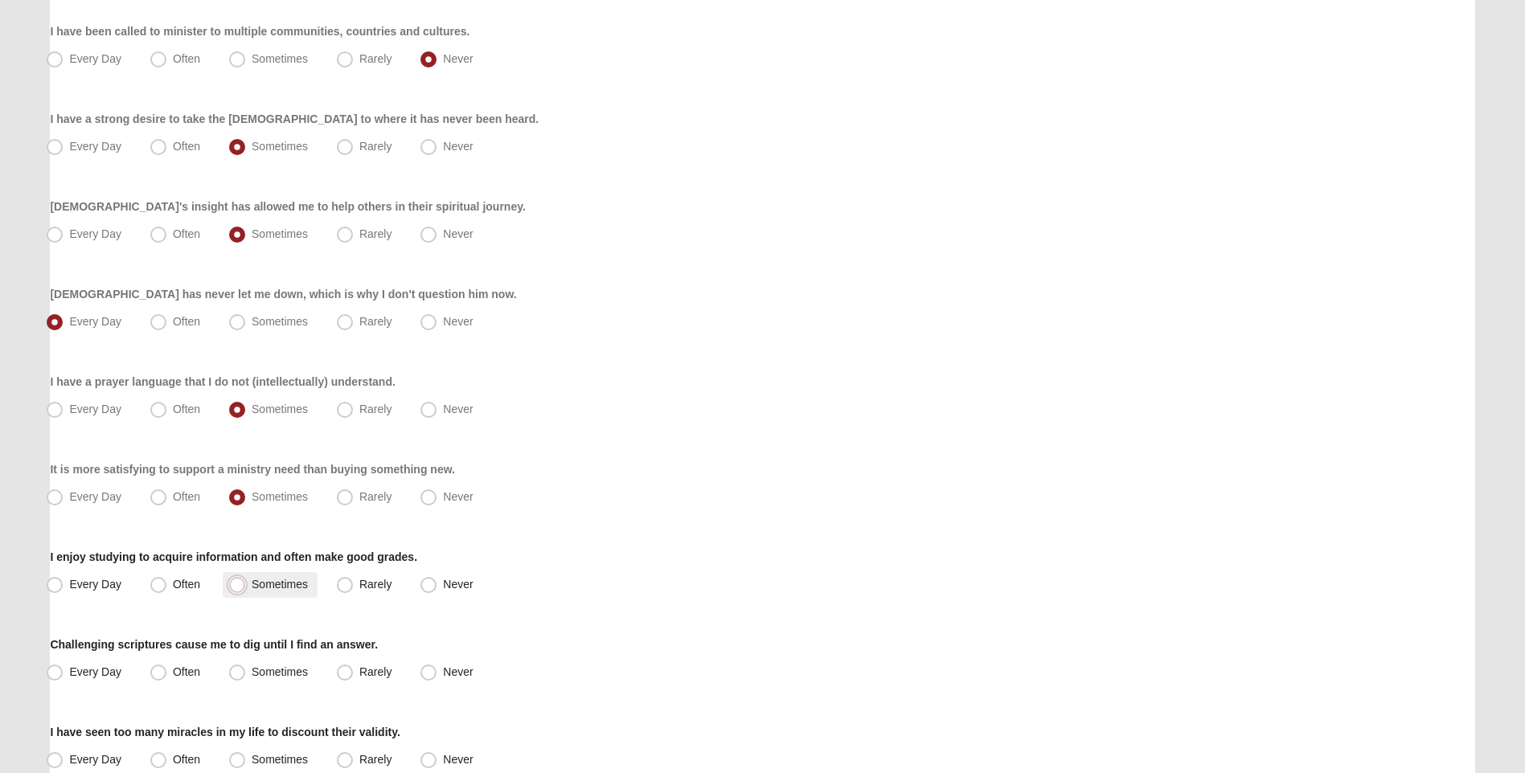
radio input "true"
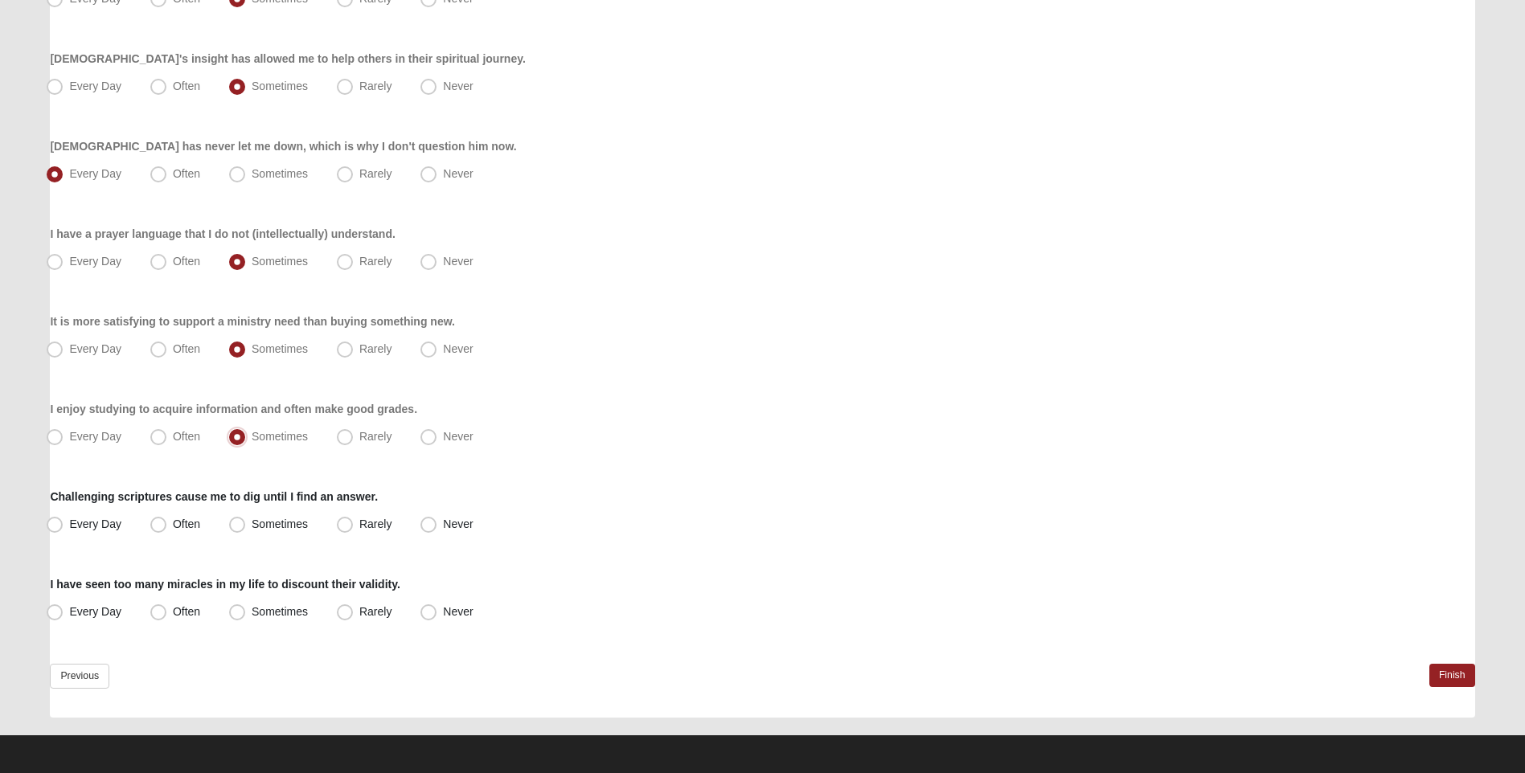
scroll to position [875, 0]
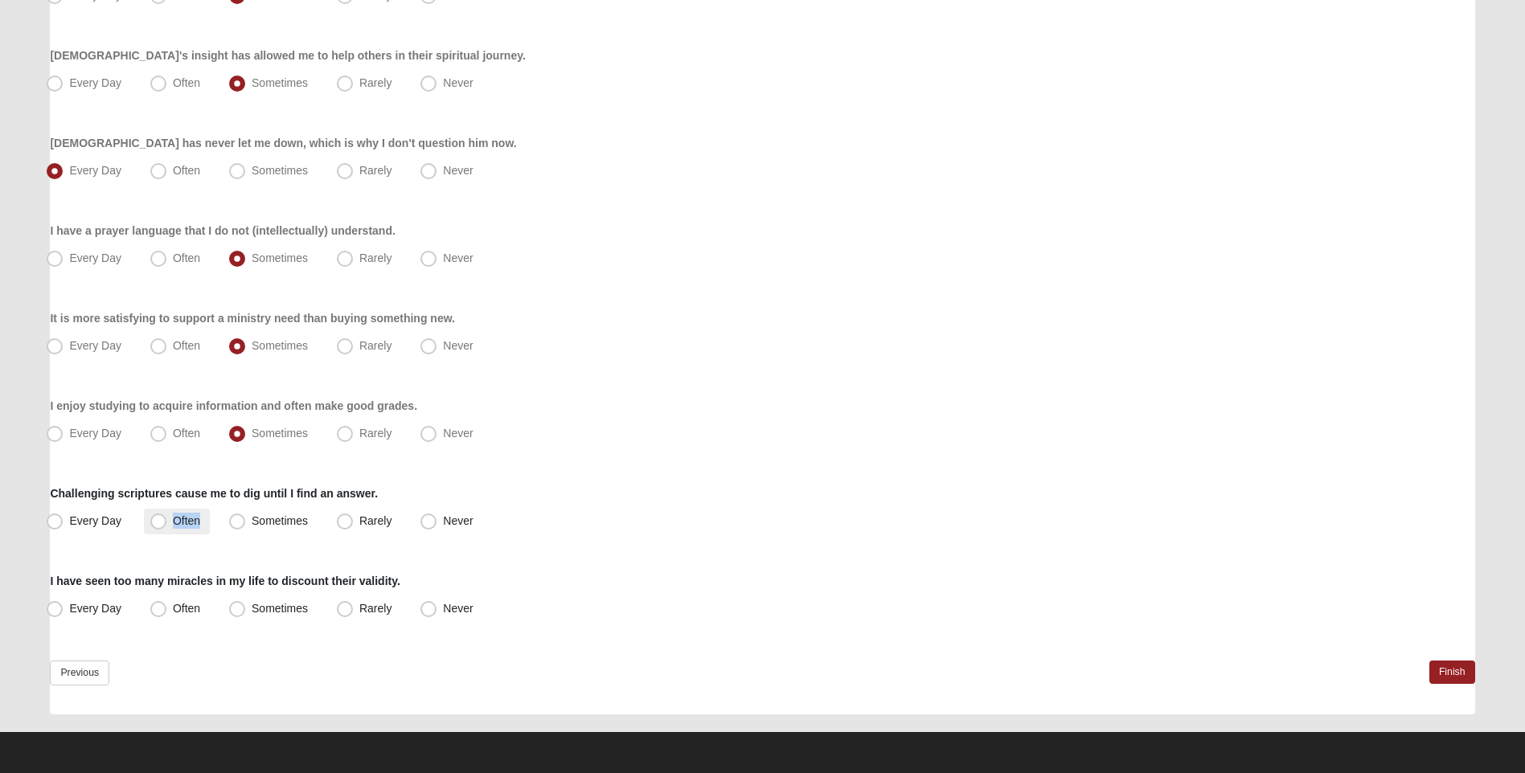
click at [156, 513] on label "Often" at bounding box center [177, 522] width 66 height 26
click at [173, 527] on span "Often" at bounding box center [186, 520] width 27 height 13
click at [161, 527] on input "Often" at bounding box center [162, 521] width 10 height 10
radio input "true"
click at [46, 612] on label "Every Day" at bounding box center [85, 609] width 91 height 26
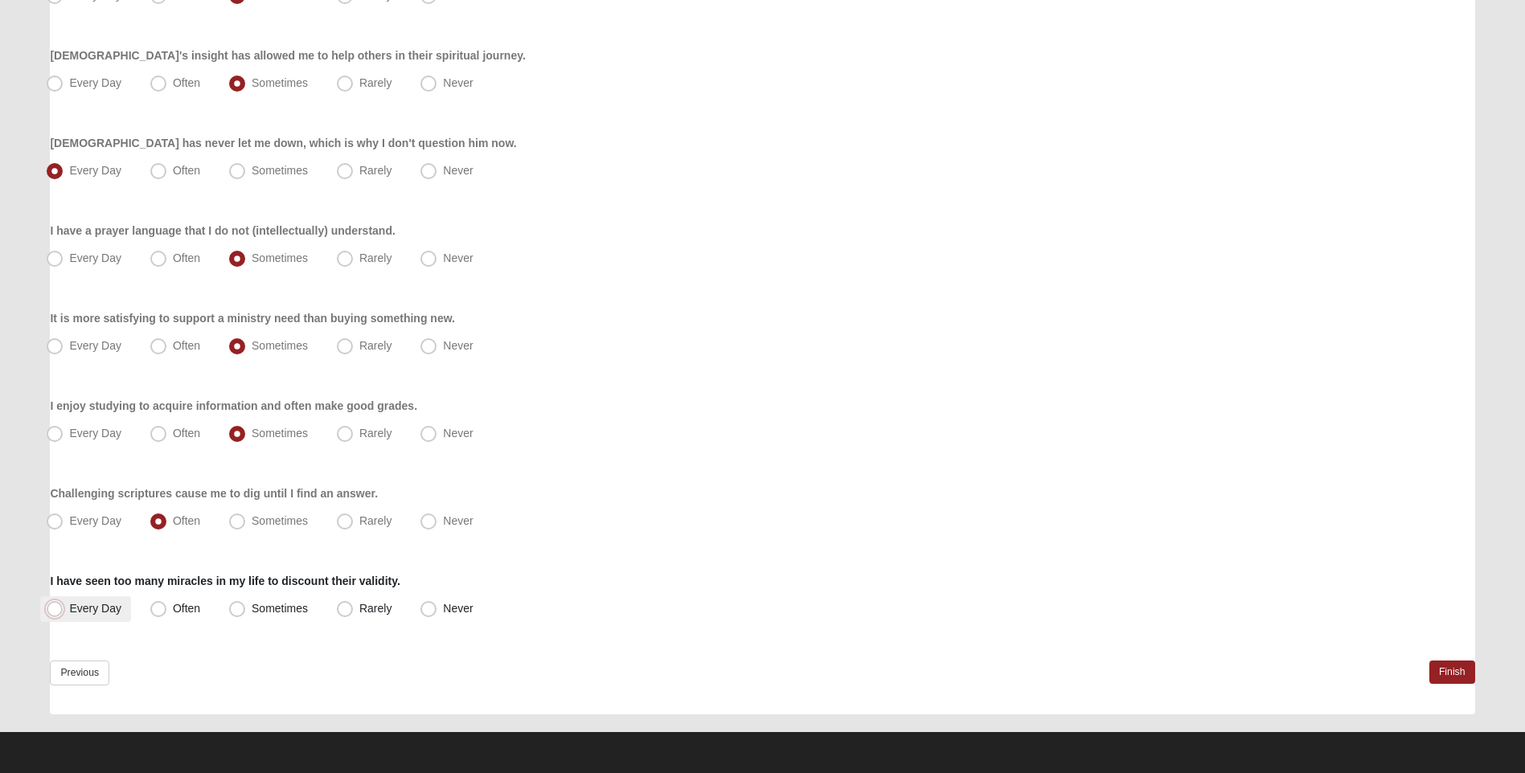
click at [53, 612] on input "Every Day" at bounding box center [58, 609] width 10 height 10
radio input "true"
click at [1464, 672] on link "Finish" at bounding box center [1452, 672] width 46 height 23
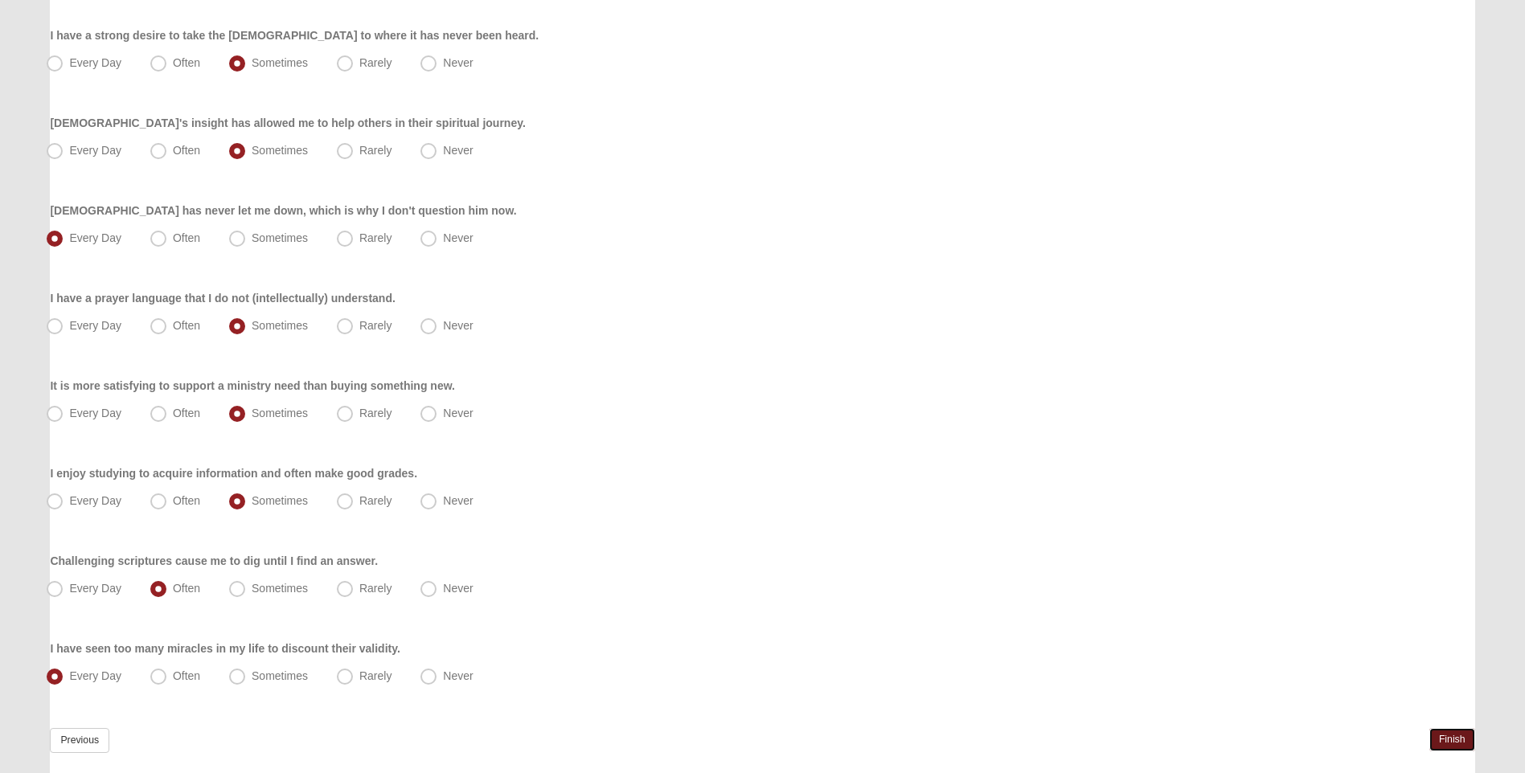
scroll to position [950, 0]
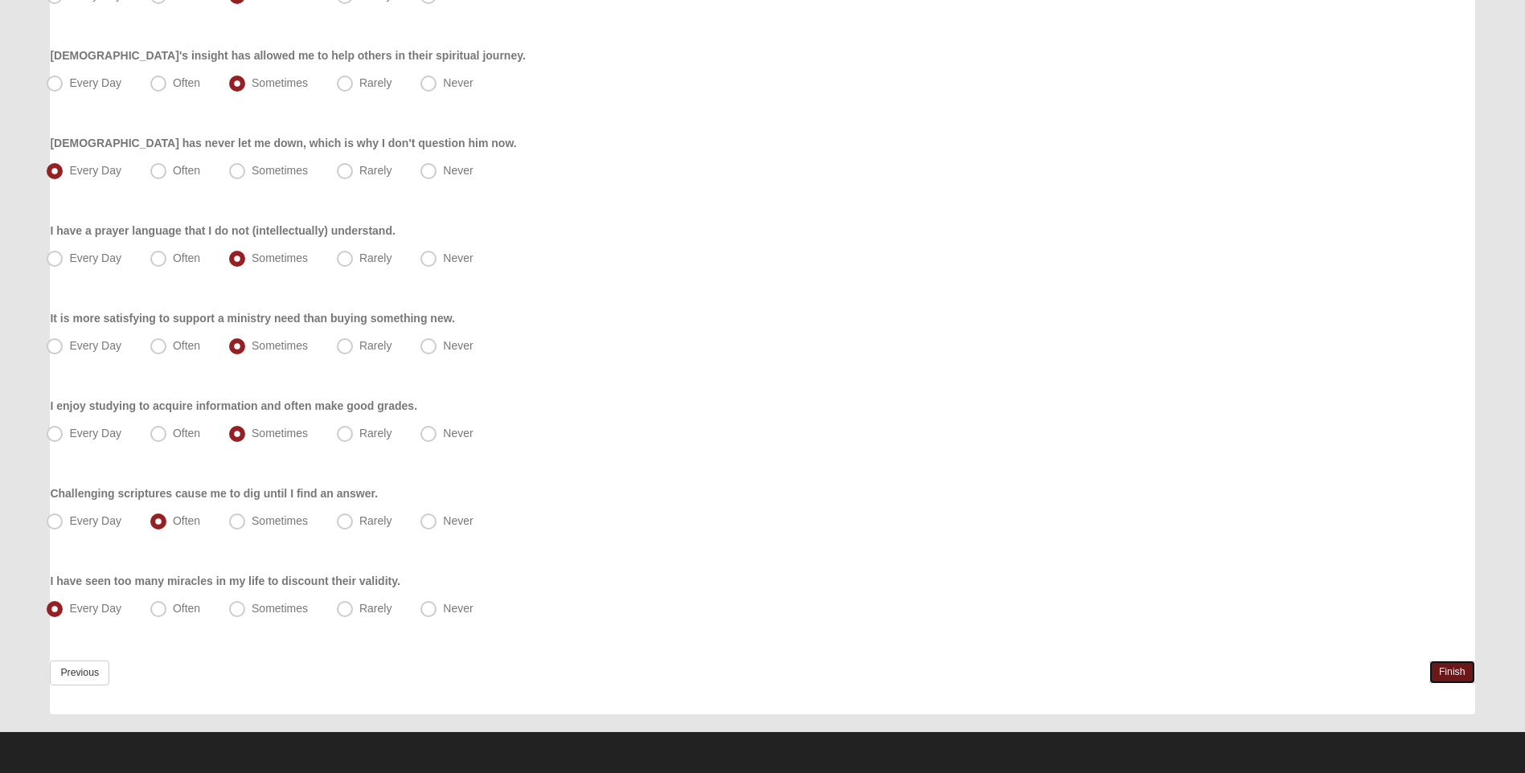
click at [1444, 672] on link "Finish" at bounding box center [1452, 672] width 46 height 23
click at [1458, 674] on link "Finish" at bounding box center [1452, 672] width 46 height 23
